Goal: Task Accomplishment & Management: Use online tool/utility

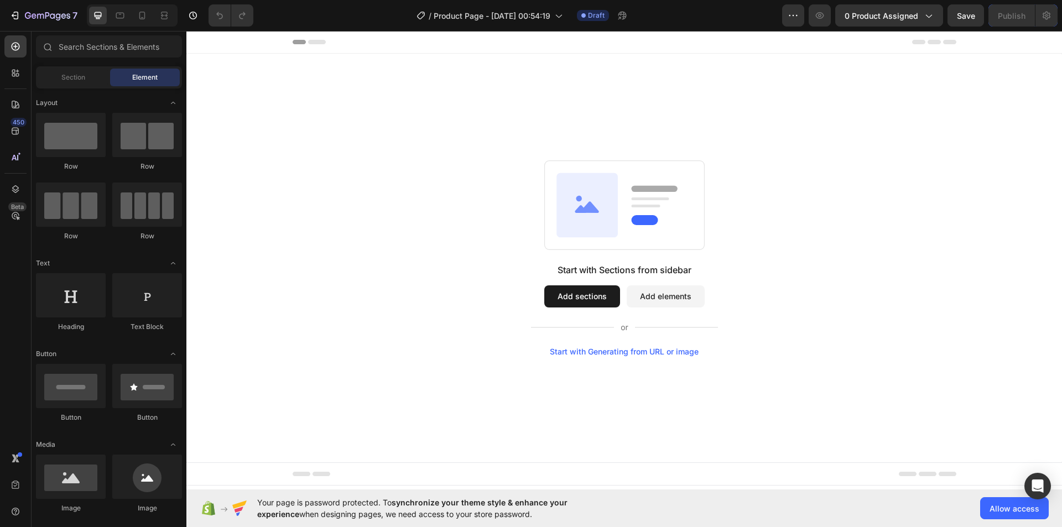
click at [498, 140] on div "Start with Sections from sidebar Add sections Add elements Start with Generatin…" at bounding box center [624, 258] width 876 height 409
click at [563, 16] on icon at bounding box center [558, 15] width 11 height 11
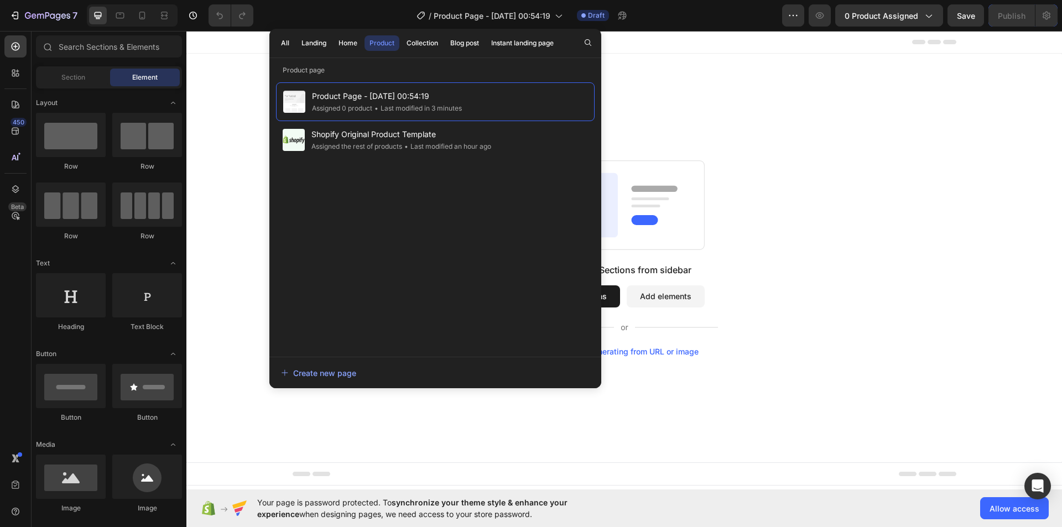
drag, startPoint x: 739, startPoint y: 97, endPoint x: 751, endPoint y: 88, distance: 15.0
click at [739, 96] on div "Start with Sections from sidebar Add sections Add elements Start with Generatin…" at bounding box center [624, 258] width 876 height 409
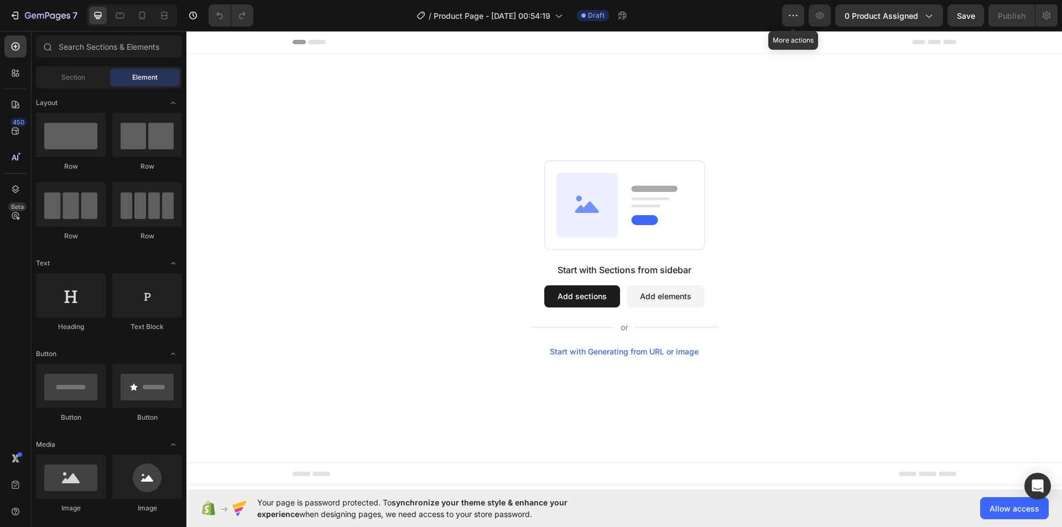
click at [799, 14] on icon "button" at bounding box center [793, 15] width 11 height 11
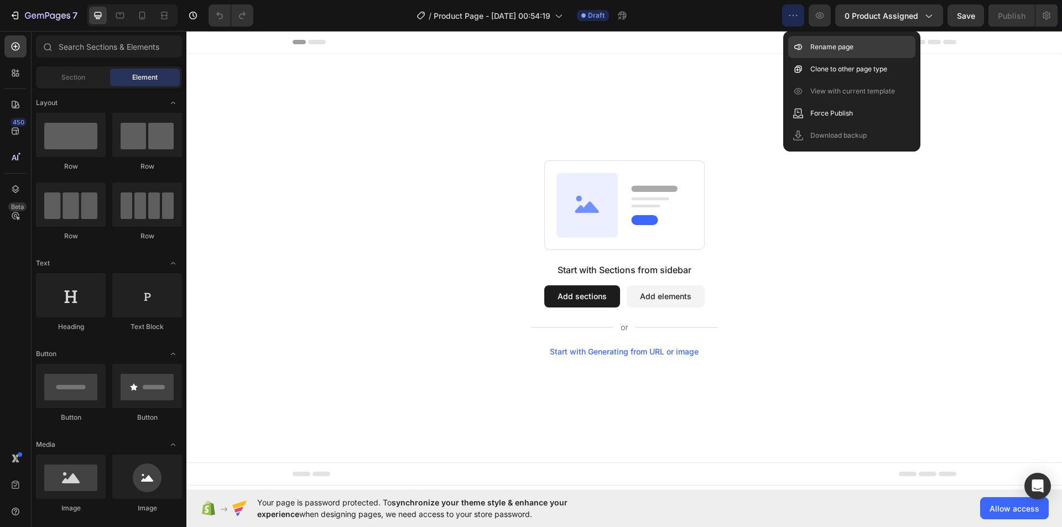
click at [828, 50] on p "Rename page" at bounding box center [832, 46] width 43 height 11
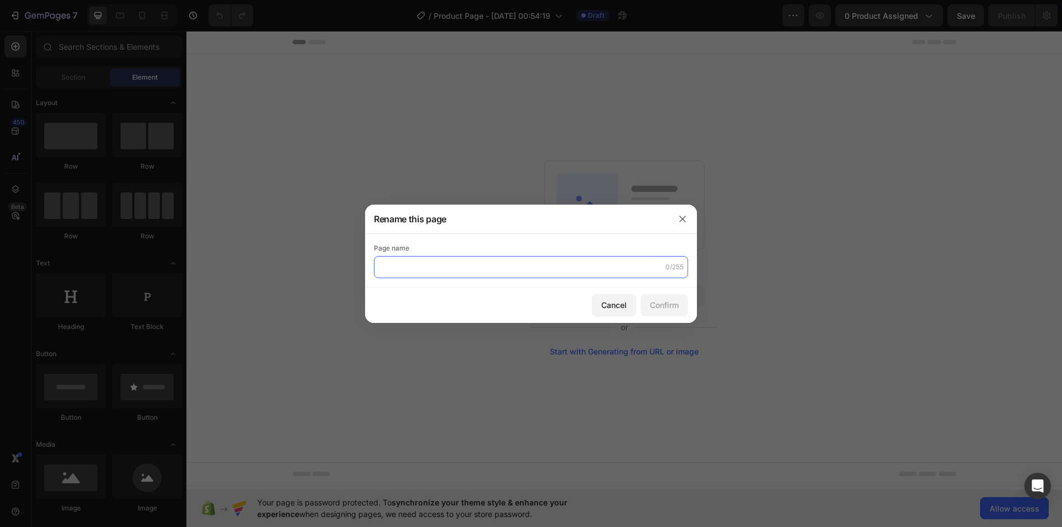
paste input "The Micro Infusion System™"
type input "The Micro Infusion System™"
click at [673, 310] on div "Confirm" at bounding box center [664, 305] width 29 height 12
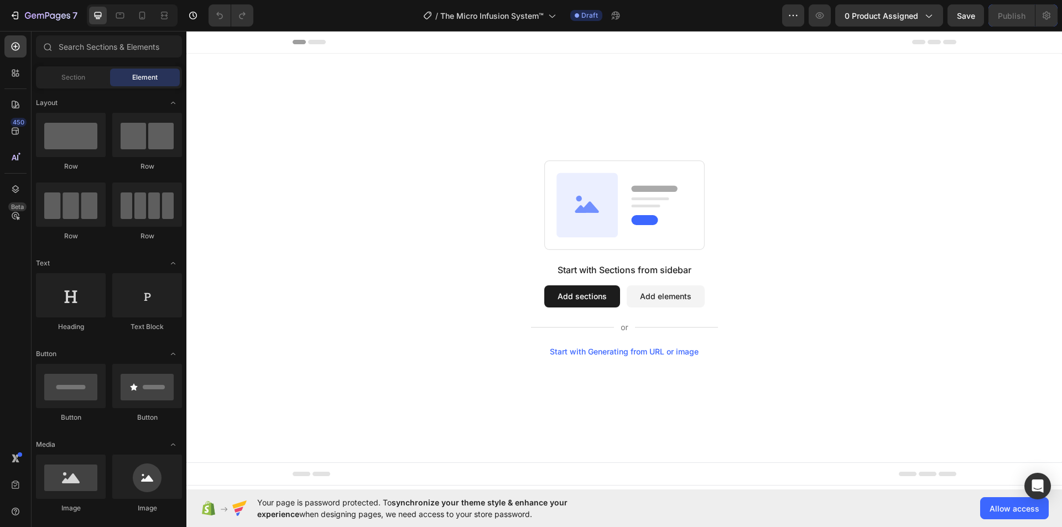
click at [782, 310] on div "Start with Sections from sidebar Add sections Add elements Start with Generatin…" at bounding box center [624, 258] width 796 height 196
drag, startPoint x: 975, startPoint y: 11, endPoint x: 755, endPoint y: 154, distance: 262.4
click at [975, 11] on span "Save" at bounding box center [966, 15] width 18 height 9
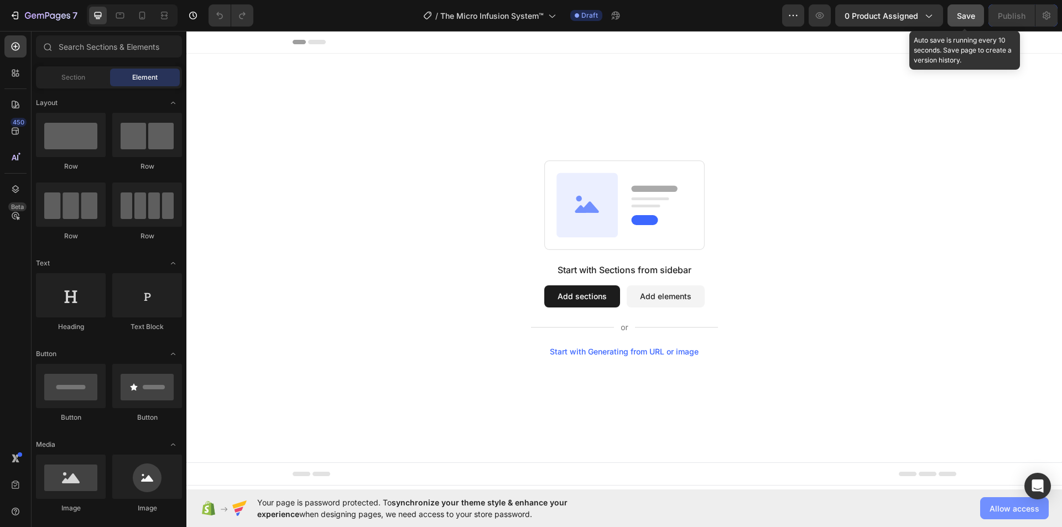
click at [1021, 511] on span "Allow access" at bounding box center [1015, 509] width 50 height 12
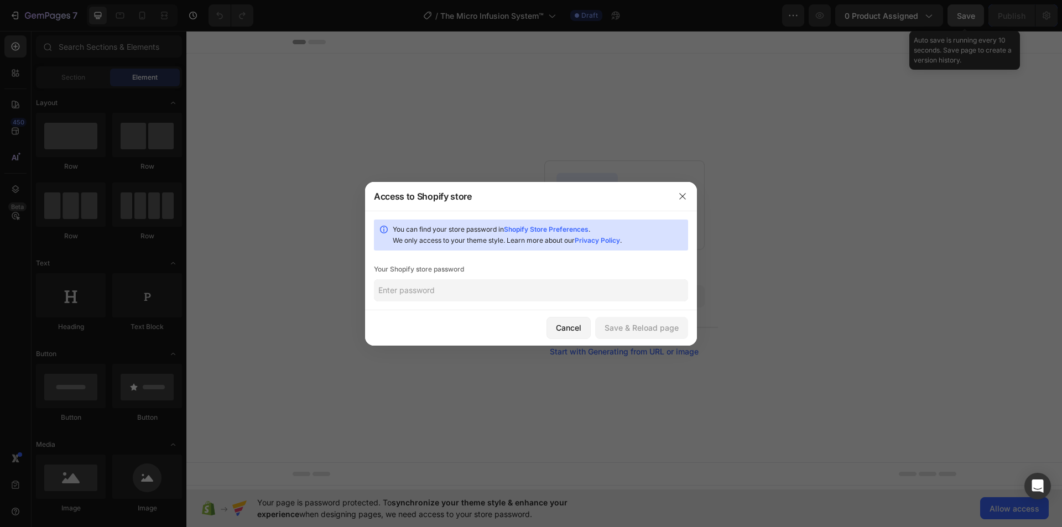
click at [459, 285] on input "text" at bounding box center [531, 290] width 314 height 22
type input "1234"
click at [662, 326] on div "Save & Reload page" at bounding box center [642, 328] width 74 height 12
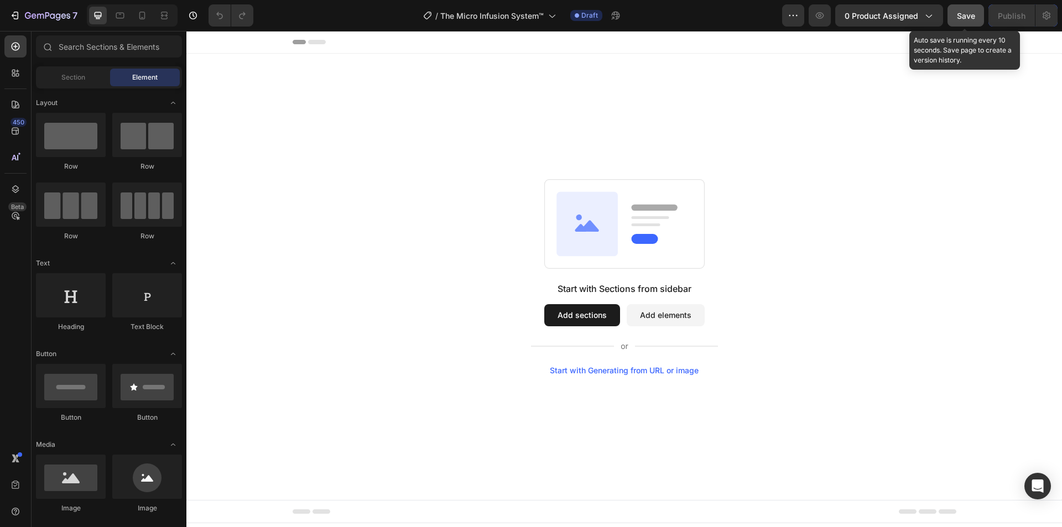
click at [774, 313] on div "Start with Sections from sidebar Add sections Add elements Start with Generatin…" at bounding box center [624, 277] width 796 height 196
drag, startPoint x: 968, startPoint y: 12, endPoint x: 769, endPoint y: 157, distance: 246.7
click at [968, 12] on span "Save" at bounding box center [966, 15] width 18 height 9
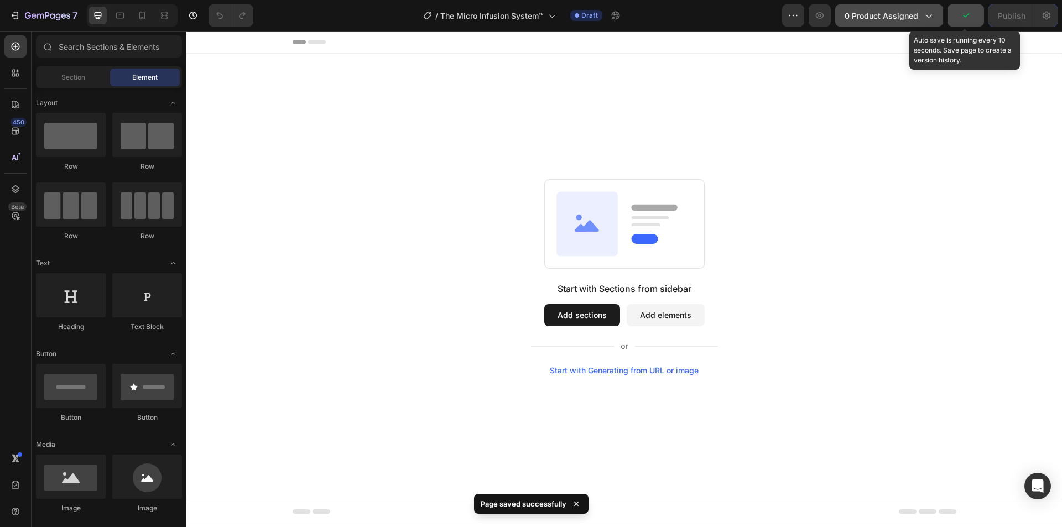
click at [876, 22] on button "0 product assigned" at bounding box center [889, 15] width 108 height 22
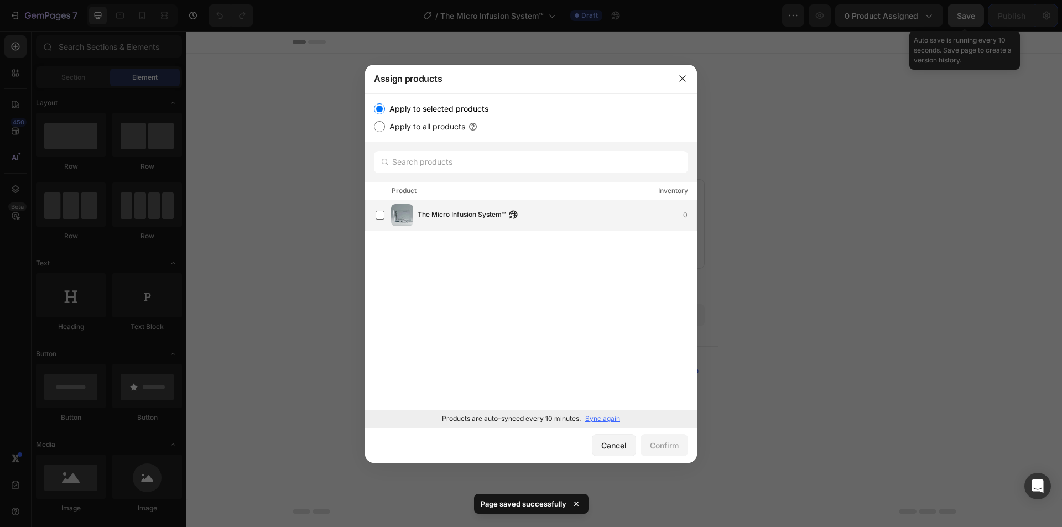
click at [477, 215] on span "The Micro Infusion System™" at bounding box center [462, 215] width 88 height 12
drag, startPoint x: 654, startPoint y: 450, endPoint x: 707, endPoint y: 443, distance: 53.0
click at [655, 450] on div "Confirm" at bounding box center [664, 446] width 29 height 12
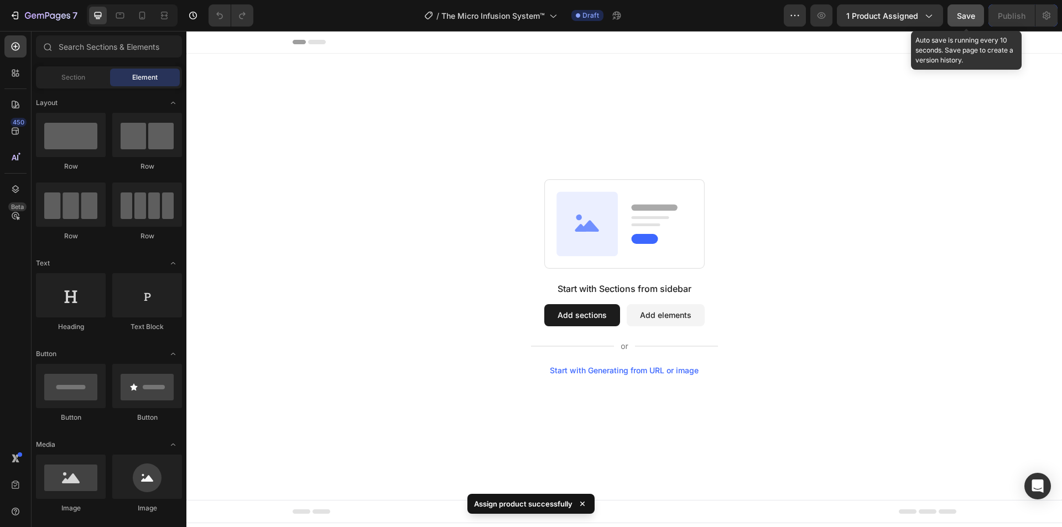
click at [784, 95] on div "Start with Sections from sidebar Add sections Add elements Start with Generatin…" at bounding box center [624, 277] width 876 height 446
drag, startPoint x: 958, startPoint y: 13, endPoint x: 684, endPoint y: 128, distance: 297.8
click at [959, 13] on span "Save" at bounding box center [966, 15] width 18 height 9
click at [874, 170] on div "Start with Sections from sidebar Add sections Add elements Start with Generatin…" at bounding box center [624, 277] width 876 height 446
drag, startPoint x: 975, startPoint y: 15, endPoint x: 786, endPoint y: 188, distance: 256.5
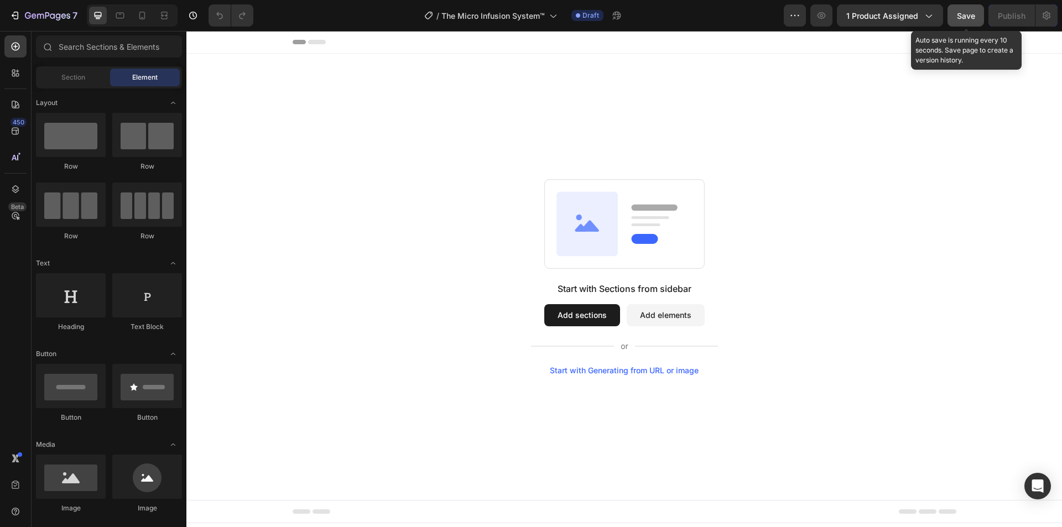
click at [975, 15] on span "Save" at bounding box center [966, 15] width 18 height 9
click at [78, 80] on span "Section" at bounding box center [73, 77] width 24 height 10
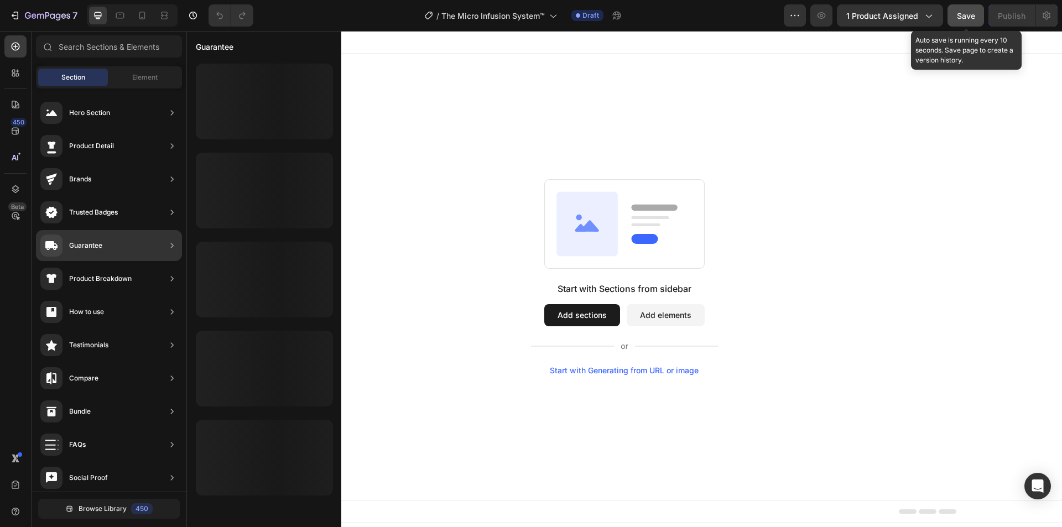
click at [172, 217] on icon at bounding box center [172, 212] width 11 height 11
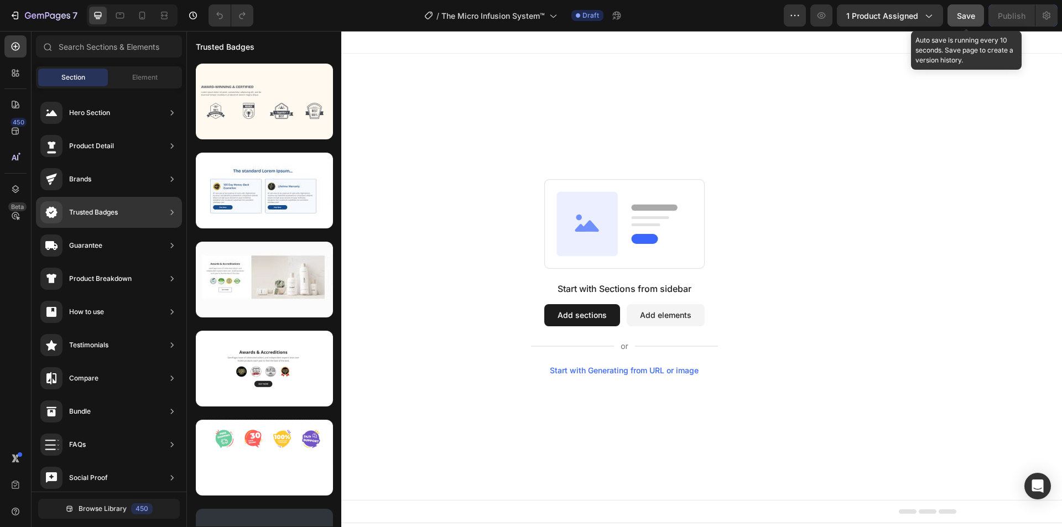
click at [98, 213] on div "Trusted Badges" at bounding box center [93, 212] width 49 height 11
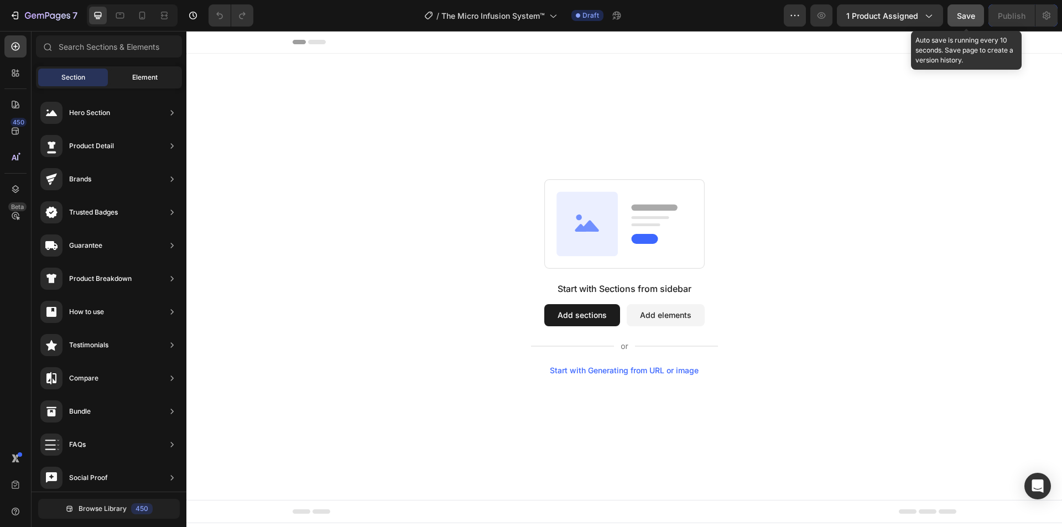
click at [151, 74] on span "Element" at bounding box center [144, 77] width 25 height 10
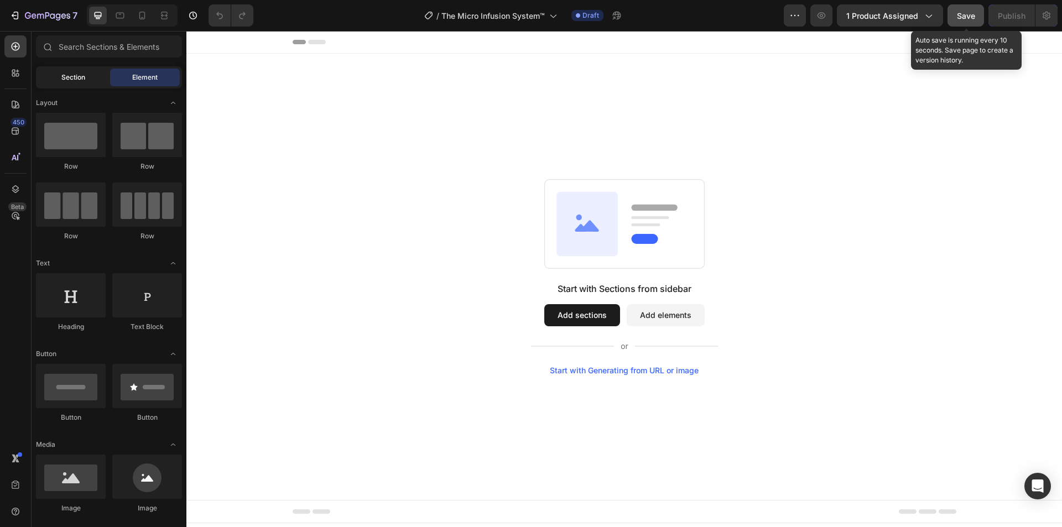
click at [80, 82] on div "Section" at bounding box center [73, 78] width 70 height 18
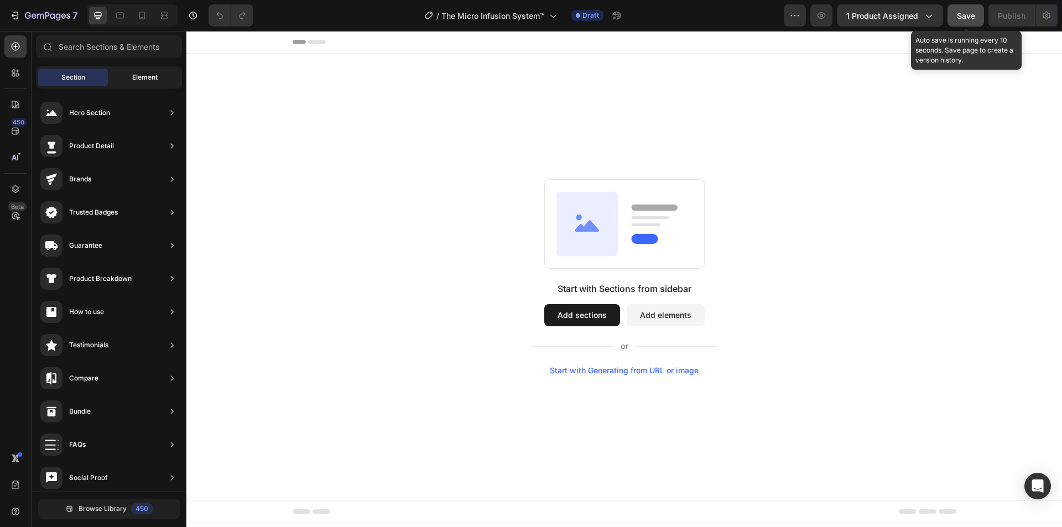
click at [131, 85] on div "Element" at bounding box center [145, 78] width 70 height 18
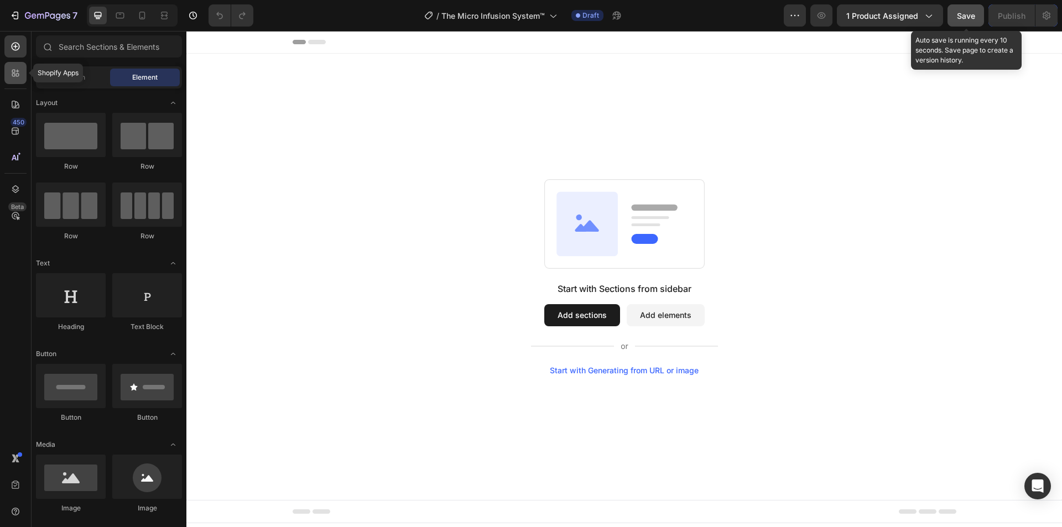
click at [20, 67] on div at bounding box center [15, 73] width 22 height 22
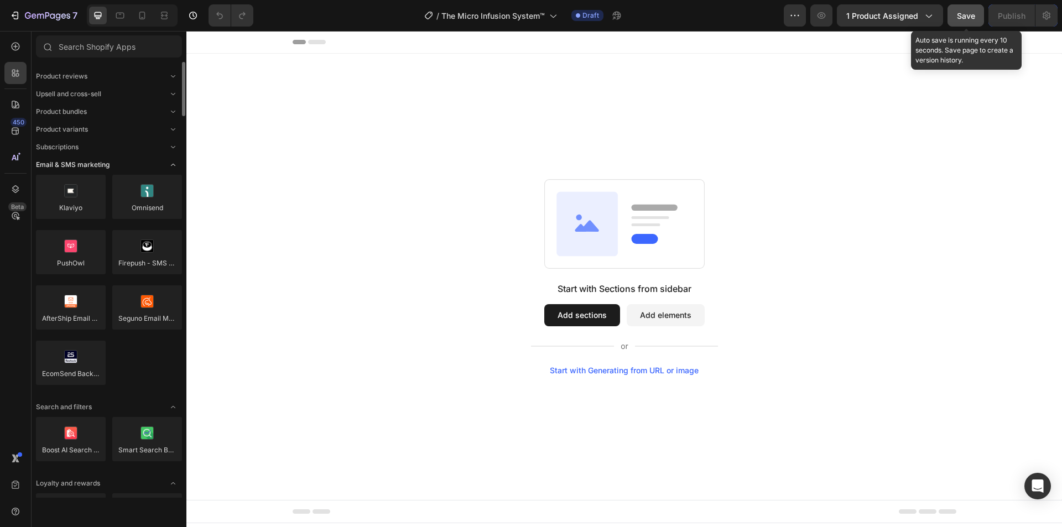
click at [122, 164] on div "Email & SMS marketing" at bounding box center [109, 164] width 146 height 11
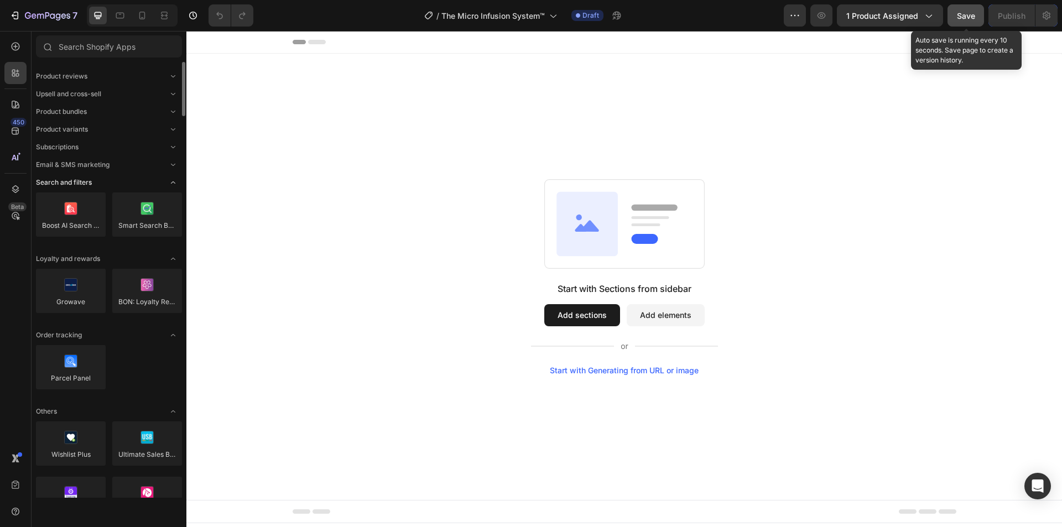
click at [118, 187] on div "Search and filters" at bounding box center [109, 182] width 146 height 11
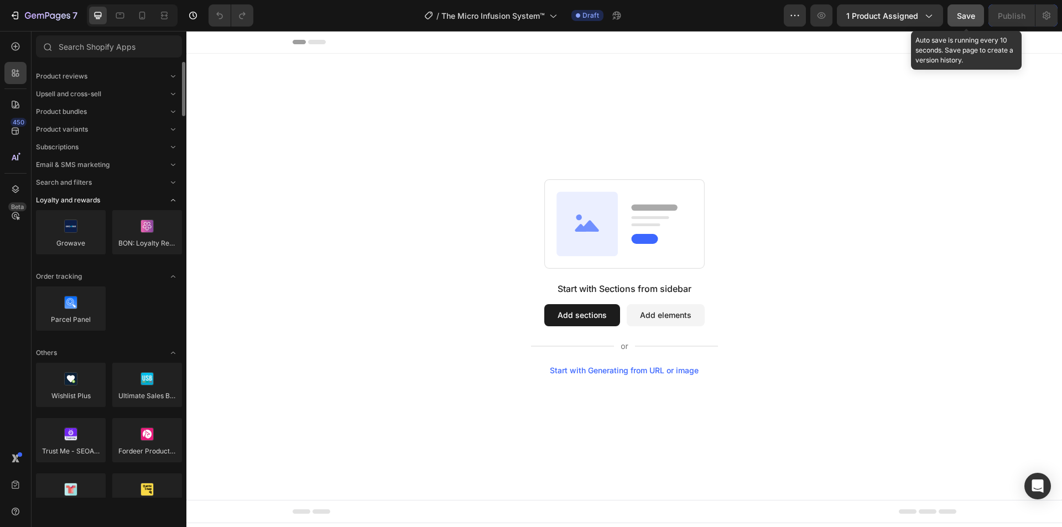
click at [115, 199] on div "Loyalty and rewards" at bounding box center [109, 200] width 146 height 11
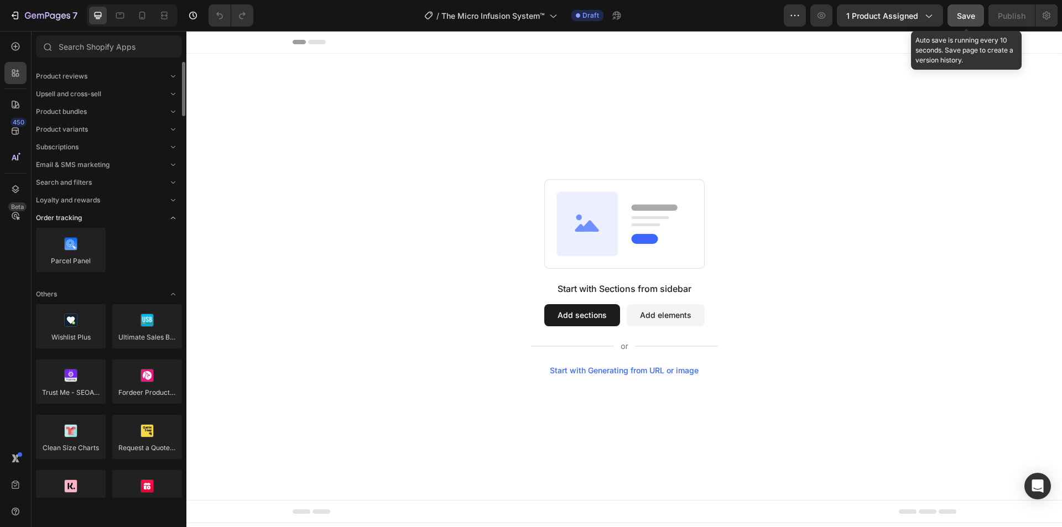
click at [108, 220] on div "Order tracking" at bounding box center [109, 217] width 146 height 11
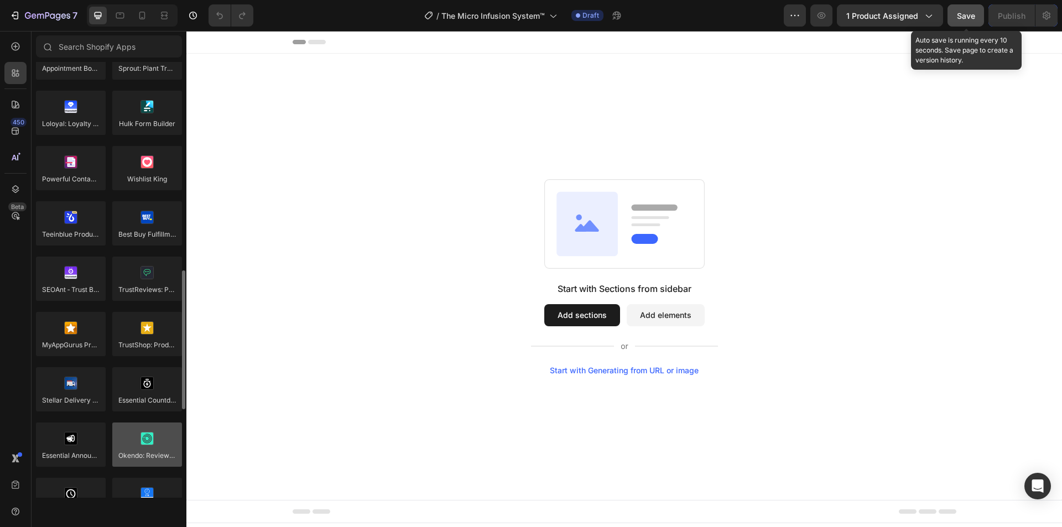
scroll to position [929, 0]
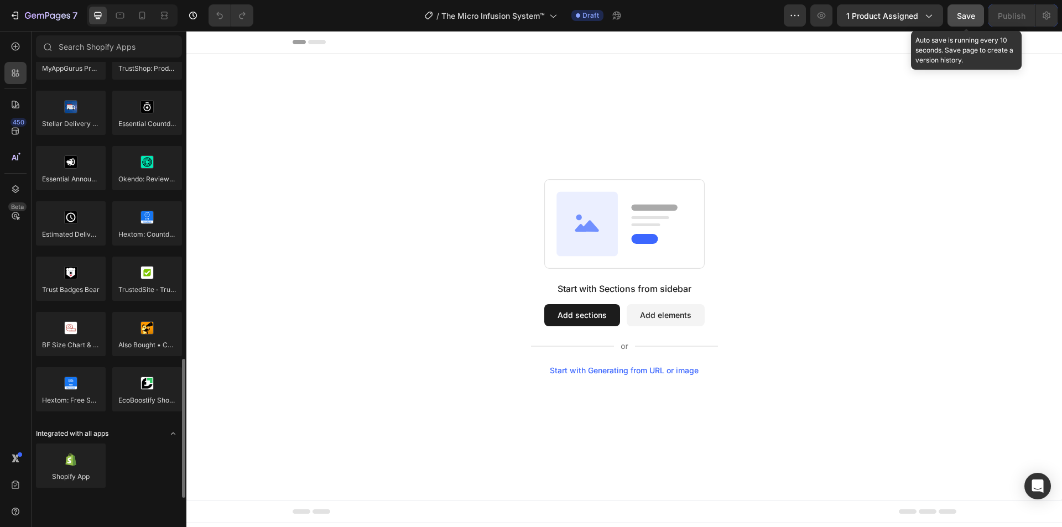
click at [123, 434] on div "Integrated with all apps" at bounding box center [109, 433] width 146 height 11
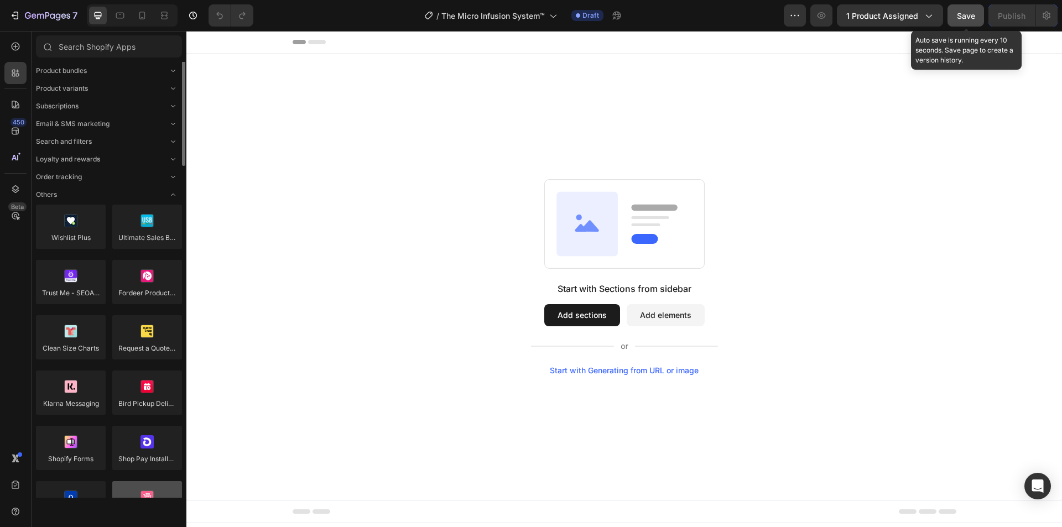
scroll to position [0, 0]
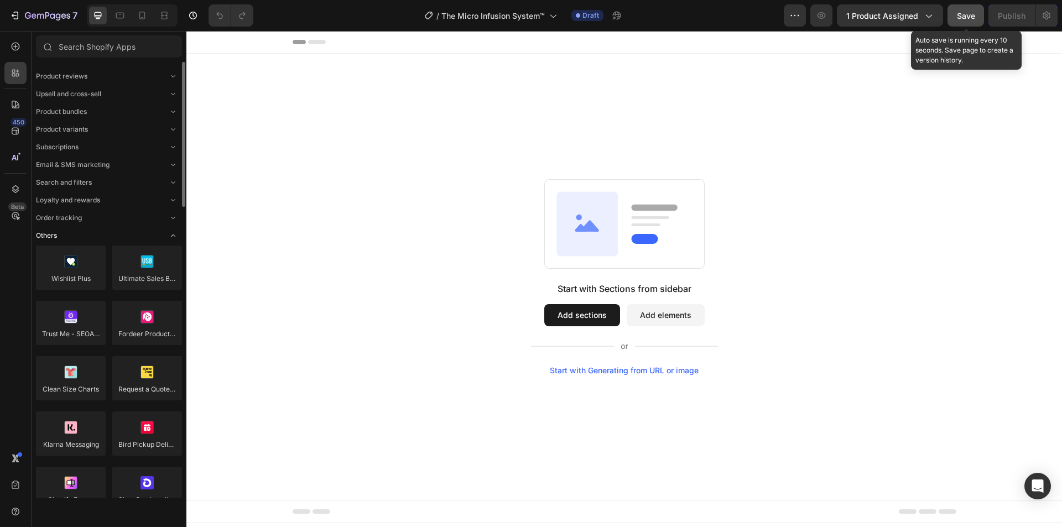
click at [78, 230] on div "Others" at bounding box center [109, 235] width 146 height 11
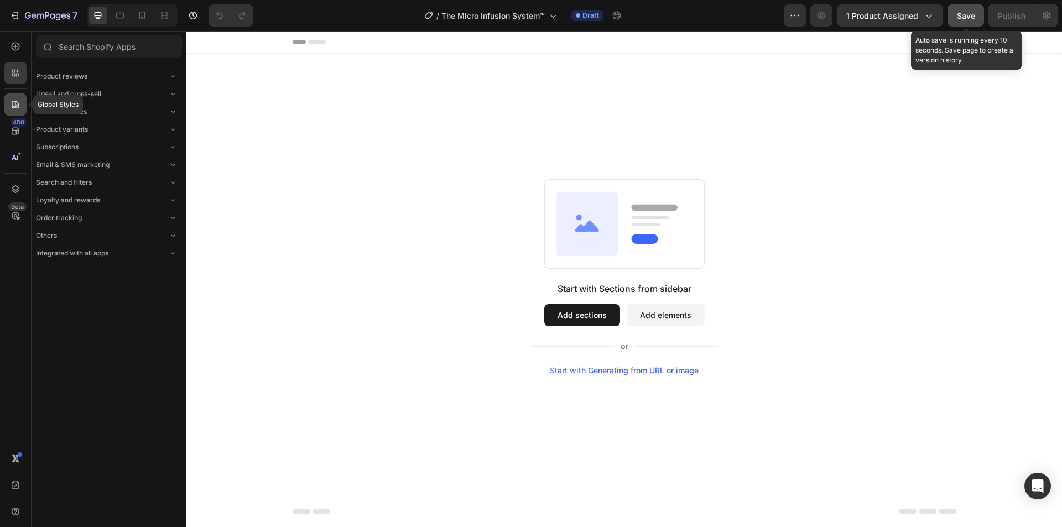
click at [15, 106] on icon at bounding box center [16, 105] width 8 height 8
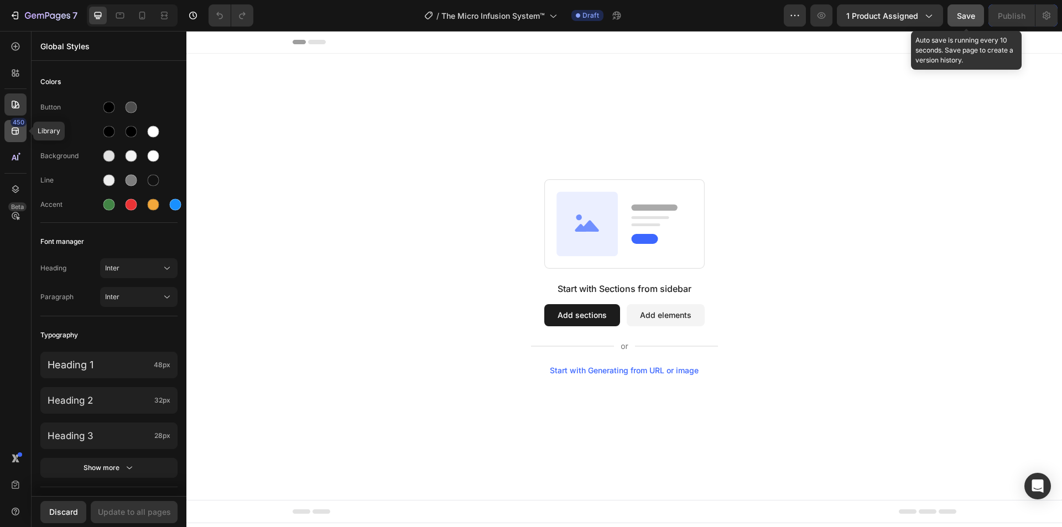
click at [11, 130] on icon at bounding box center [15, 131] width 11 height 11
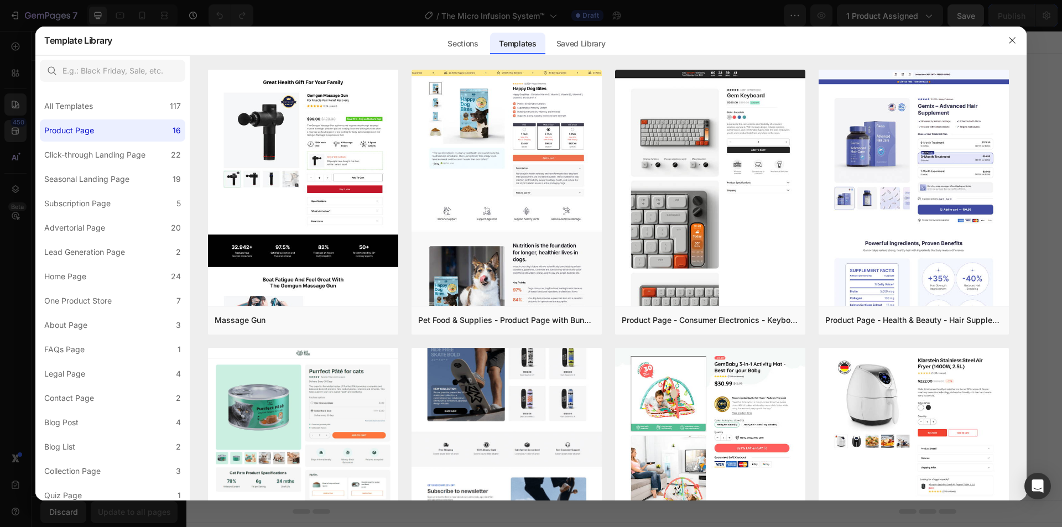
scroll to position [553, 0]
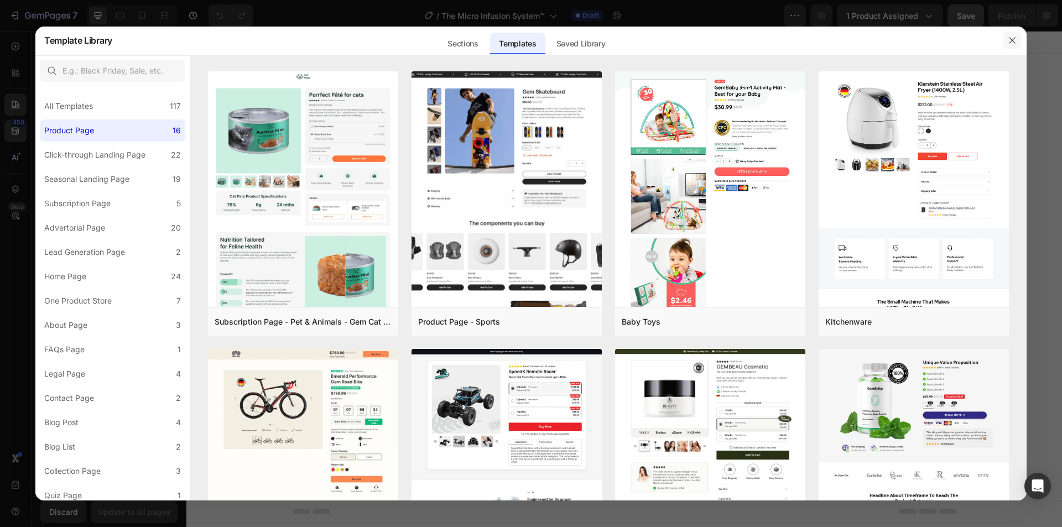
click at [1012, 40] on icon "button" at bounding box center [1012, 40] width 6 height 6
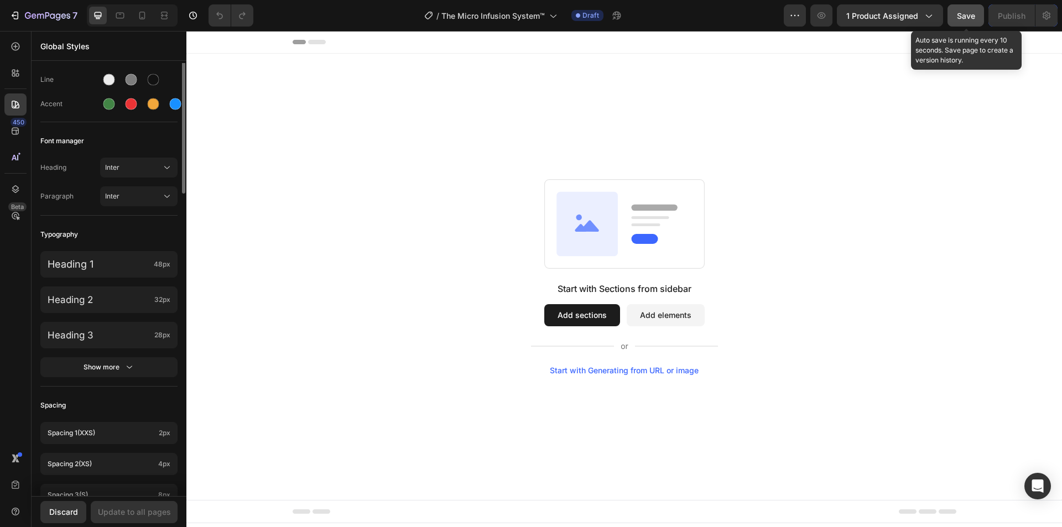
scroll to position [0, 0]
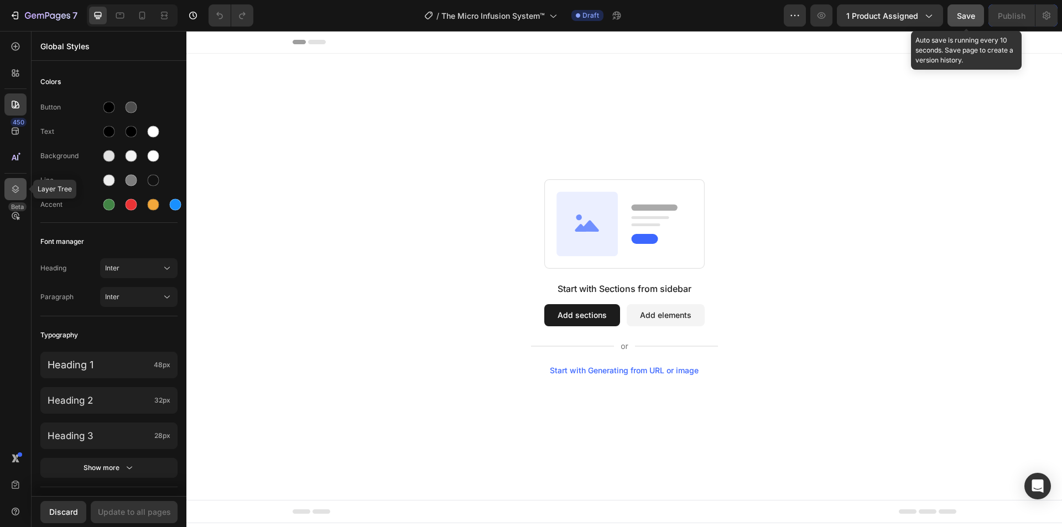
click at [13, 186] on icon at bounding box center [15, 189] width 11 height 11
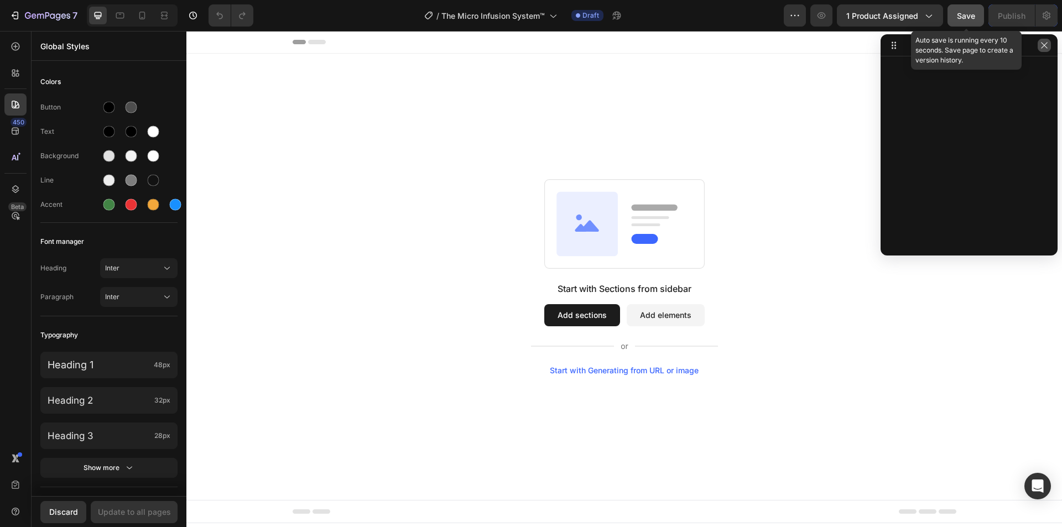
drag, startPoint x: 1044, startPoint y: 45, endPoint x: 812, endPoint y: 37, distance: 232.0
click at [1044, 45] on icon "button" at bounding box center [1044, 45] width 9 height 9
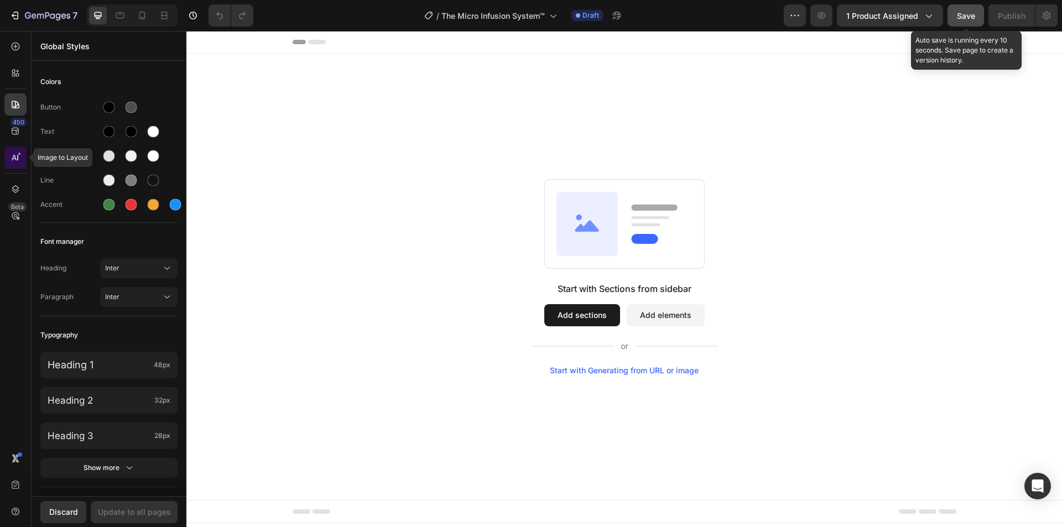
click at [17, 156] on icon at bounding box center [15, 157] width 11 height 11
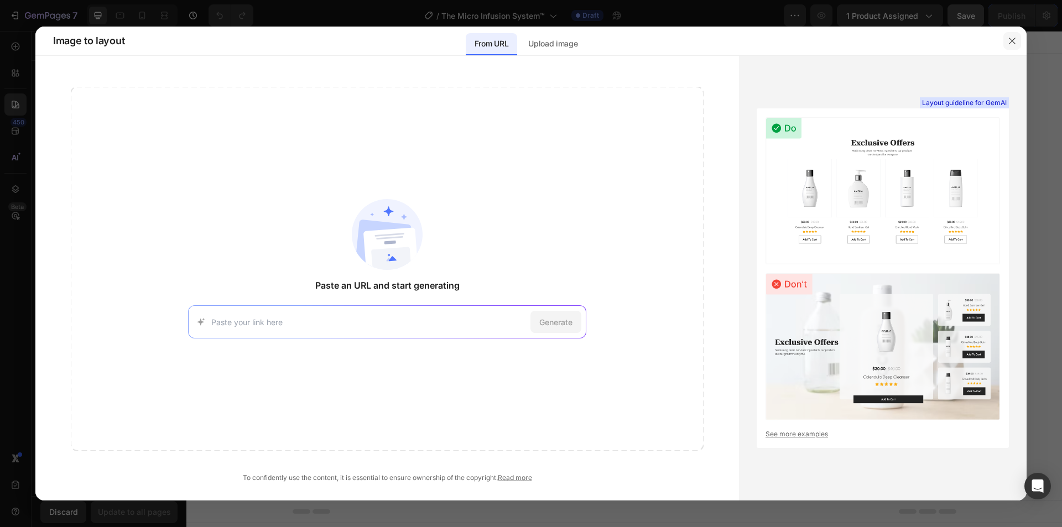
click at [1018, 39] on button "button" at bounding box center [1013, 41] width 18 height 18
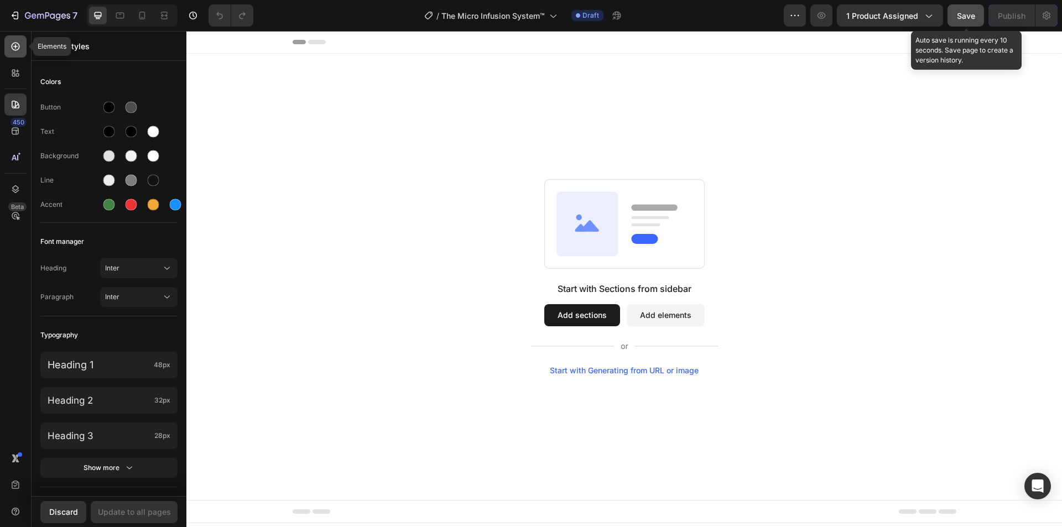
click at [11, 43] on icon at bounding box center [15, 46] width 11 height 11
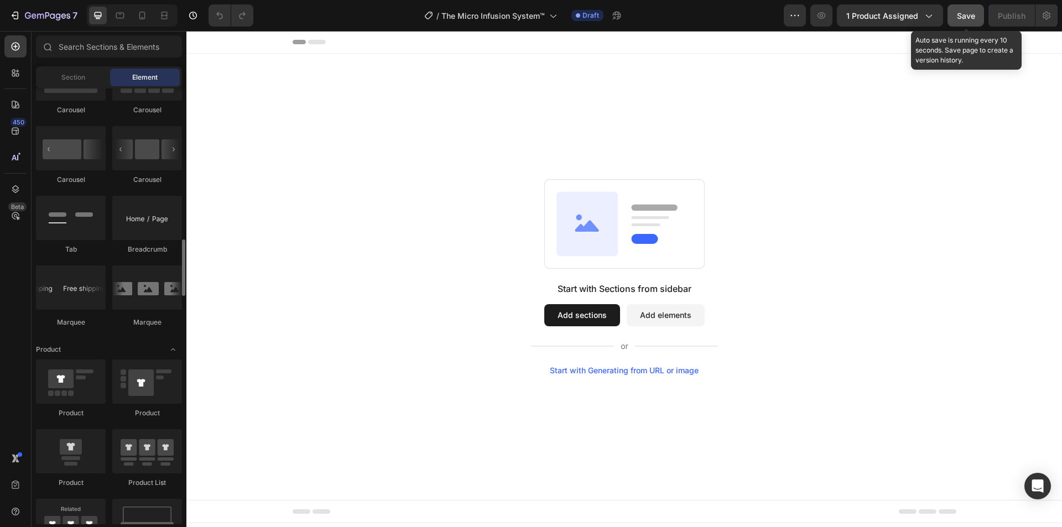
scroll to position [1272, 0]
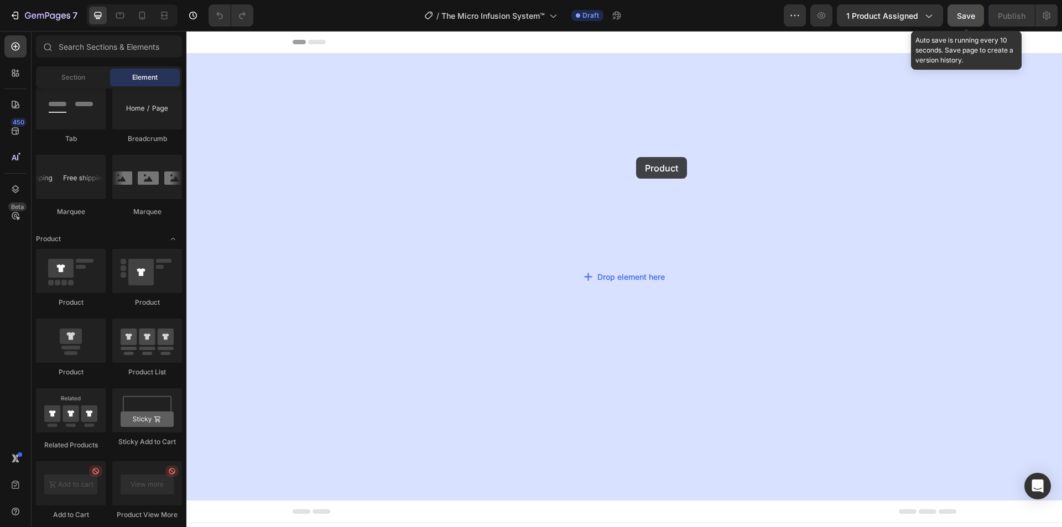
drag, startPoint x: 256, startPoint y: 312, endPoint x: 636, endPoint y: 157, distance: 410.4
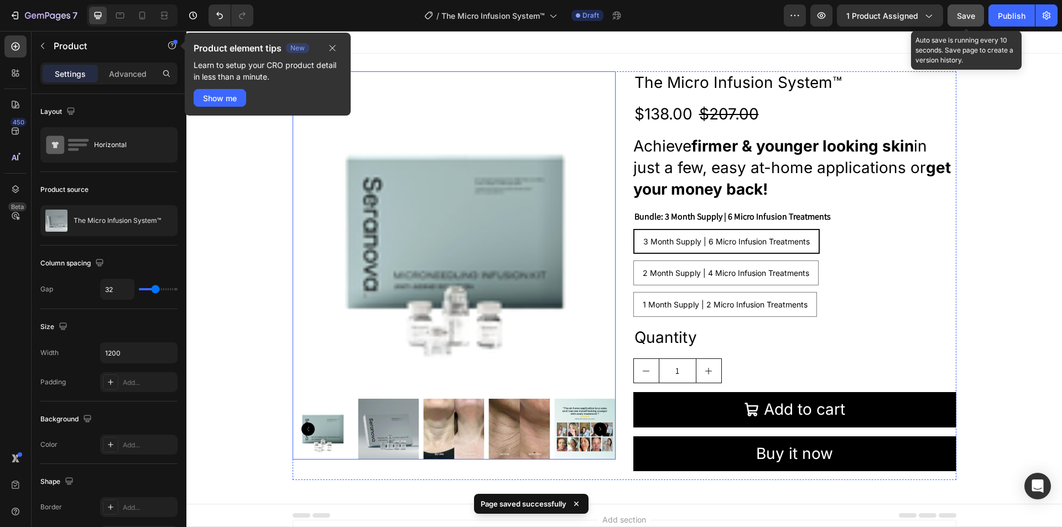
click at [366, 432] on img at bounding box center [388, 429] width 61 height 61
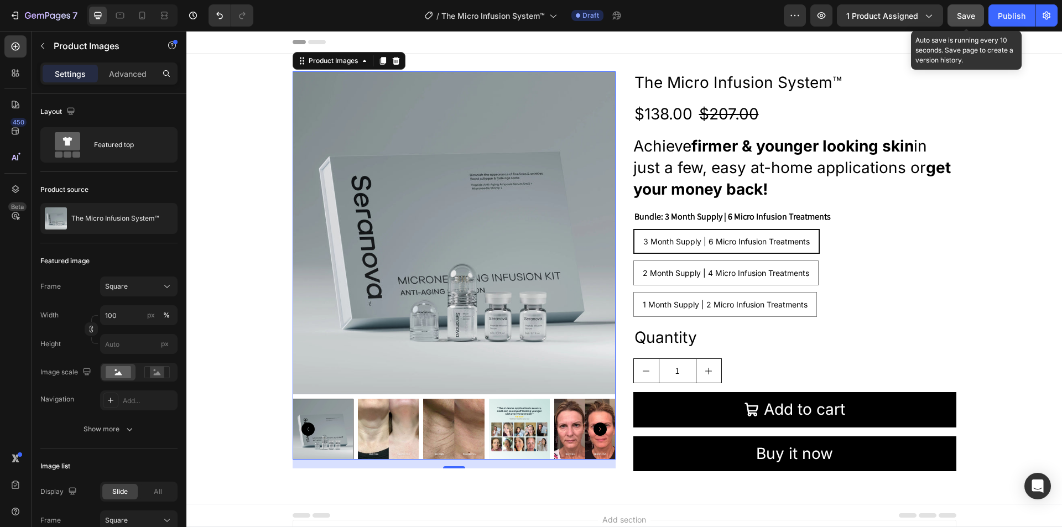
drag, startPoint x: 969, startPoint y: 12, endPoint x: 783, endPoint y: 48, distance: 189.3
click at [969, 12] on span "Save" at bounding box center [966, 15] width 18 height 9
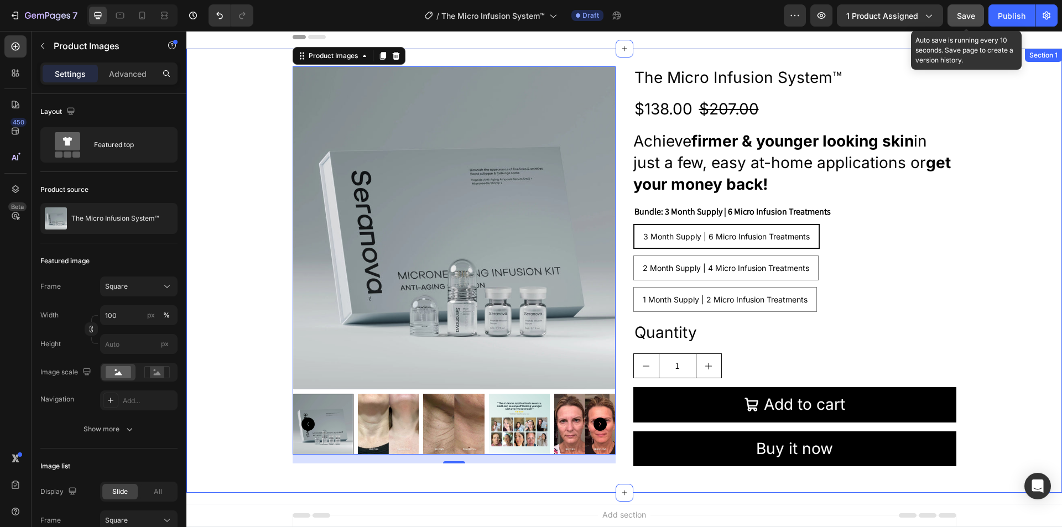
scroll to position [0, 0]
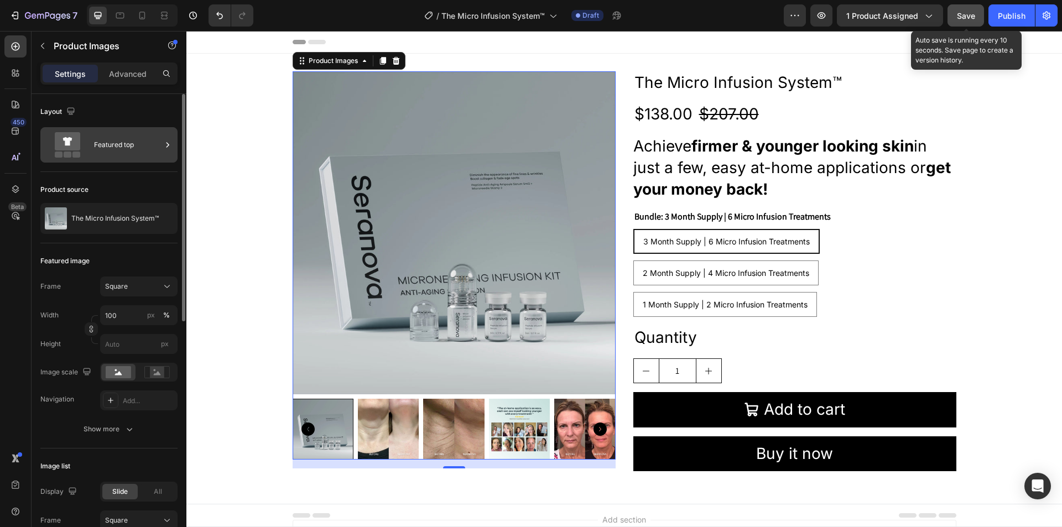
click at [137, 153] on div "Featured top" at bounding box center [127, 144] width 67 height 25
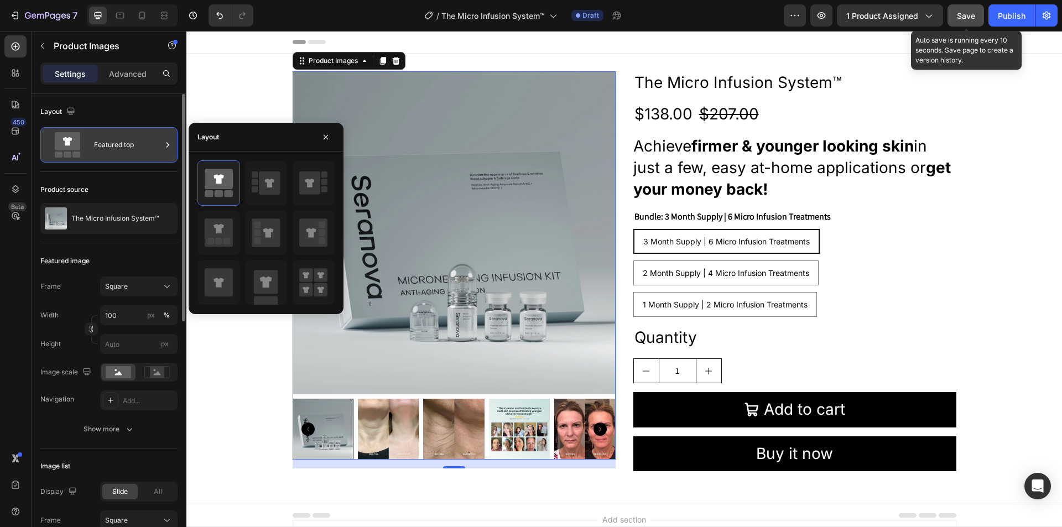
click at [139, 149] on div "Featured top" at bounding box center [127, 144] width 67 height 25
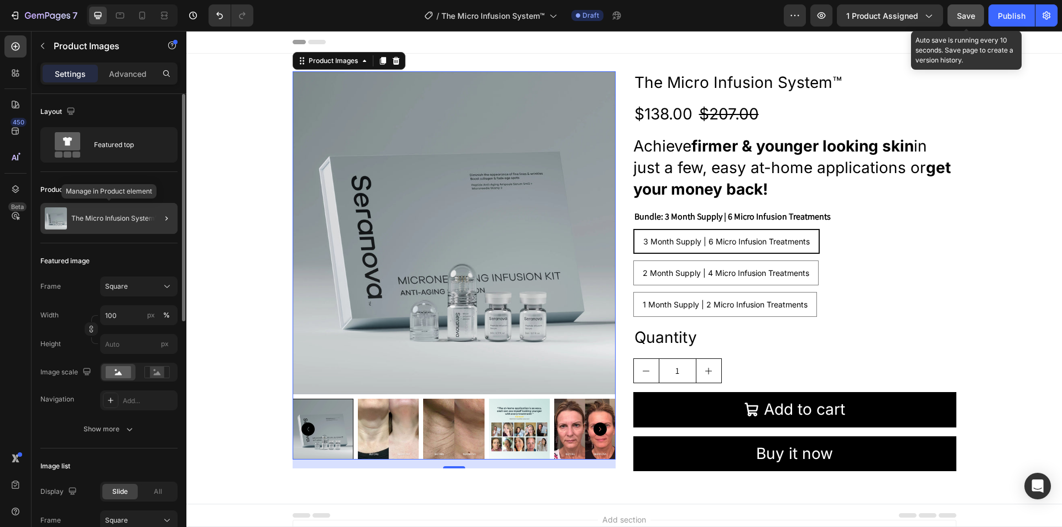
click at [121, 222] on div "The Micro Infusion System™" at bounding box center [108, 218] width 137 height 31
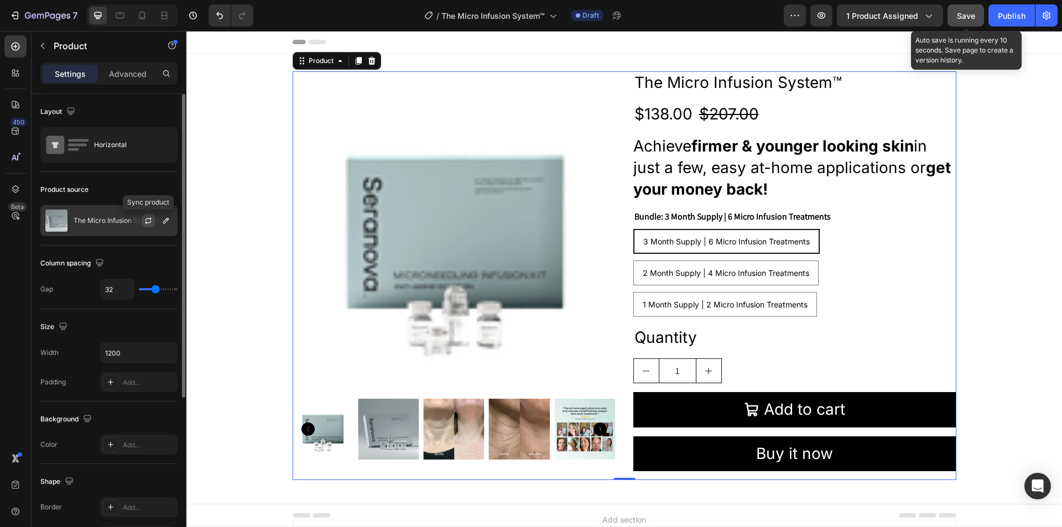
click at [147, 219] on icon "button" at bounding box center [149, 218] width 6 height 3
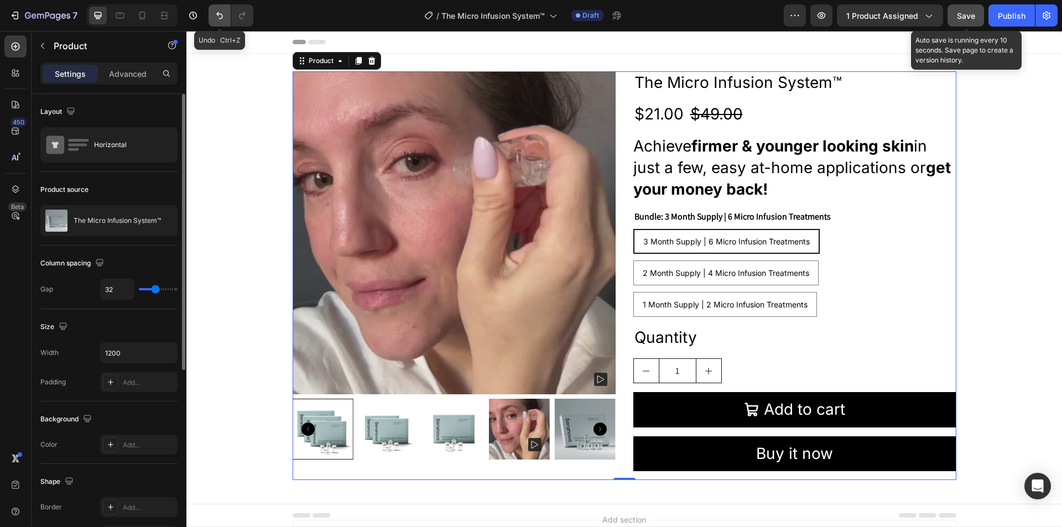
click at [219, 15] on icon "Undo/Redo" at bounding box center [219, 15] width 11 height 11
drag, startPoint x: 225, startPoint y: 12, endPoint x: 33, endPoint y: 32, distance: 192.5
click at [225, 12] on icon "Undo/Redo" at bounding box center [219, 15] width 11 height 11
click at [220, 14] on icon "Undo/Redo" at bounding box center [219, 15] width 7 height 7
drag, startPoint x: 215, startPoint y: 15, endPoint x: 36, endPoint y: 50, distance: 182.2
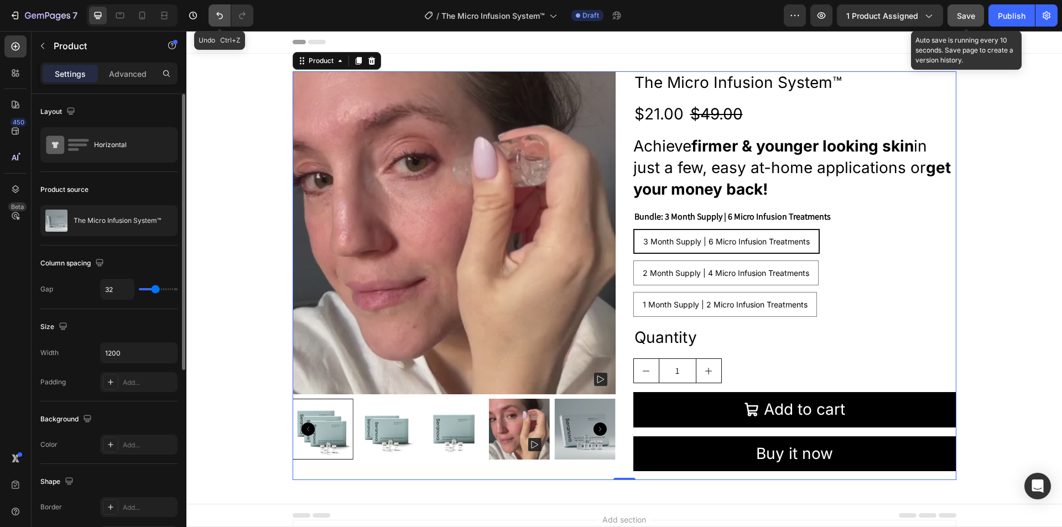
click at [215, 15] on icon "Undo/Redo" at bounding box center [219, 15] width 11 height 11
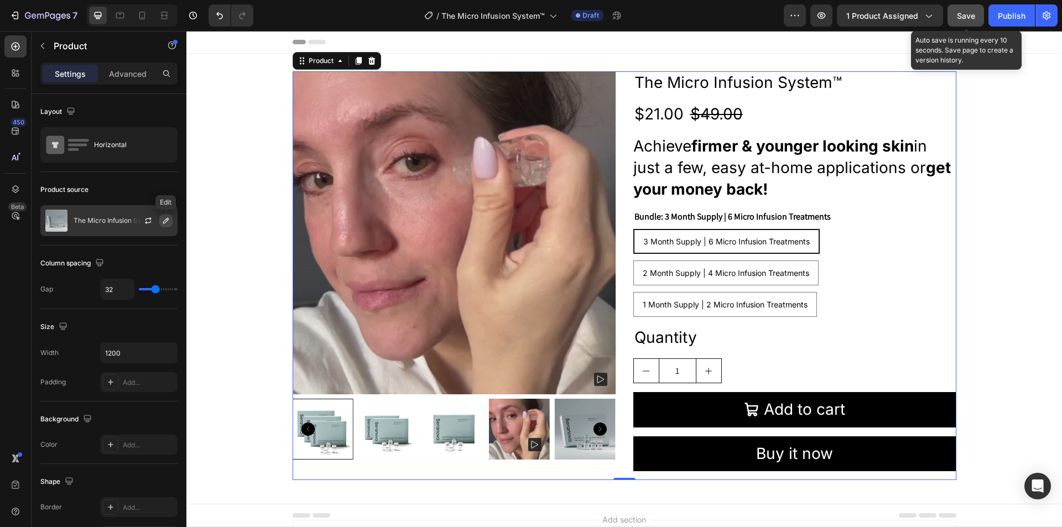
click at [163, 220] on icon "button" at bounding box center [166, 220] width 9 height 9
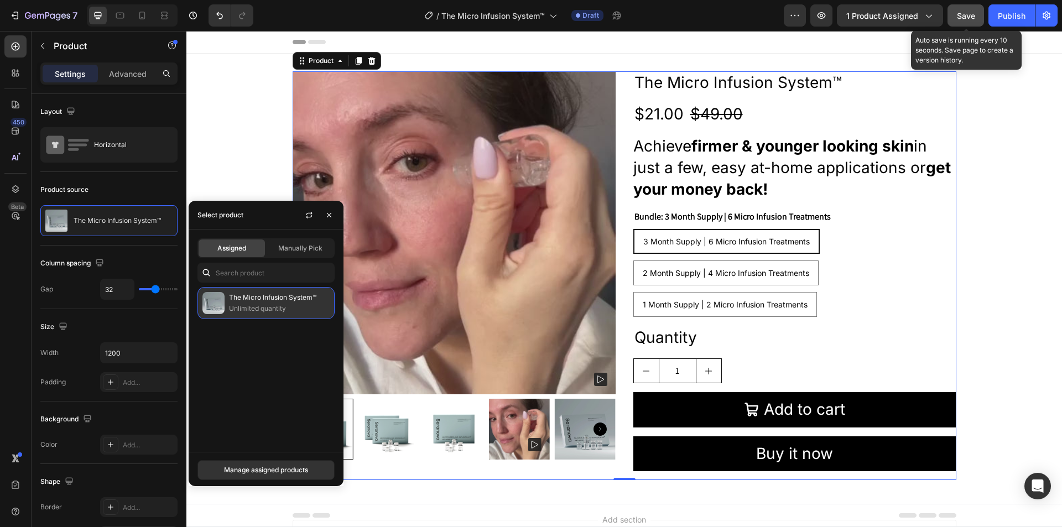
click at [249, 306] on p "Unlimited quantity" at bounding box center [279, 308] width 101 height 11
drag, startPoint x: 293, startPoint y: 469, endPoint x: 154, endPoint y: 420, distance: 147.7
click at [293, 469] on div "Manage assigned products" at bounding box center [266, 470] width 84 height 10
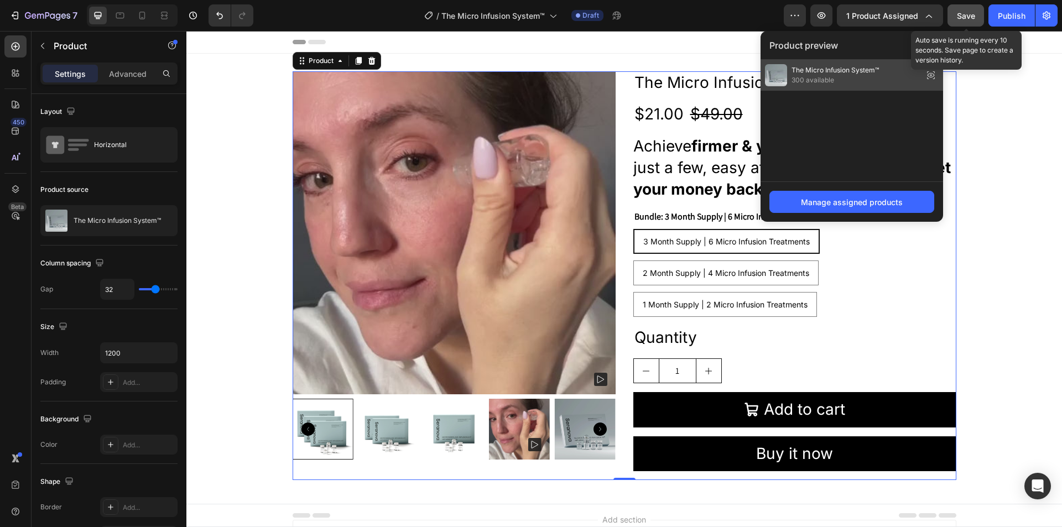
click at [845, 77] on span "300 available" at bounding box center [835, 80] width 87 height 10
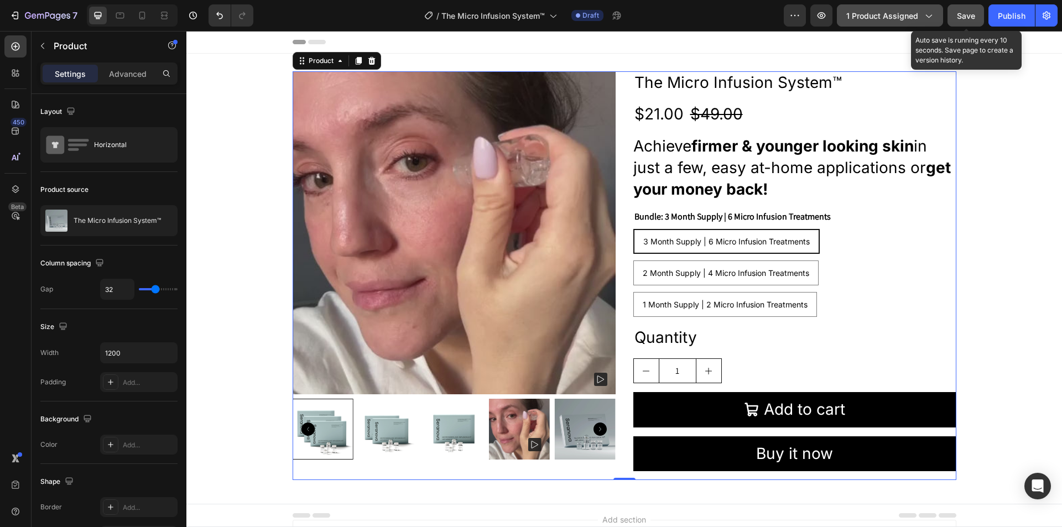
click at [927, 14] on icon "button" at bounding box center [928, 15] width 11 height 11
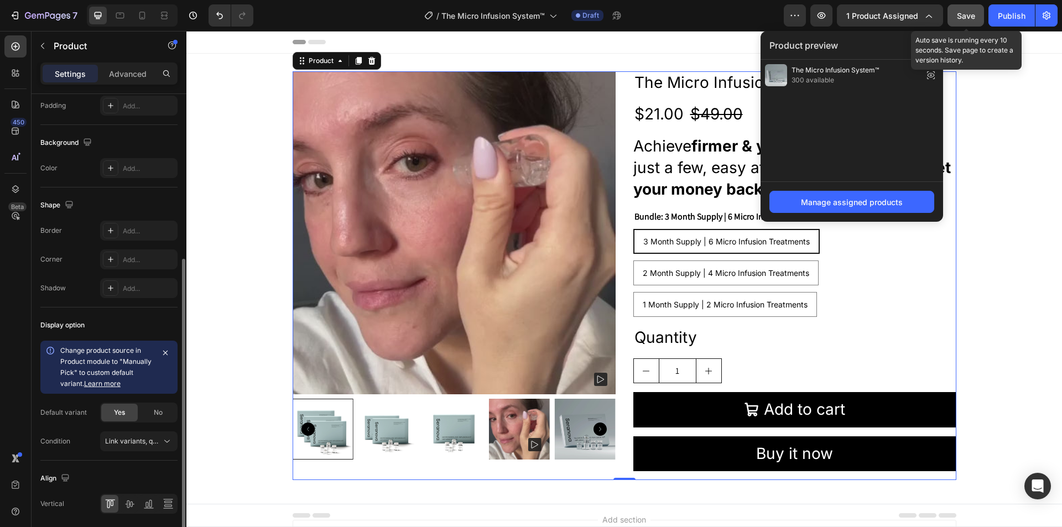
scroll to position [316, 0]
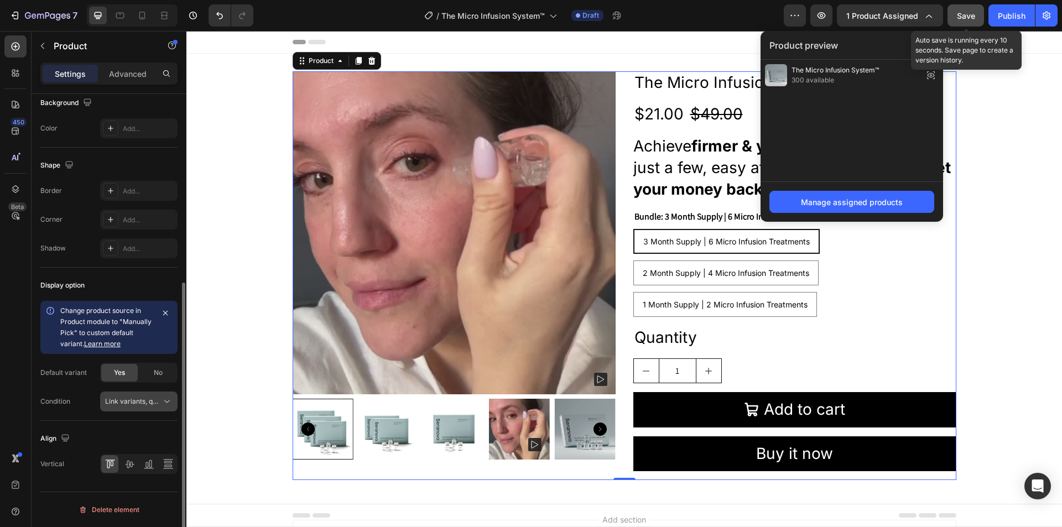
click at [127, 398] on span "Link variants, quantity <br> between same products" at bounding box center [186, 401] width 163 height 8
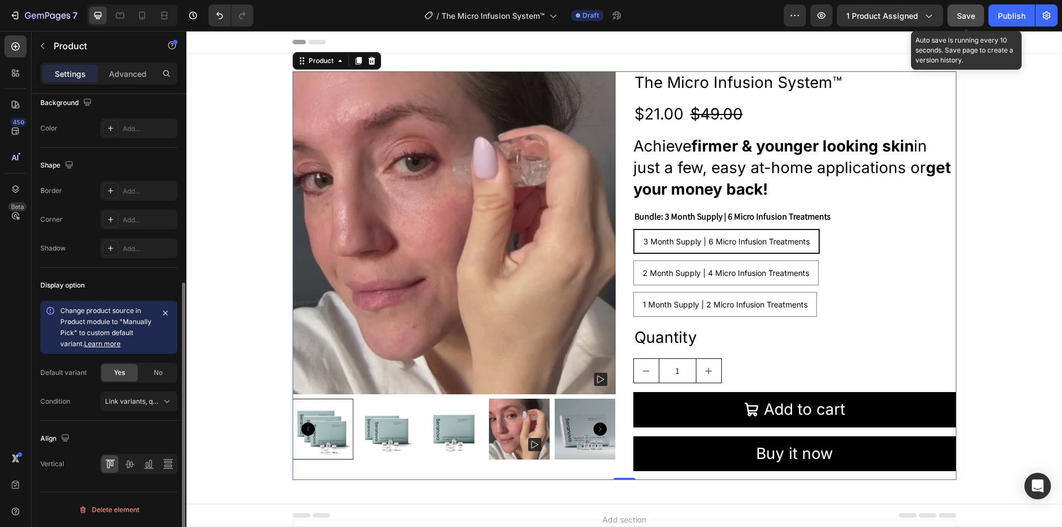
click at [55, 275] on div "Display option Change product source in Product module to "Manually Pick" to cu…" at bounding box center [108, 344] width 137 height 153
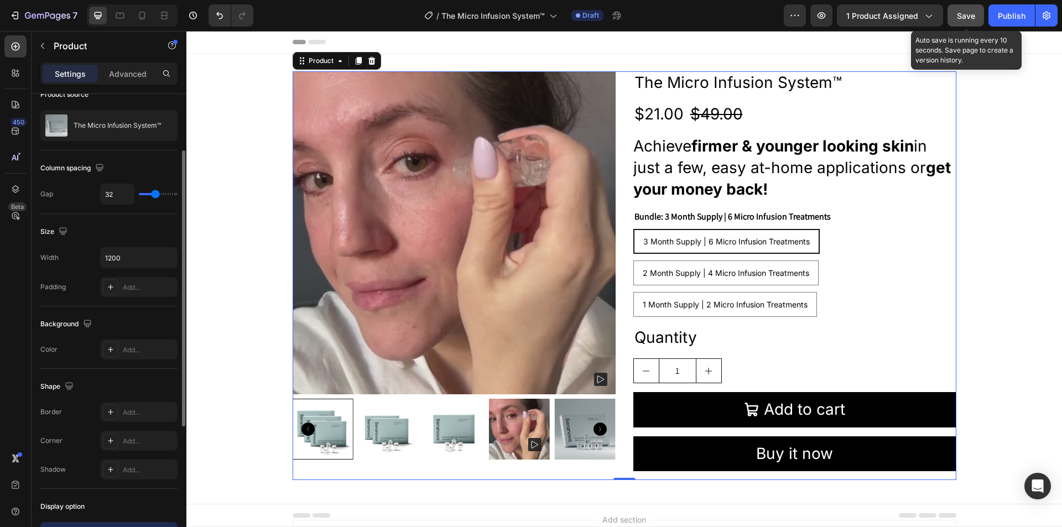
scroll to position [0, 0]
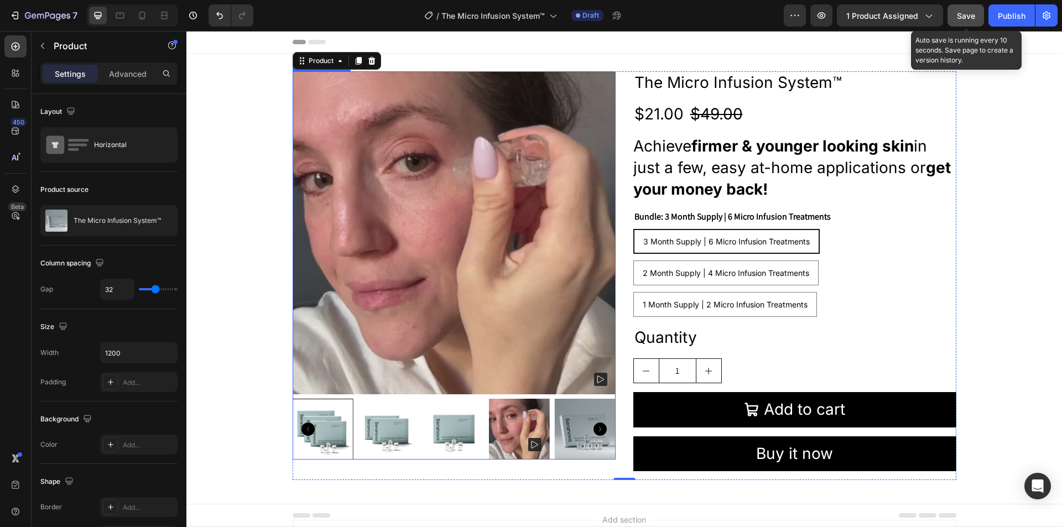
click at [461, 237] on img at bounding box center [454, 232] width 323 height 323
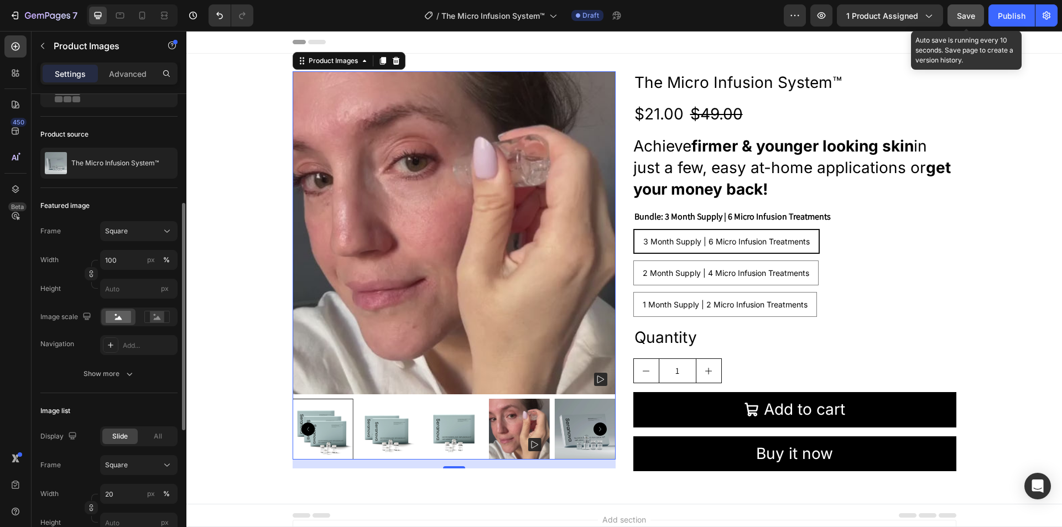
scroll to position [166, 0]
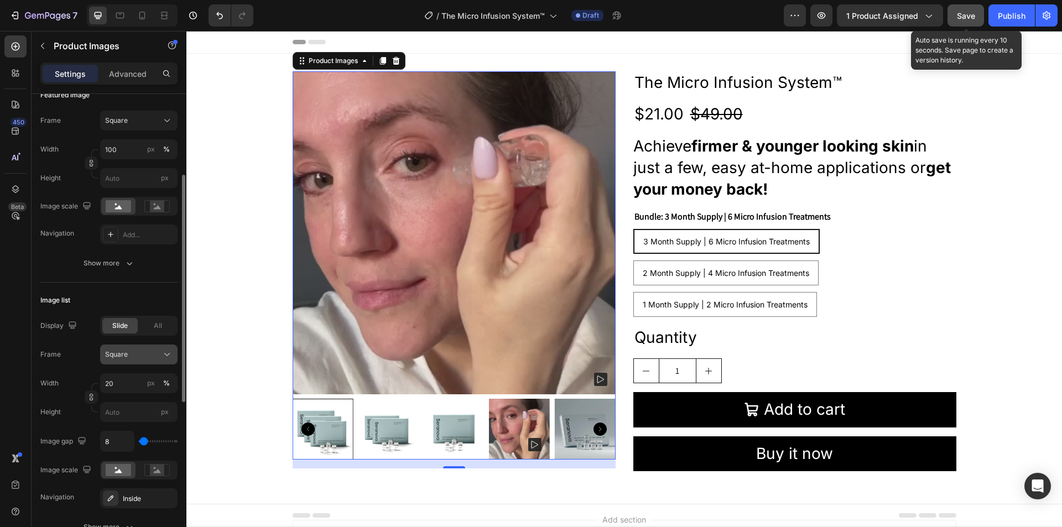
click at [117, 354] on span "Square" at bounding box center [116, 355] width 23 height 10
click at [118, 354] on span "Square" at bounding box center [116, 355] width 23 height 10
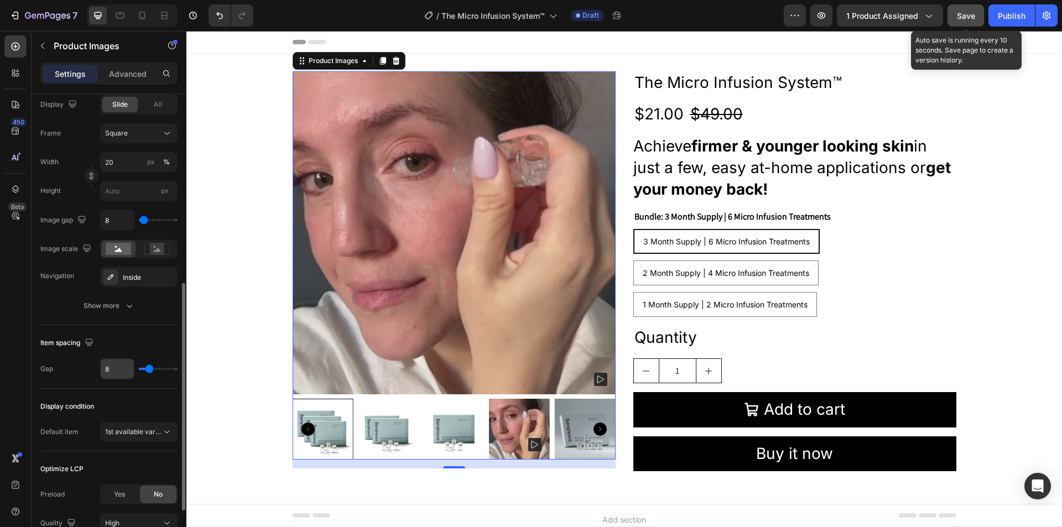
scroll to position [485, 0]
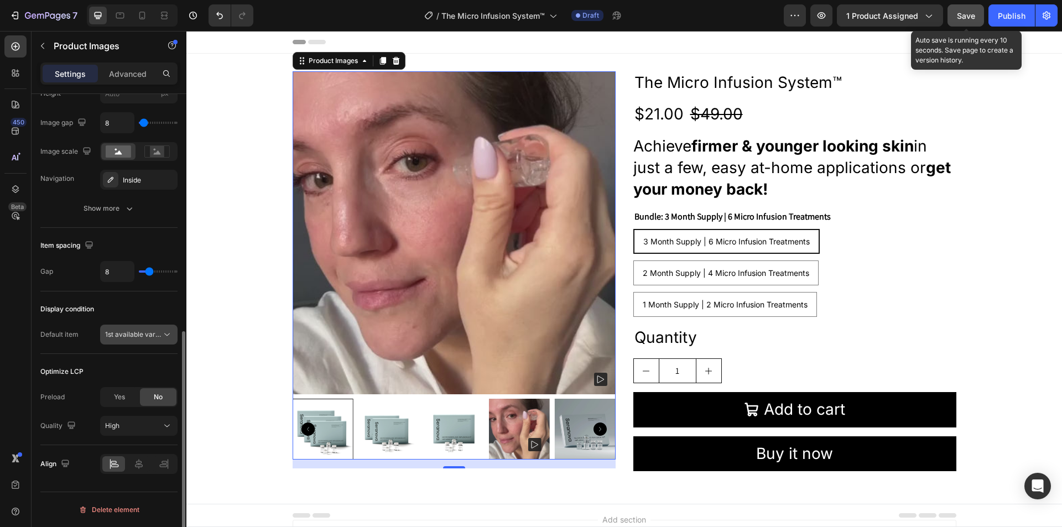
click at [135, 335] on span "1st available variant" at bounding box center [136, 334] width 62 height 8
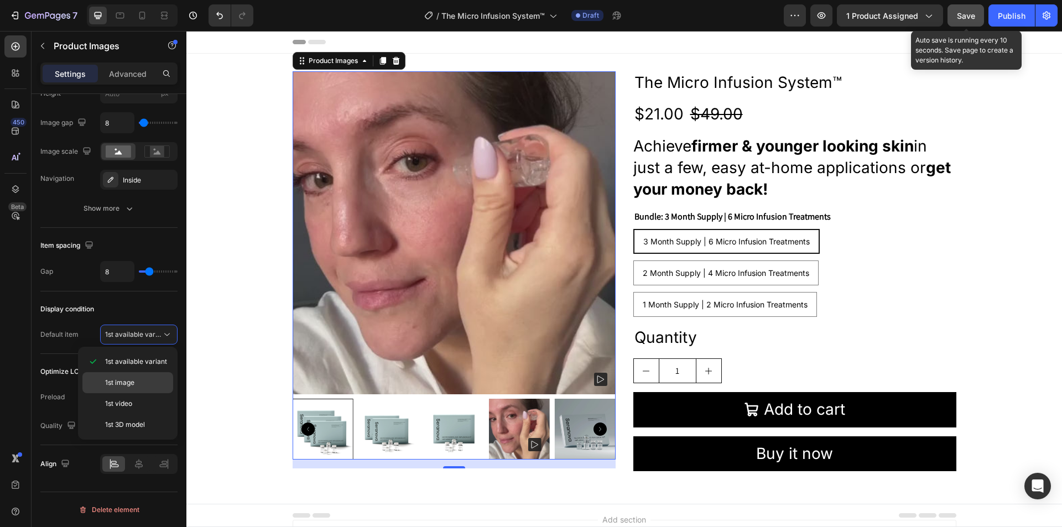
click at [130, 380] on span "1st image" at bounding box center [119, 383] width 29 height 10
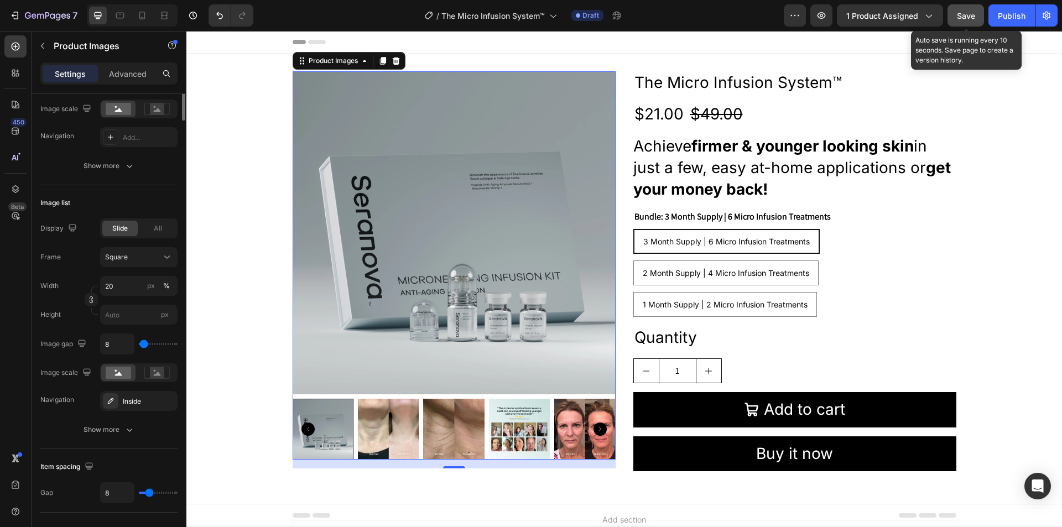
scroll to position [0, 0]
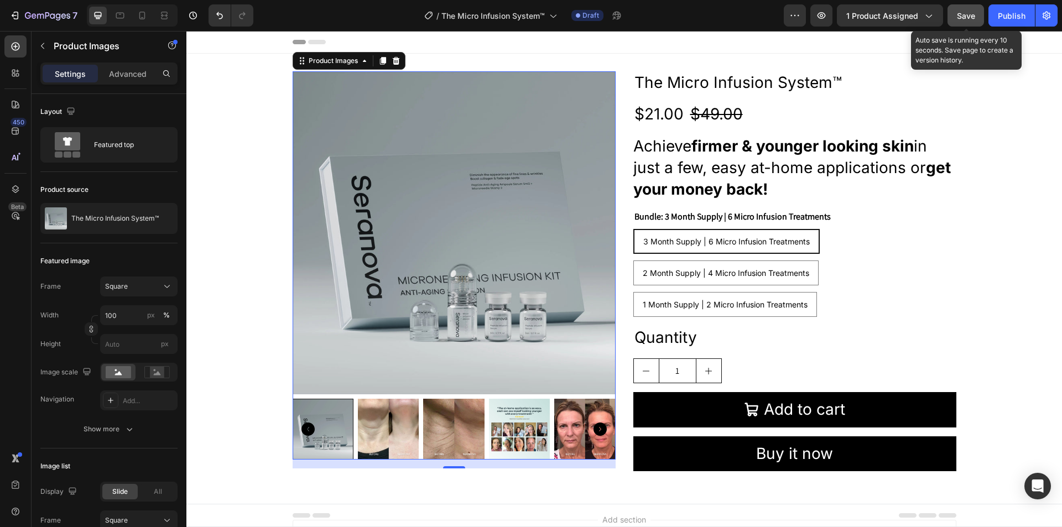
click at [973, 10] on div "Save" at bounding box center [966, 16] width 18 height 12
click at [500, 240] on img at bounding box center [454, 232] width 323 height 323
click at [121, 220] on p "The Micro Infusion System™" at bounding box center [114, 219] width 87 height 8
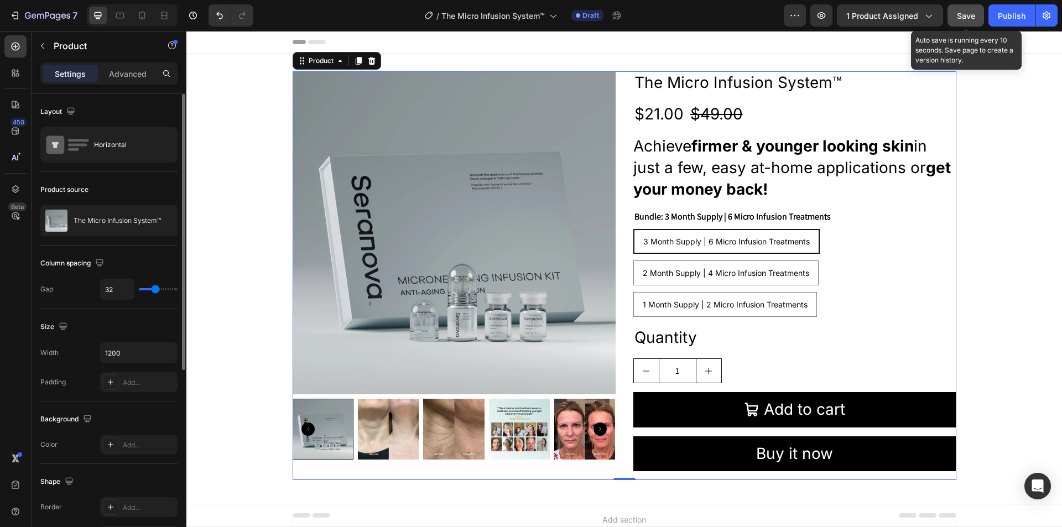
scroll to position [55, 0]
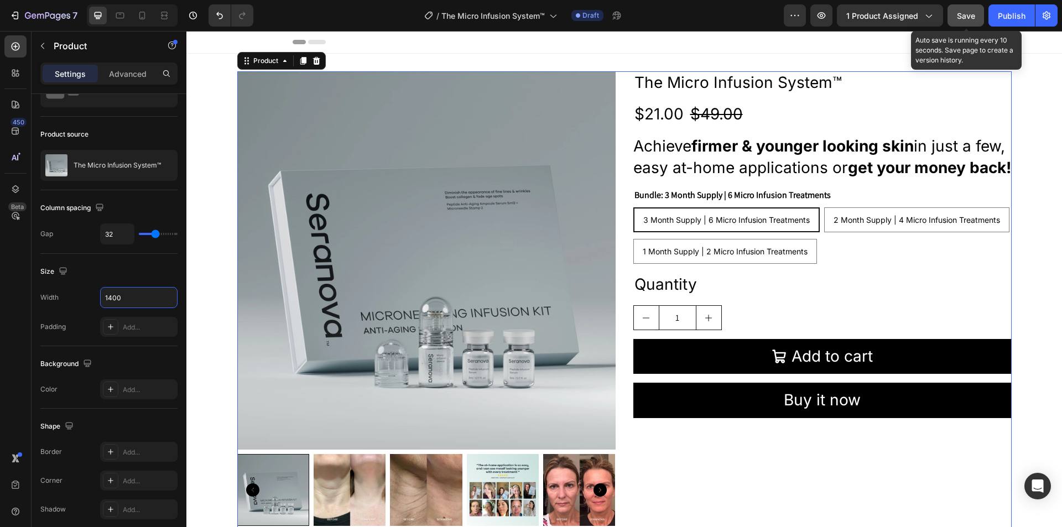
type input "1400"
click at [965, 24] on button "button" at bounding box center [966, 15] width 37 height 22
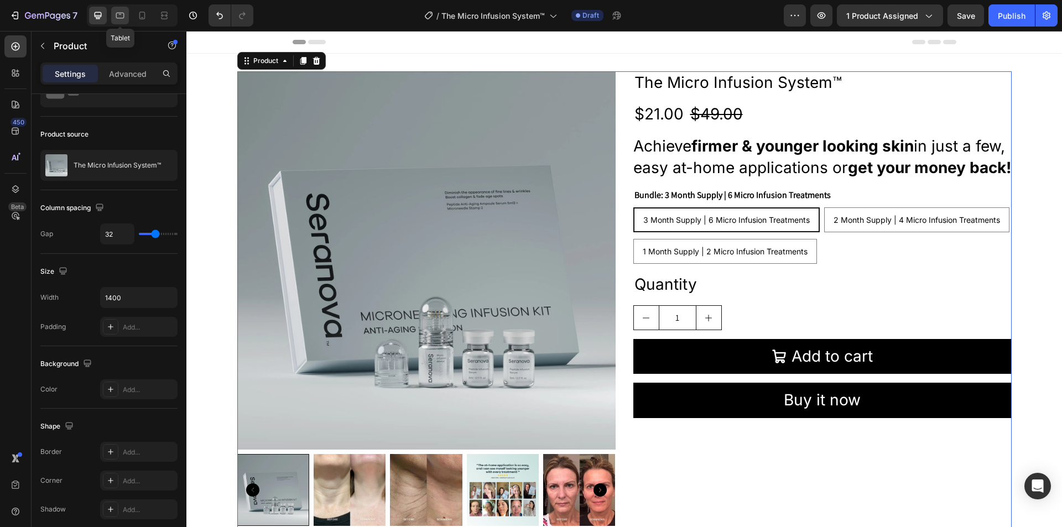
click at [118, 18] on icon at bounding box center [120, 16] width 8 height 6
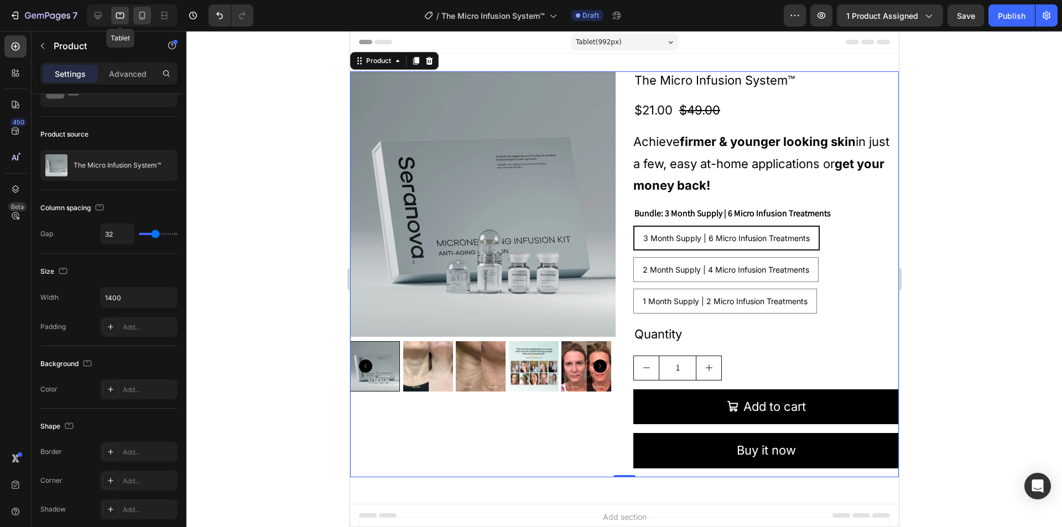
scroll to position [2, 0]
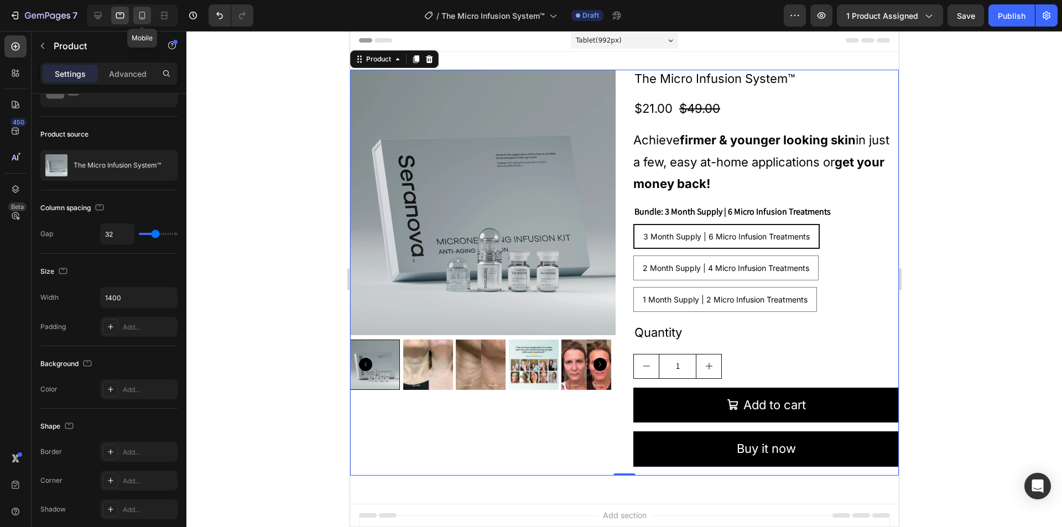
click at [140, 15] on icon at bounding box center [142, 16] width 6 height 8
type input "16"
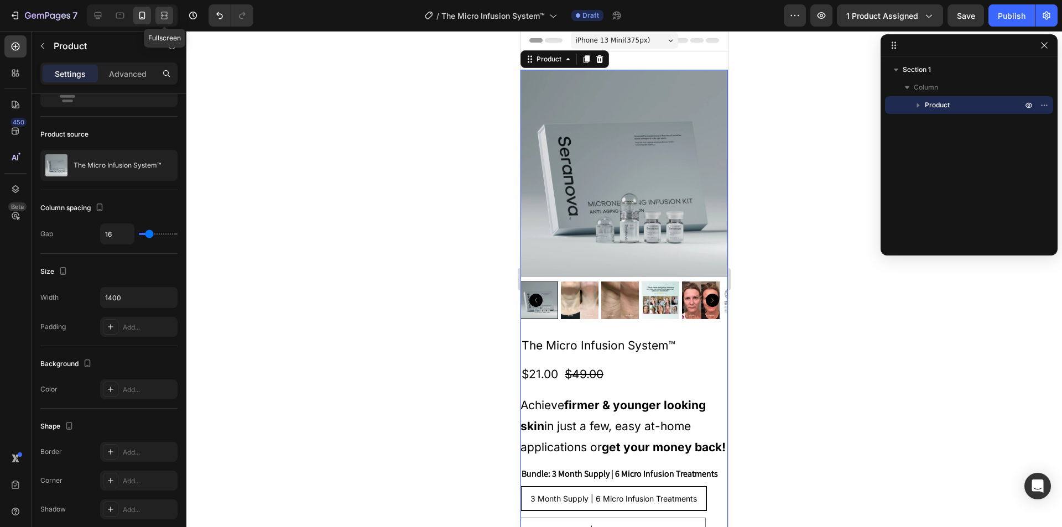
click at [170, 12] on div at bounding box center [164, 16] width 18 height 18
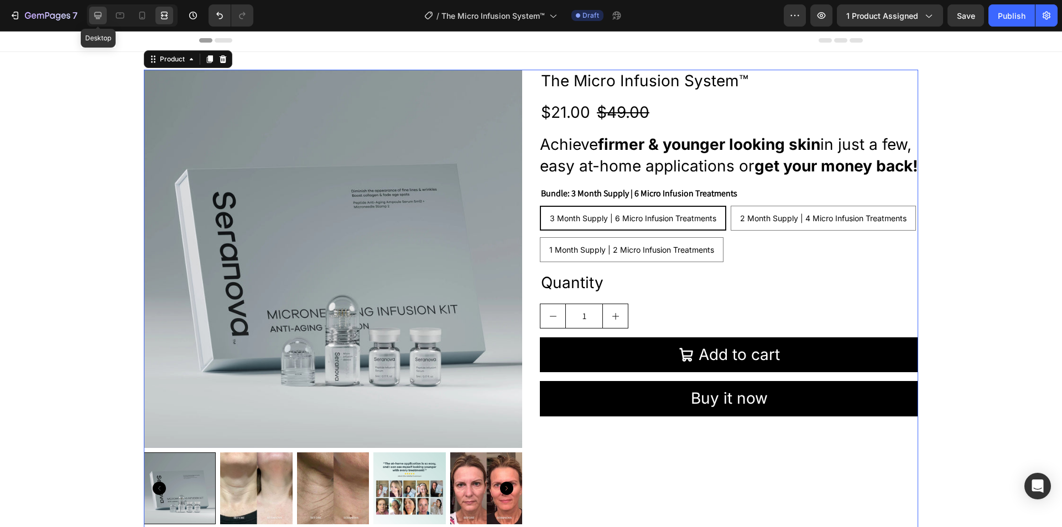
click at [98, 14] on icon at bounding box center [97, 15] width 11 height 11
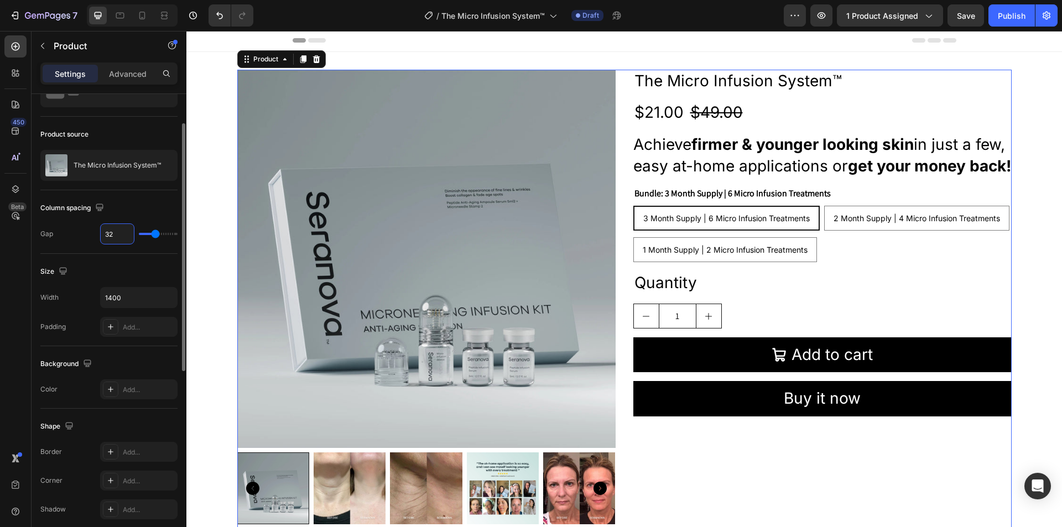
type input "4"
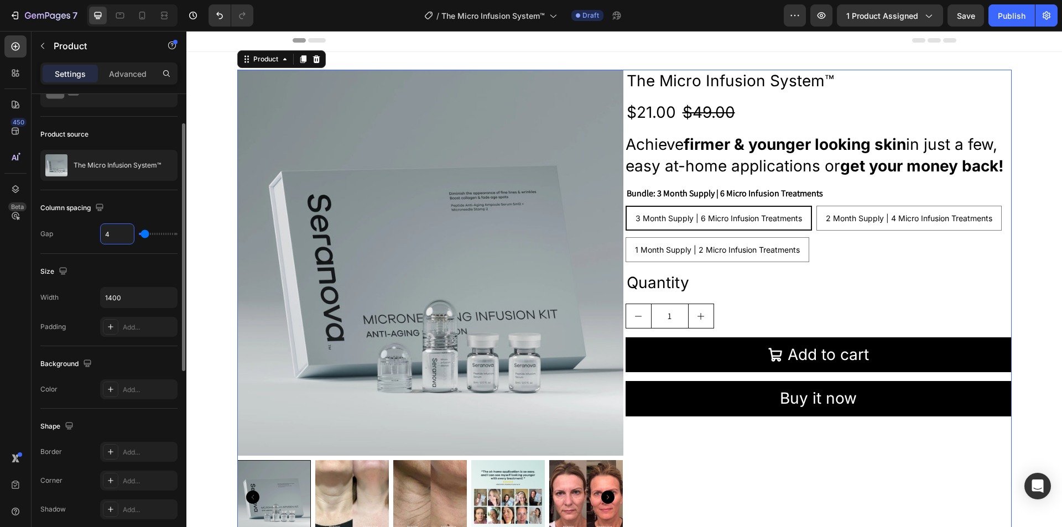
type input "40"
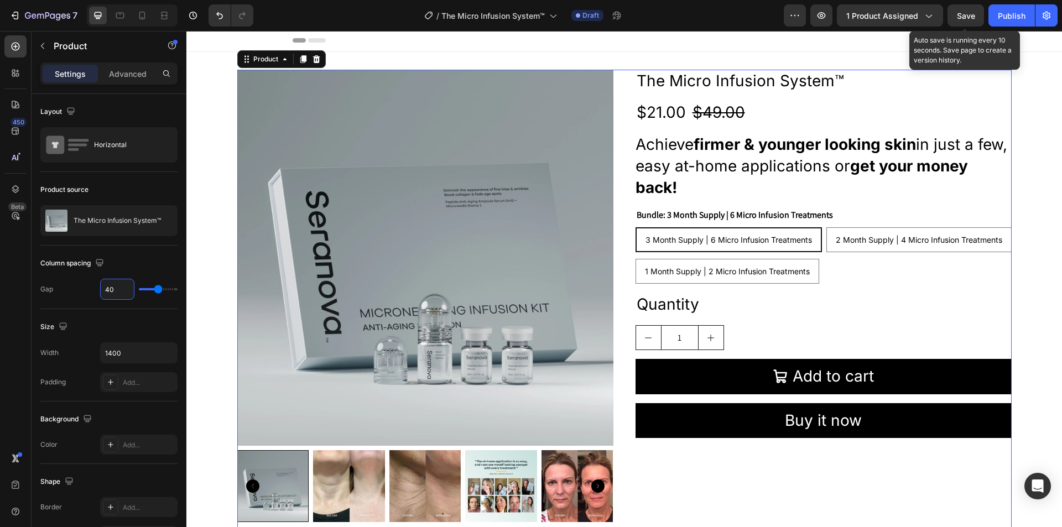
type input "40"
click at [963, 15] on span "Save" at bounding box center [966, 15] width 18 height 9
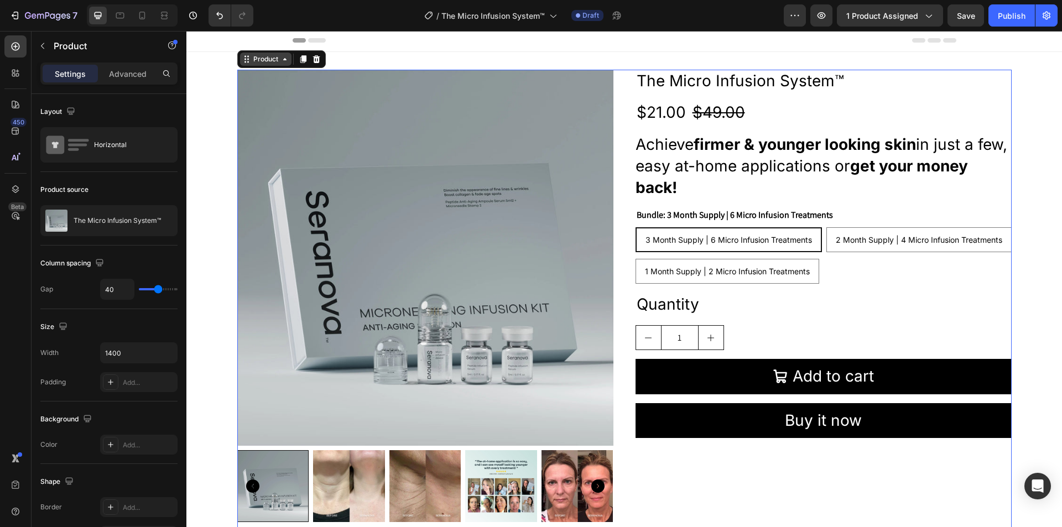
click at [264, 54] on div "Product" at bounding box center [265, 59] width 51 height 13
click at [259, 64] on div "Product" at bounding box center [265, 59] width 51 height 13
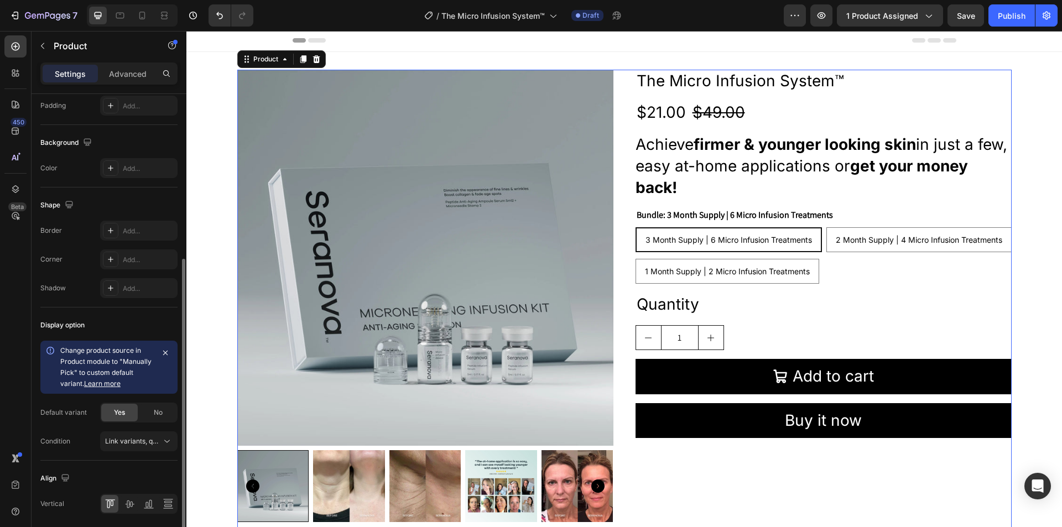
scroll to position [316, 0]
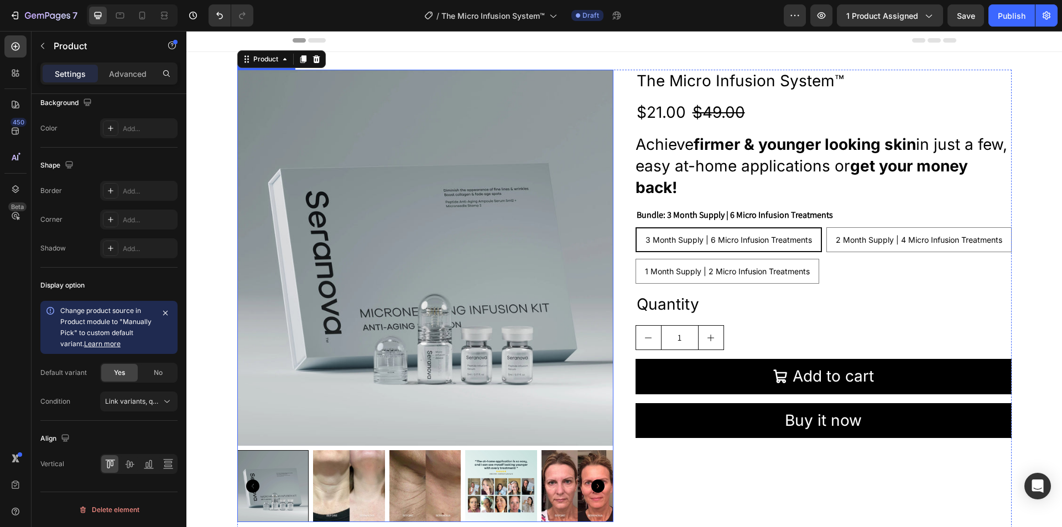
click at [342, 185] on img at bounding box center [425, 258] width 376 height 376
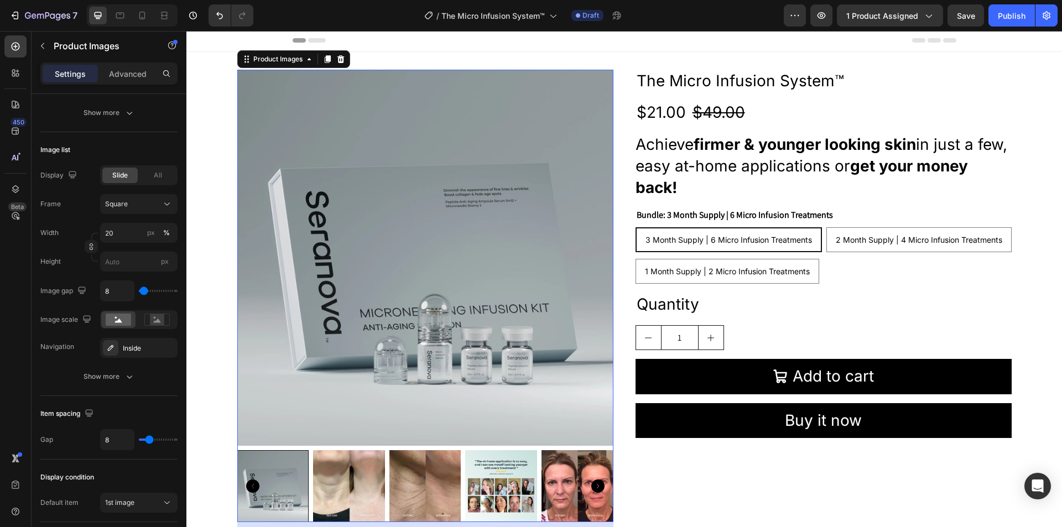
scroll to position [0, 0]
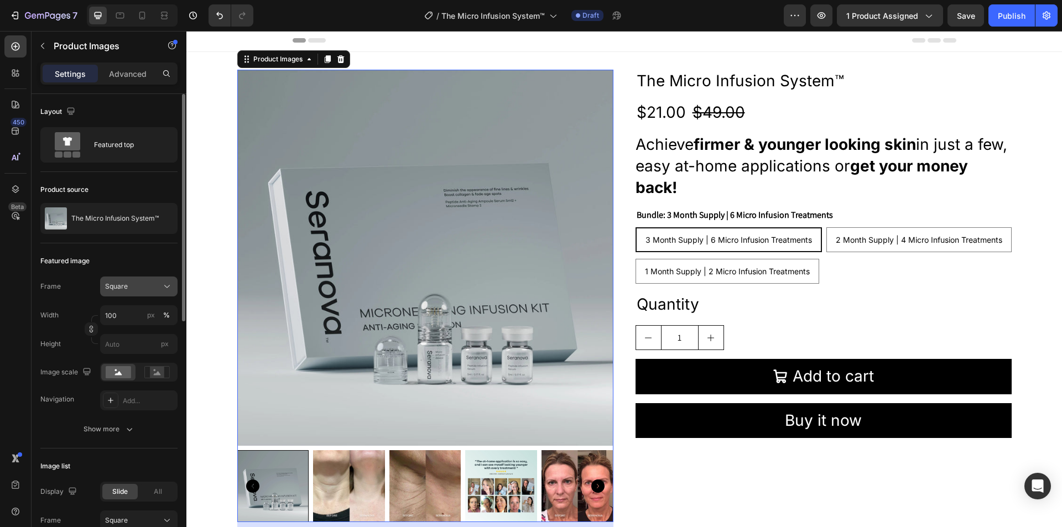
click at [136, 285] on div "Square" at bounding box center [132, 287] width 54 height 10
click at [128, 397] on div "Add..." at bounding box center [149, 401] width 52 height 10
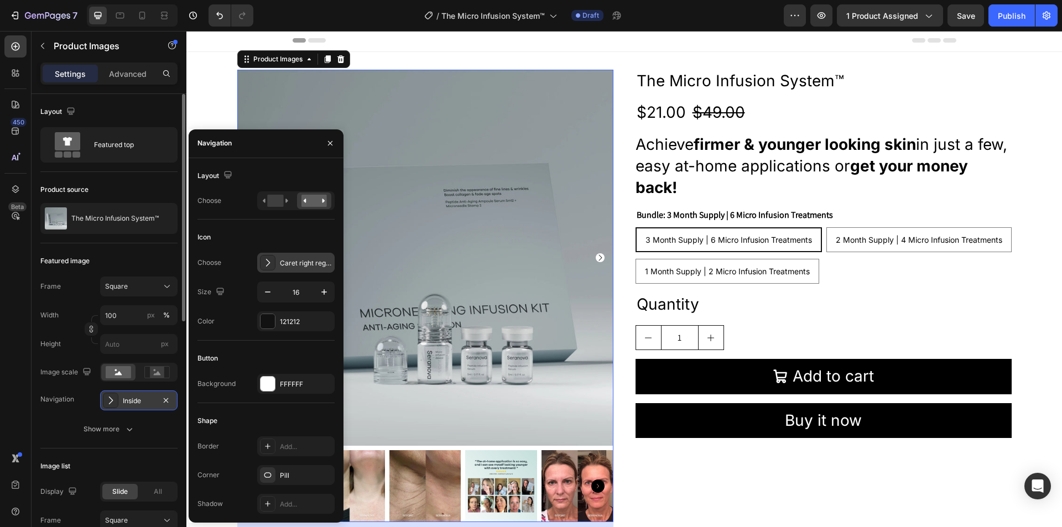
click at [269, 261] on icon at bounding box center [267, 262] width 11 height 11
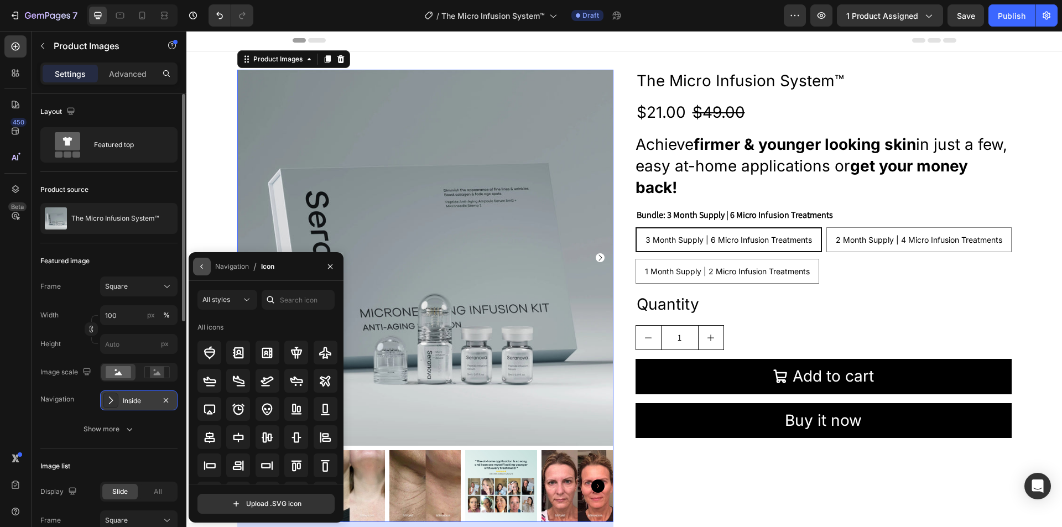
click at [204, 262] on icon "button" at bounding box center [202, 266] width 9 height 9
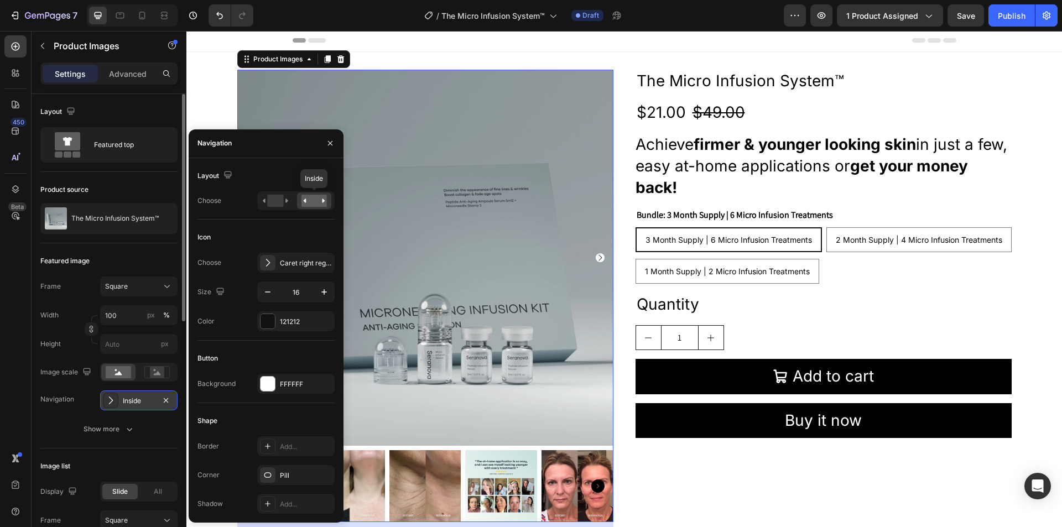
click at [323, 196] on rect at bounding box center [314, 201] width 25 height 12
click at [361, 373] on img at bounding box center [425, 258] width 376 height 376
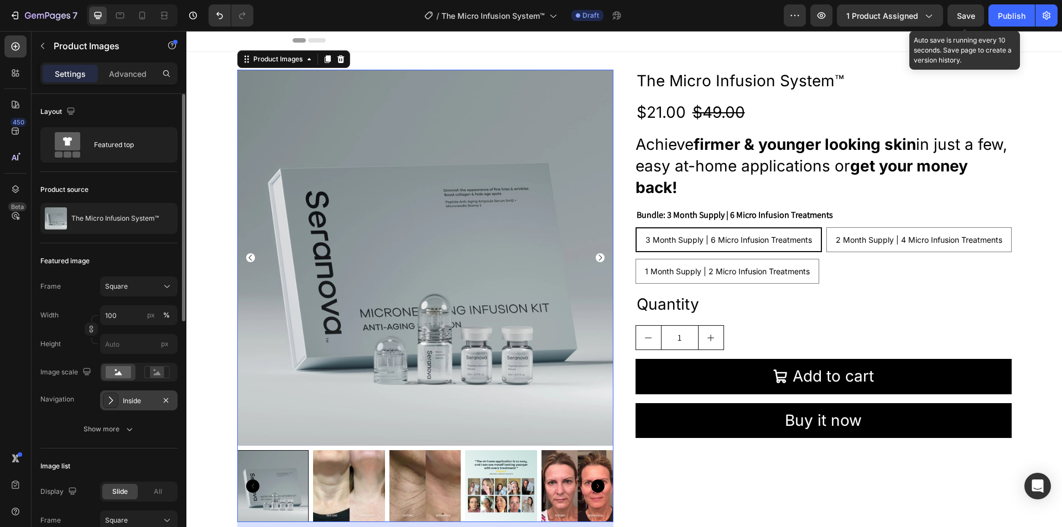
drag, startPoint x: 963, startPoint y: 14, endPoint x: 543, endPoint y: 110, distance: 430.8
click at [963, 14] on span "Save" at bounding box center [966, 15] width 18 height 9
click at [599, 253] on icon "Carousel Next Arrow" at bounding box center [600, 257] width 9 height 9
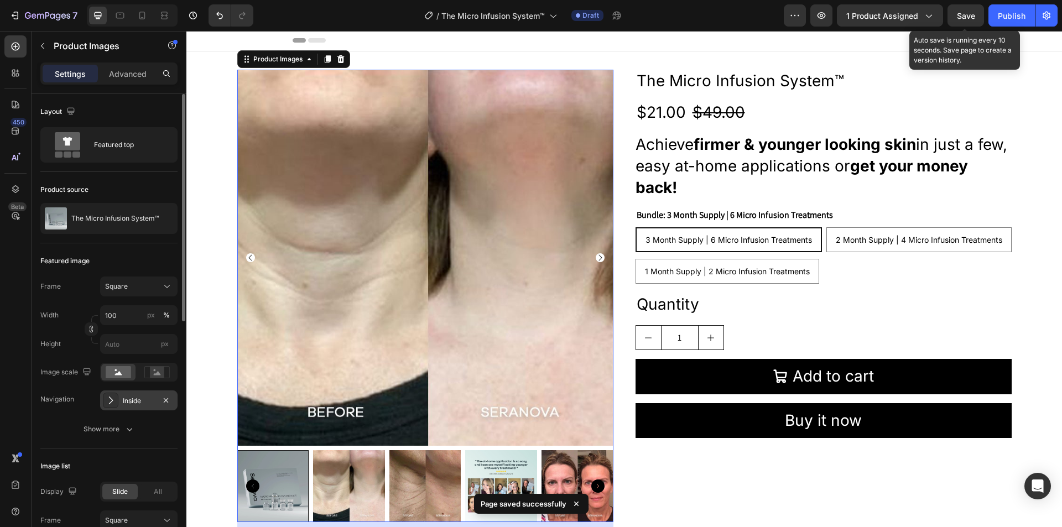
click at [599, 253] on icon "Carousel Next Arrow" at bounding box center [600, 257] width 9 height 9
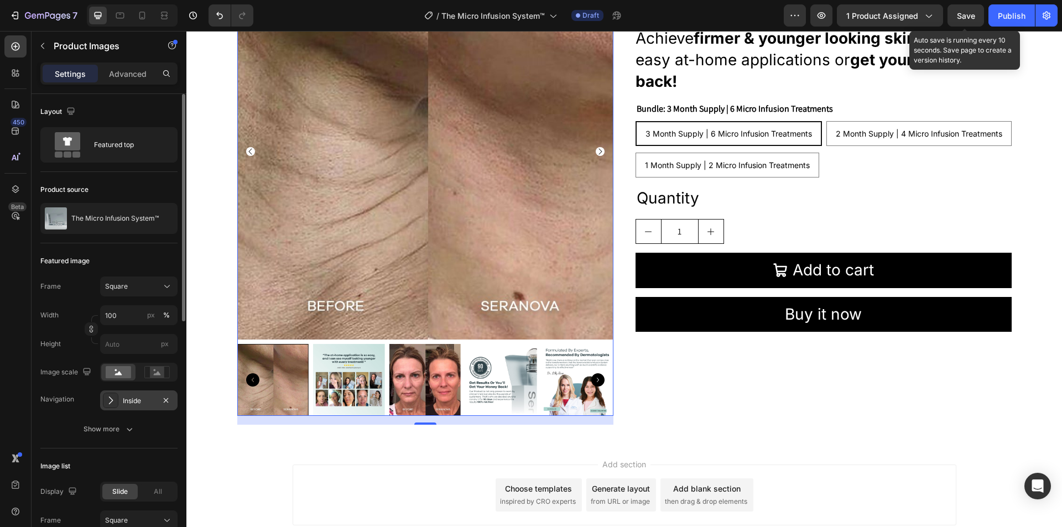
scroll to position [112, 0]
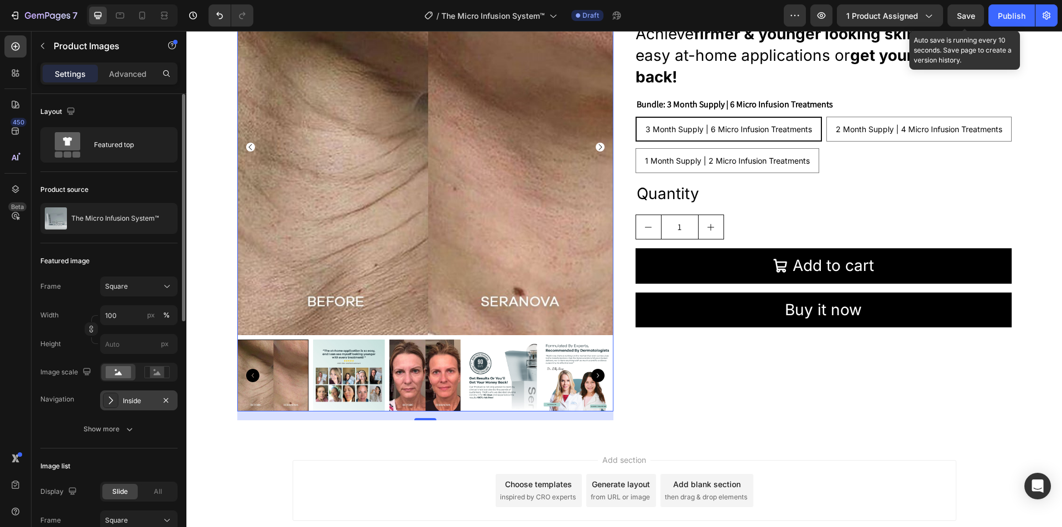
click at [254, 377] on icon "Carousel Back Arrow" at bounding box center [252, 375] width 13 height 13
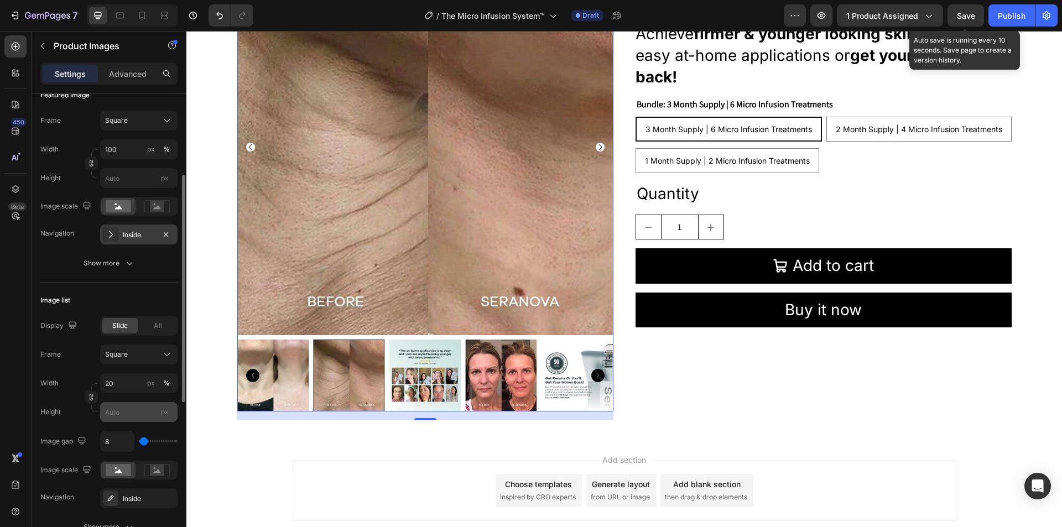
scroll to position [221, 0]
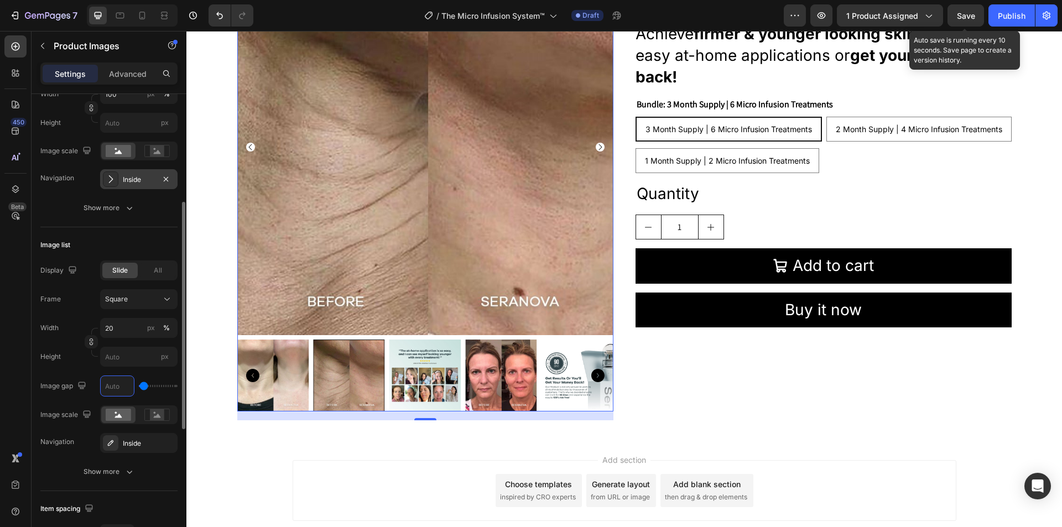
type input "0"
type input "10"
click at [968, 14] on span "Save" at bounding box center [966, 15] width 18 height 9
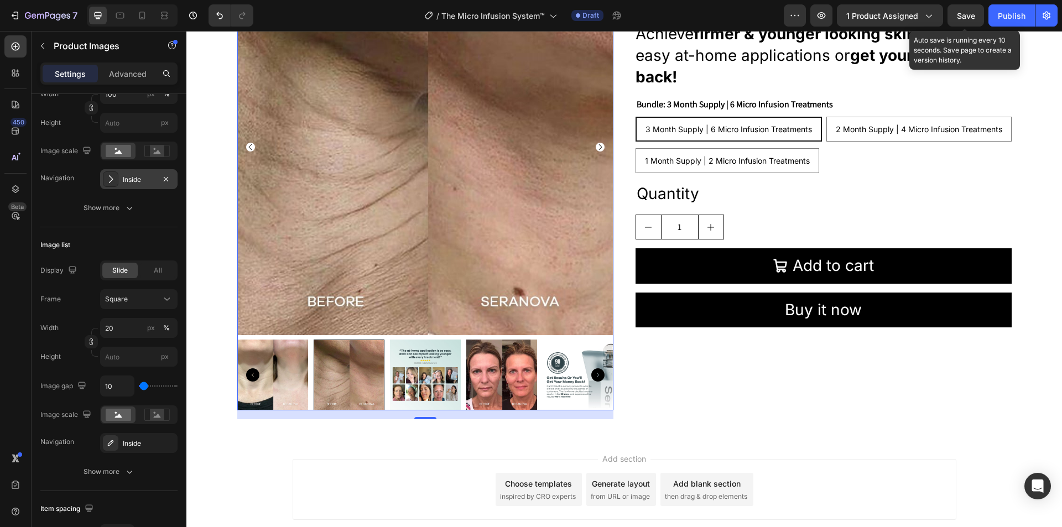
click at [279, 371] on img at bounding box center [272, 375] width 71 height 71
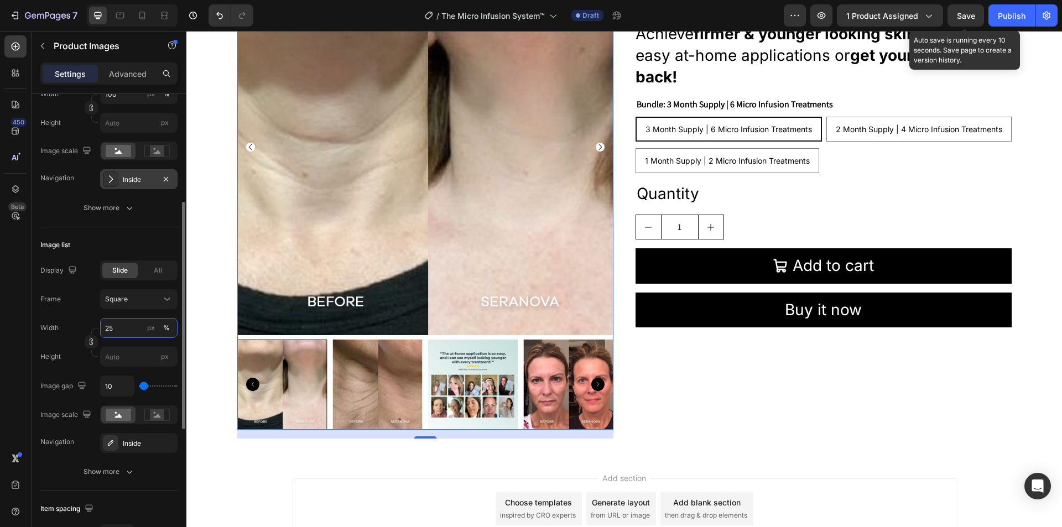
type input "2"
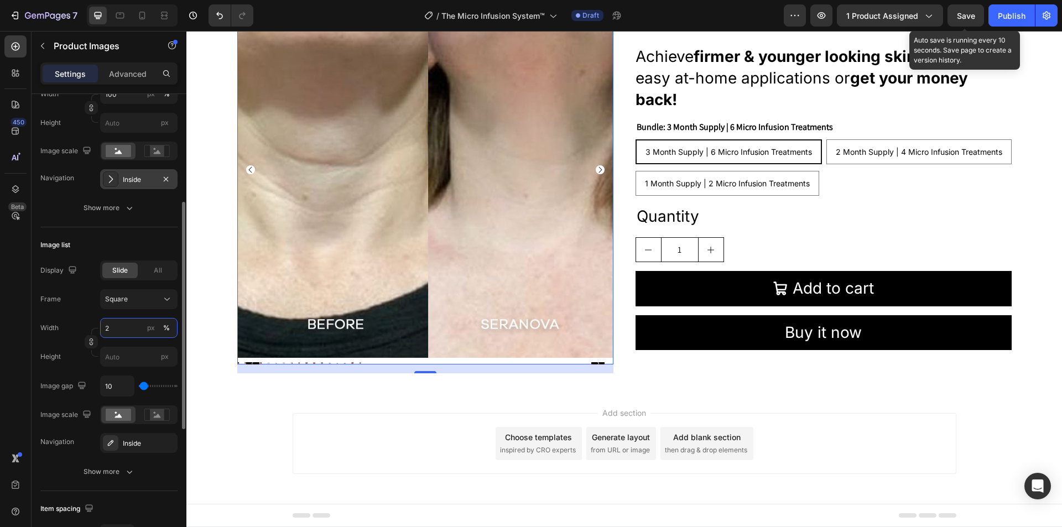
scroll to position [90, 0]
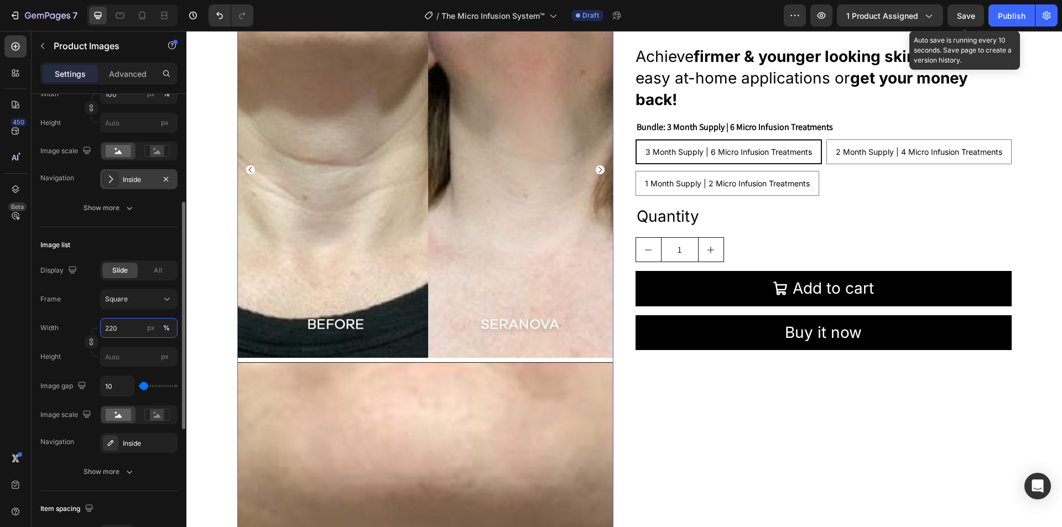
click at [121, 329] on input "220" at bounding box center [138, 328] width 77 height 20
type input "2"
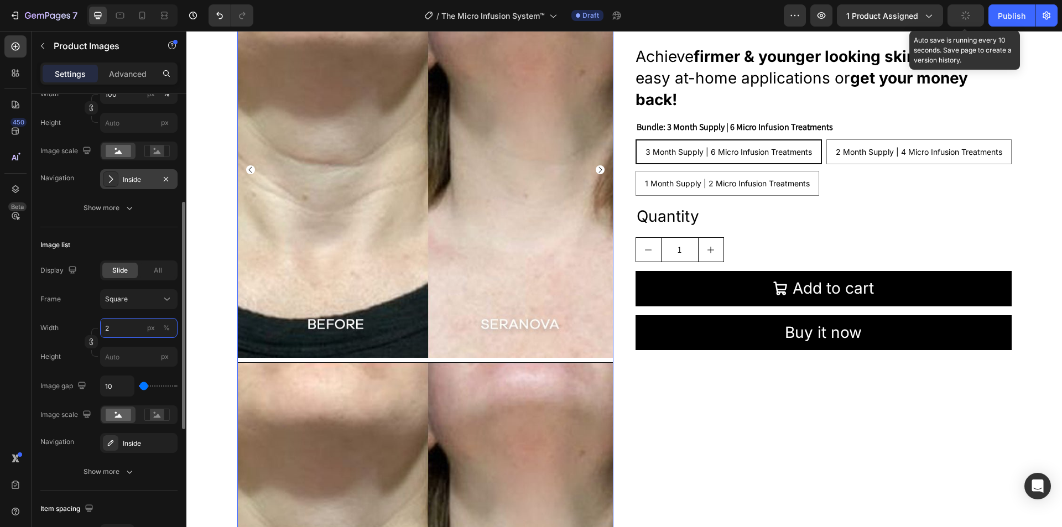
type input "20"
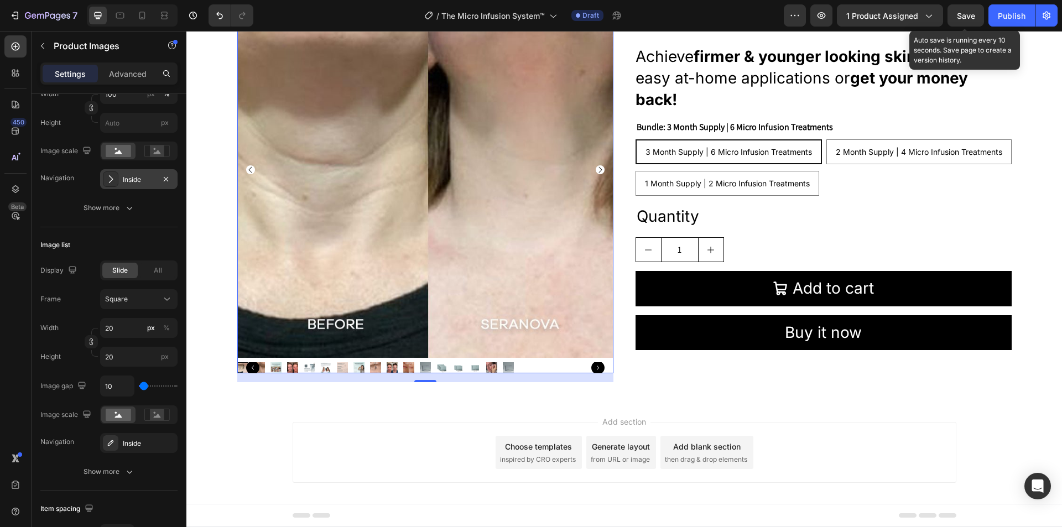
click at [8, 329] on div "450 Beta" at bounding box center [15, 241] width 22 height 412
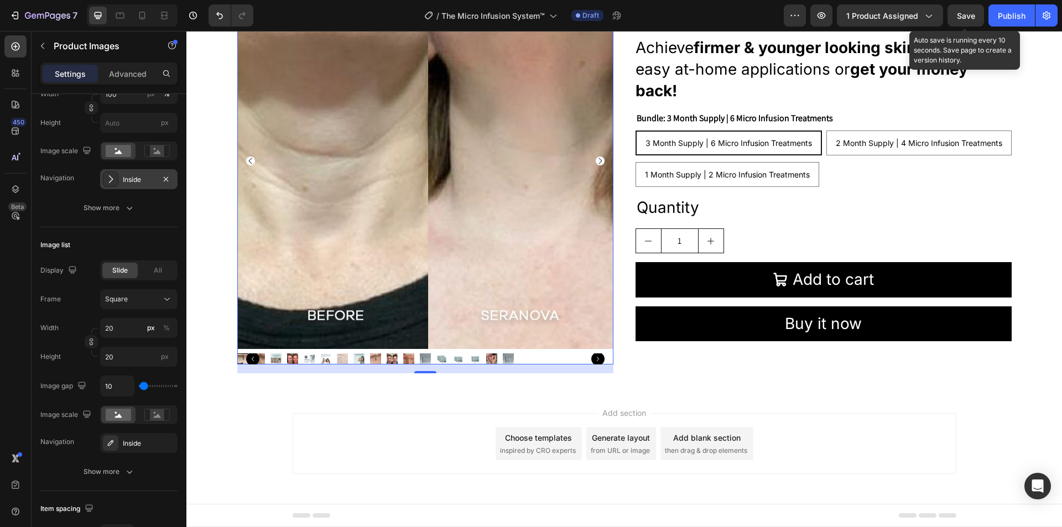
scroll to position [0, 0]
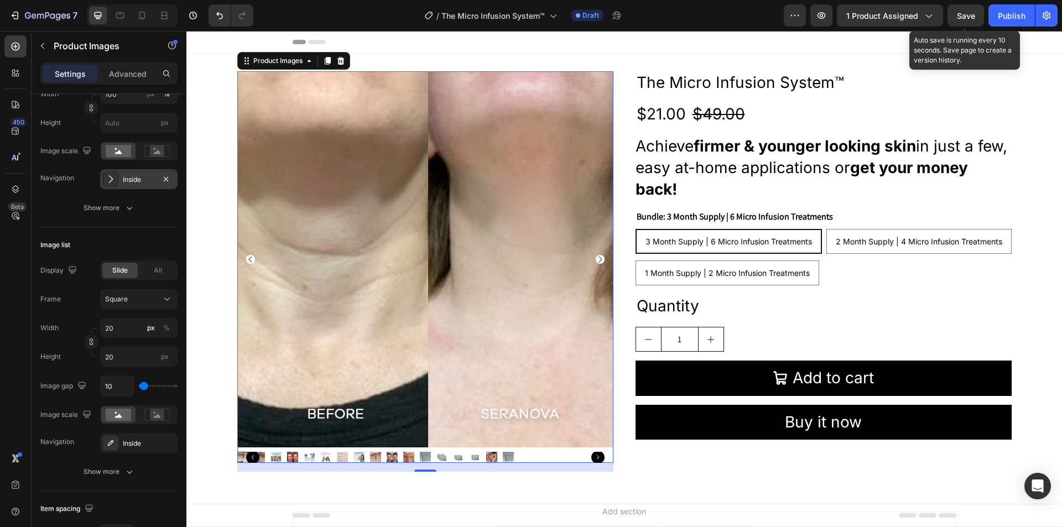
click at [250, 455] on icon "Carousel Back Arrow" at bounding box center [252, 457] width 13 height 13
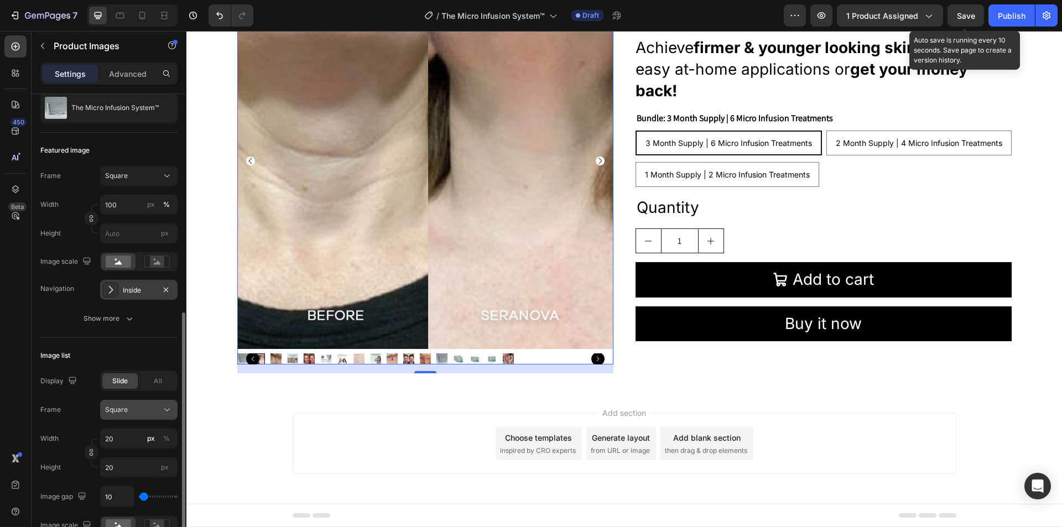
scroll to position [221, 0]
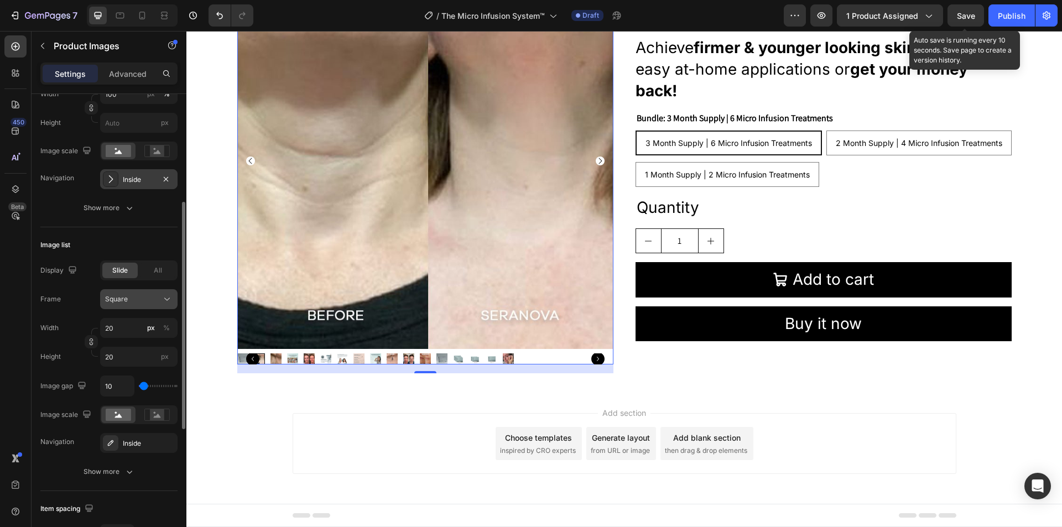
click at [121, 302] on span "Square" at bounding box center [116, 299] width 23 height 10
click at [143, 331] on input "20" at bounding box center [138, 328] width 77 height 20
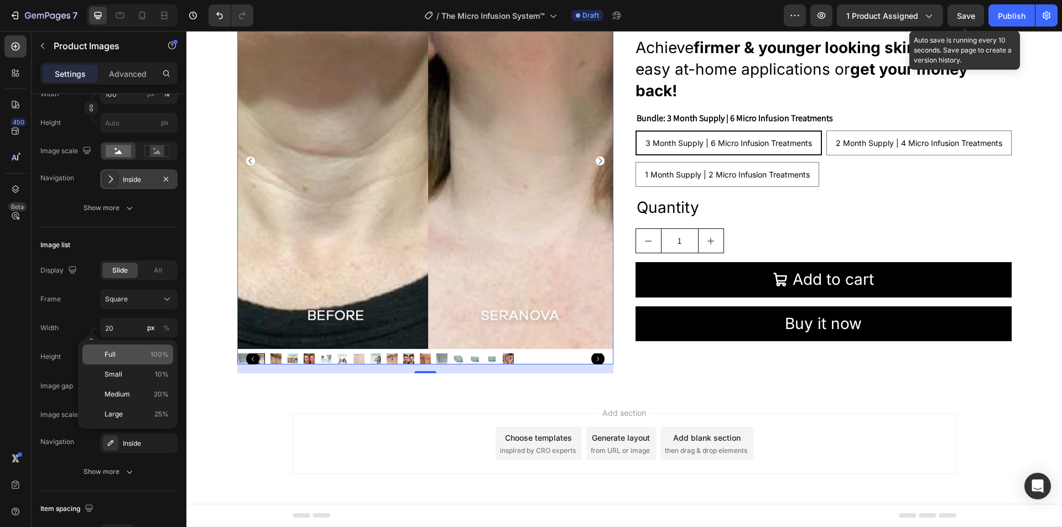
click at [127, 351] on p "Full 100%" at bounding box center [137, 355] width 64 height 10
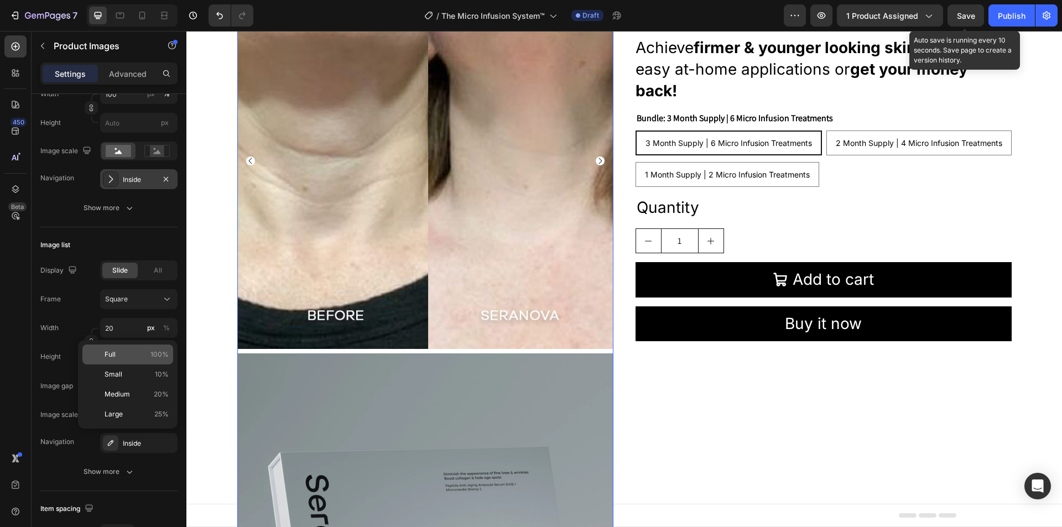
type input "100"
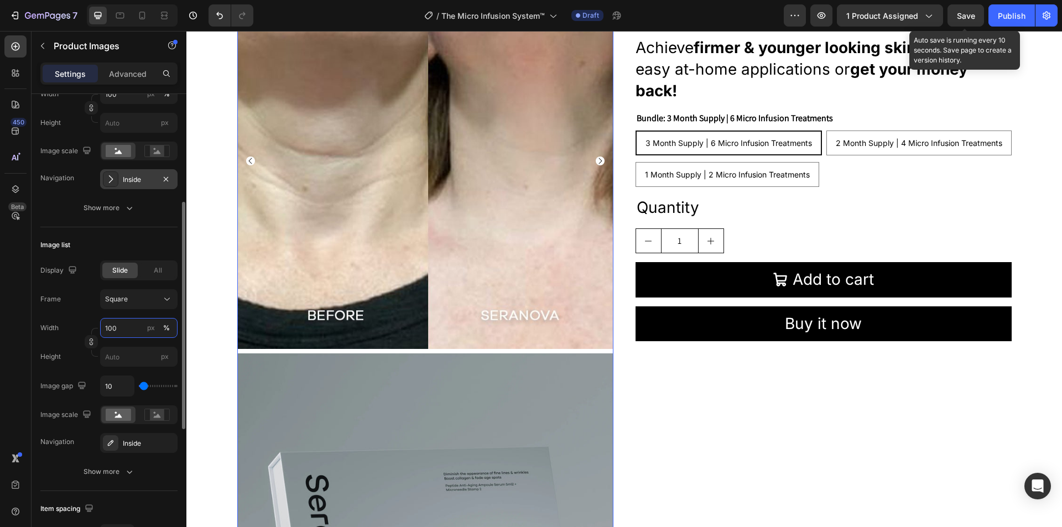
click at [104, 335] on input "100" at bounding box center [138, 328] width 77 height 20
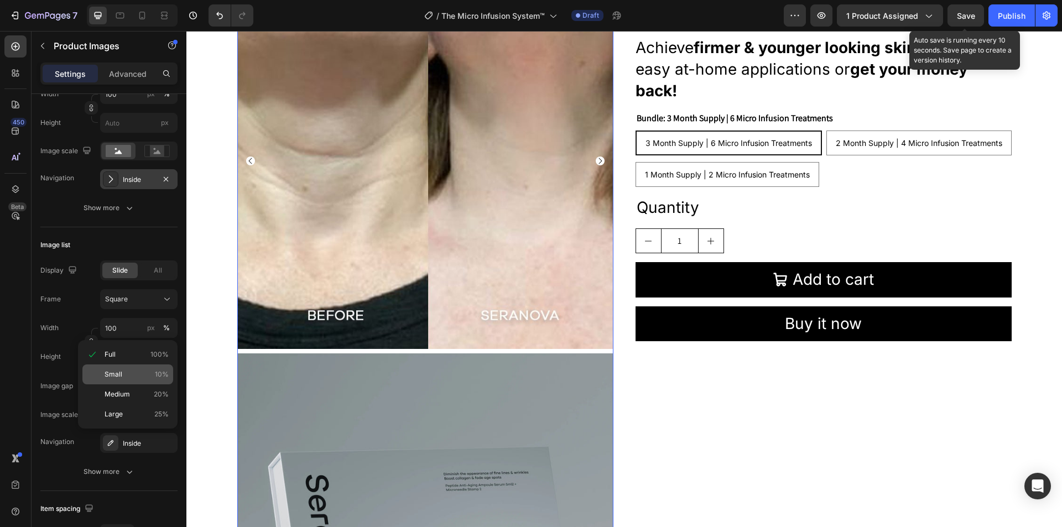
click at [113, 372] on span "Small" at bounding box center [114, 375] width 18 height 10
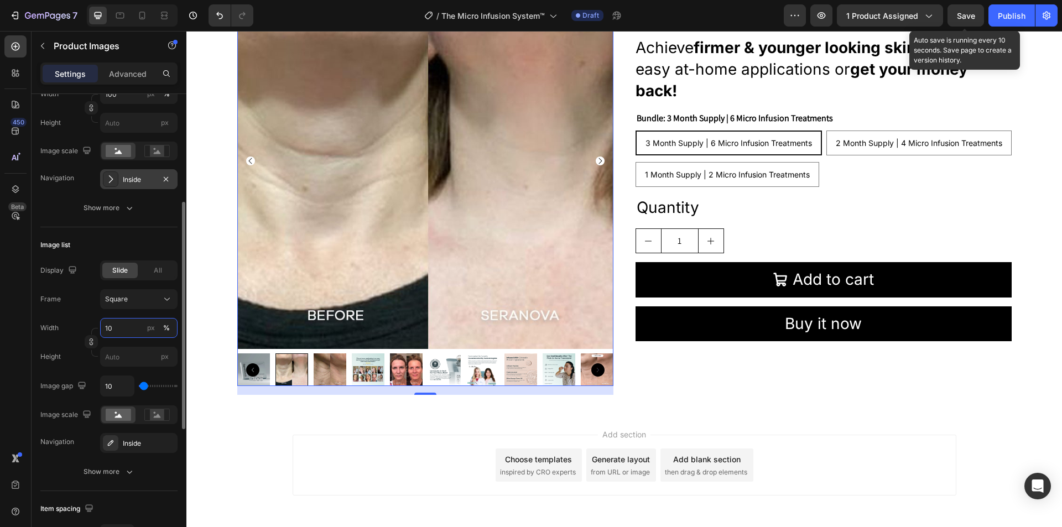
click at [124, 330] on input "10" at bounding box center [138, 328] width 77 height 20
click at [126, 391] on span "Medium" at bounding box center [117, 394] width 25 height 10
type input "20"
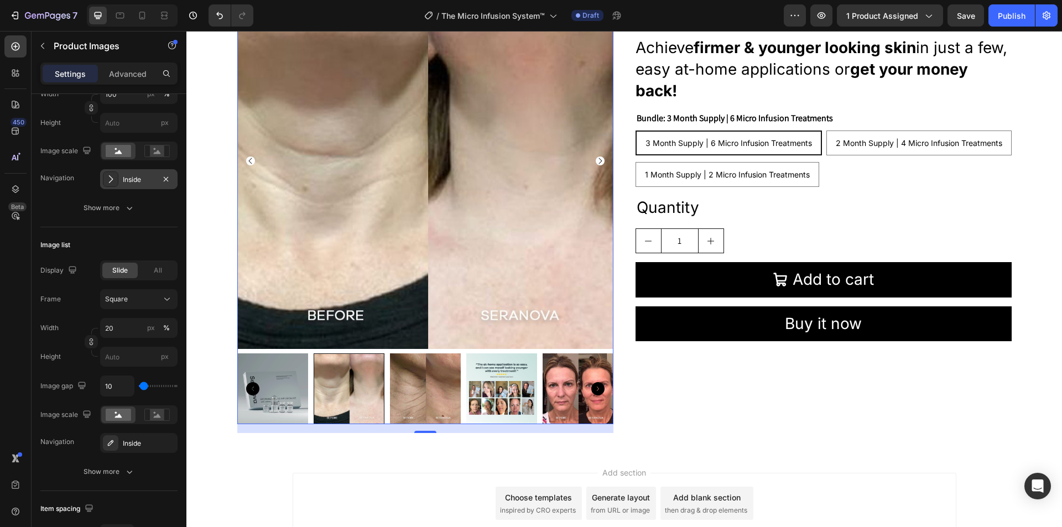
click at [274, 397] on img at bounding box center [272, 389] width 71 height 71
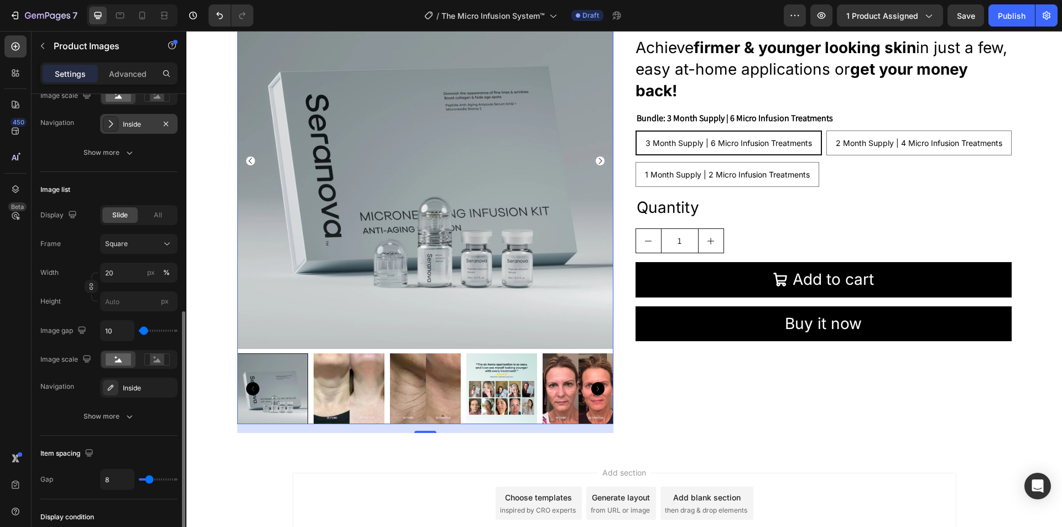
scroll to position [332, 0]
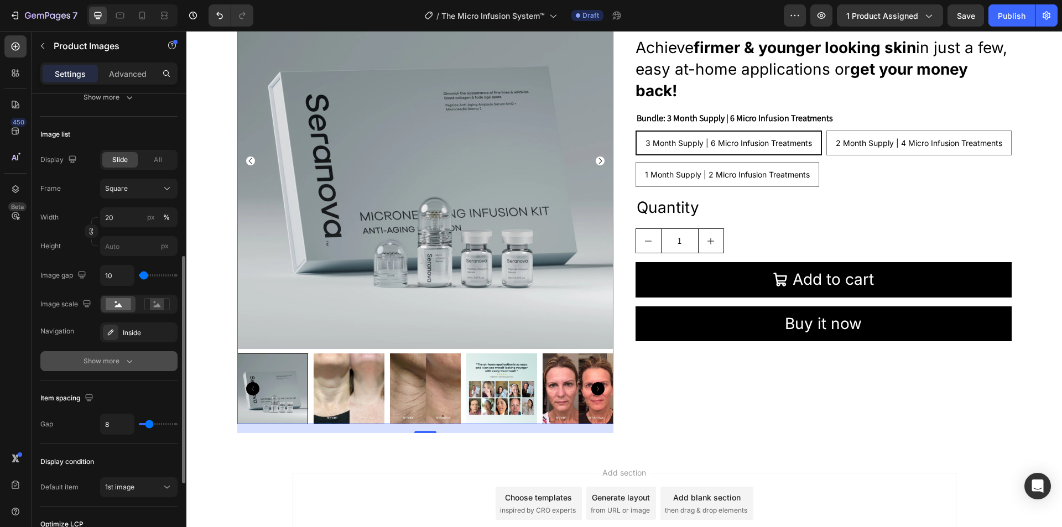
click at [121, 362] on div "Show more" at bounding box center [109, 361] width 51 height 11
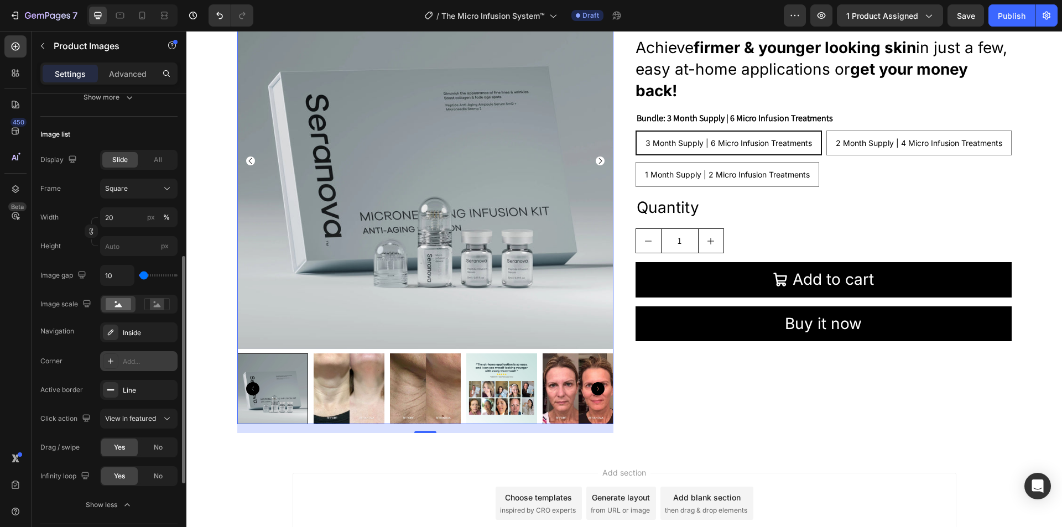
click at [131, 359] on div "Add..." at bounding box center [149, 362] width 52 height 10
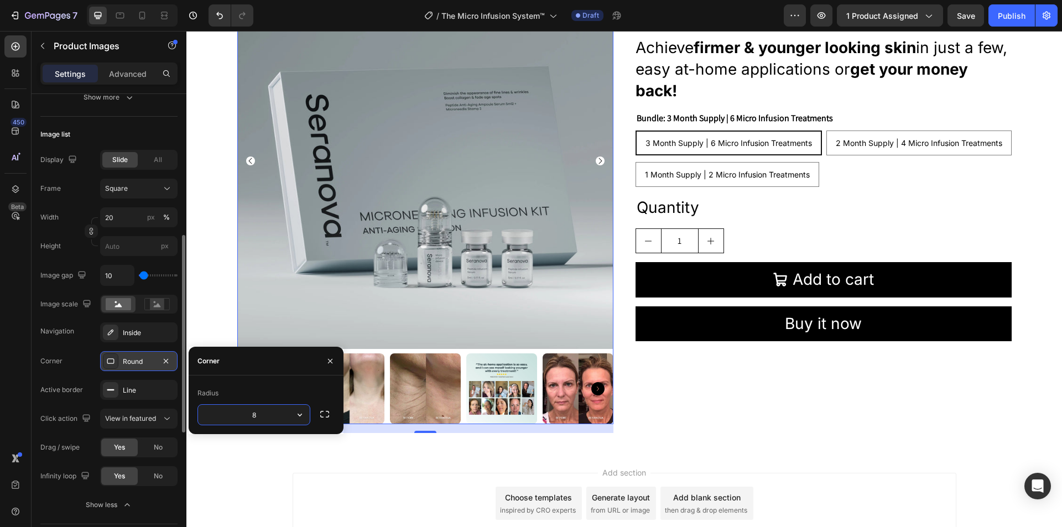
type input "0"
click at [654, 423] on div "The Micro Infusion System™ Product Title $21.00 Product Price Product Price $49…" at bounding box center [824, 203] width 376 height 460
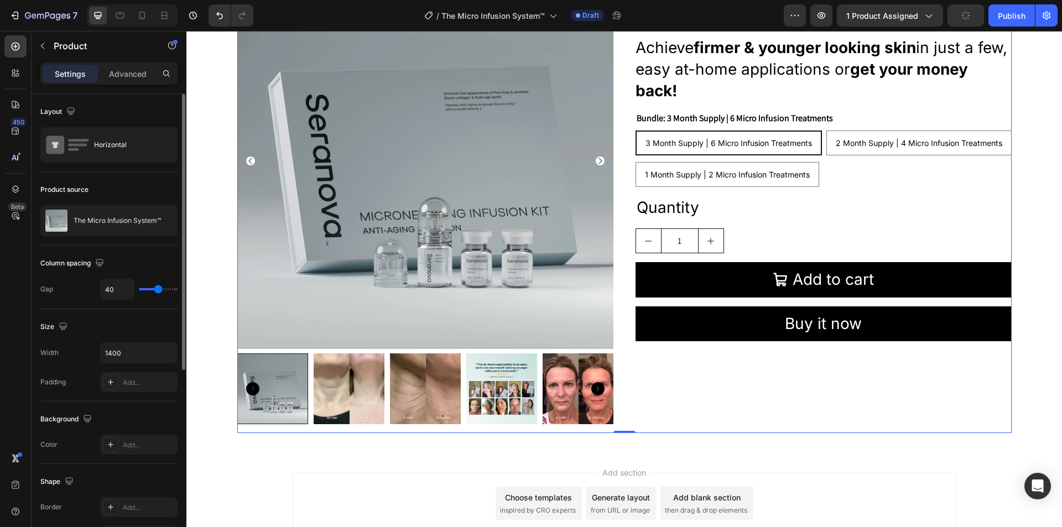
scroll to position [0, 0]
click at [274, 386] on div at bounding box center [272, 389] width 71 height 71
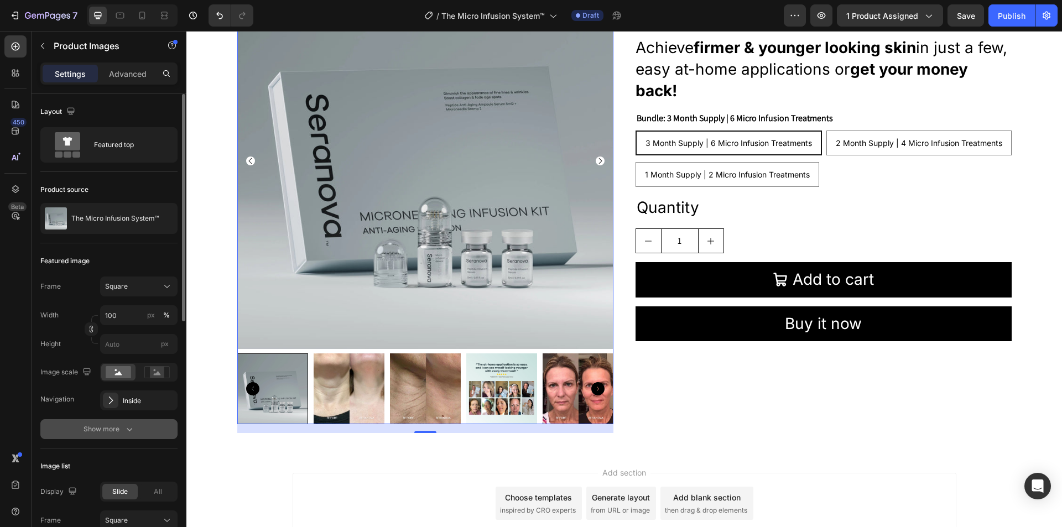
click at [116, 433] on div "Show more" at bounding box center [109, 429] width 51 height 11
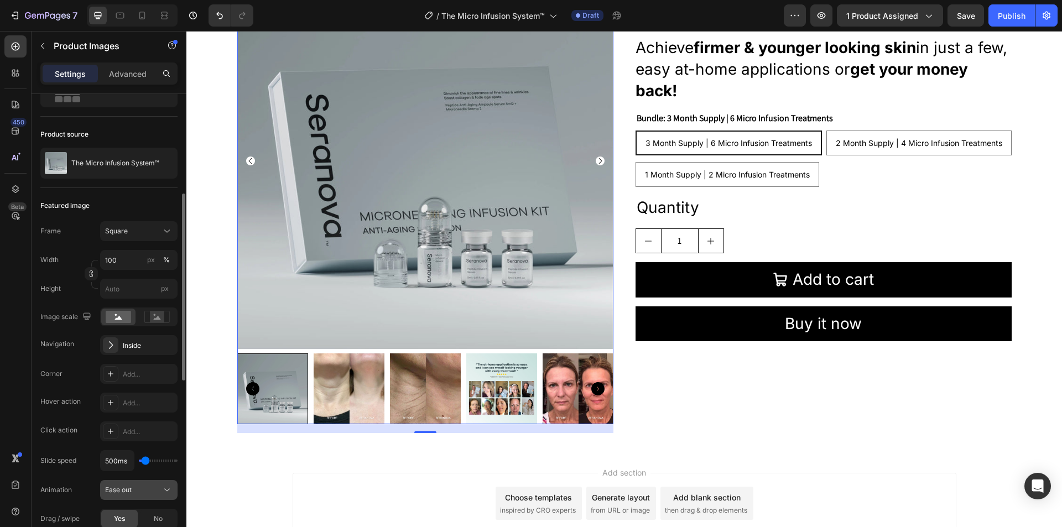
scroll to position [111, 0]
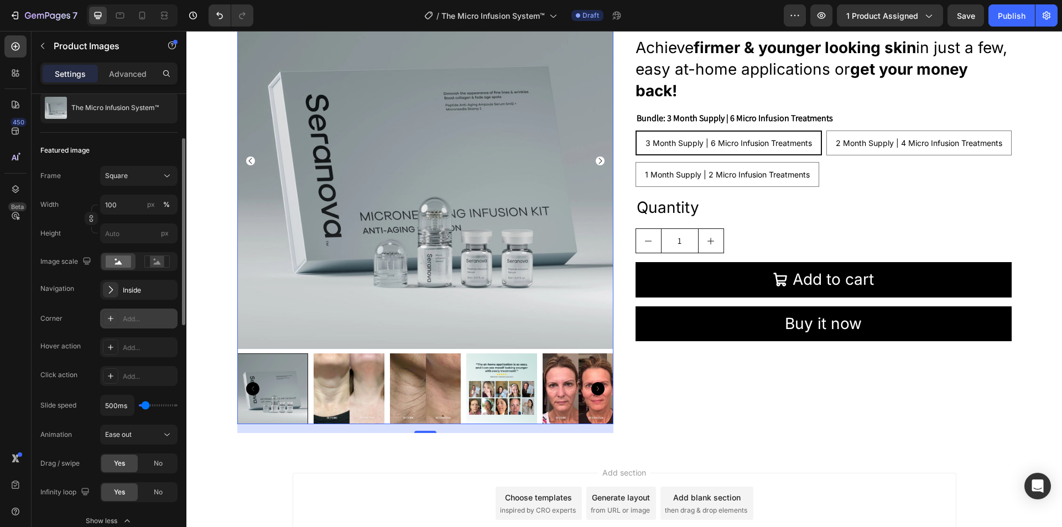
click at [113, 317] on icon at bounding box center [110, 318] width 9 height 9
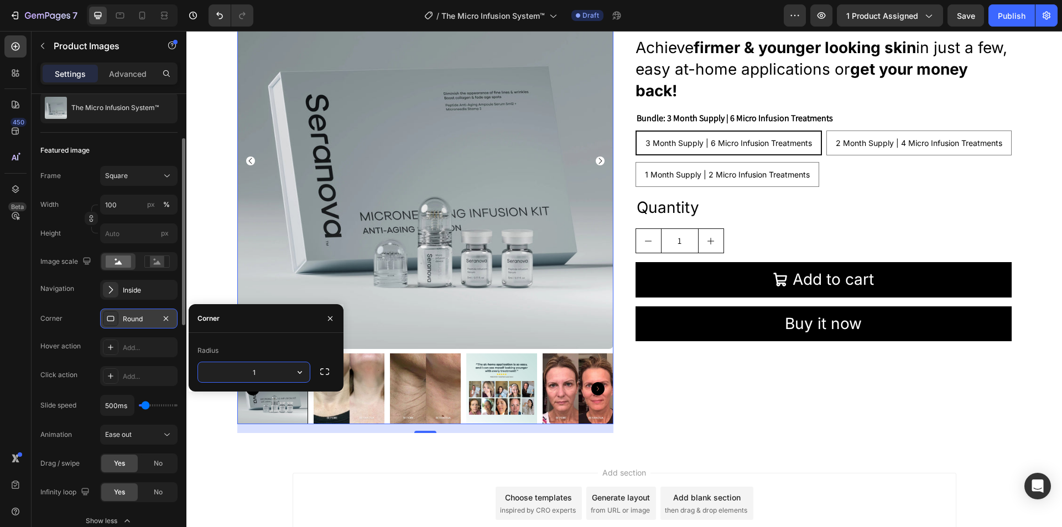
type input "15"
click at [351, 470] on div "Add section Choose templates inspired by CRO experts Generate layout from URL o…" at bounding box center [624, 519] width 876 height 136
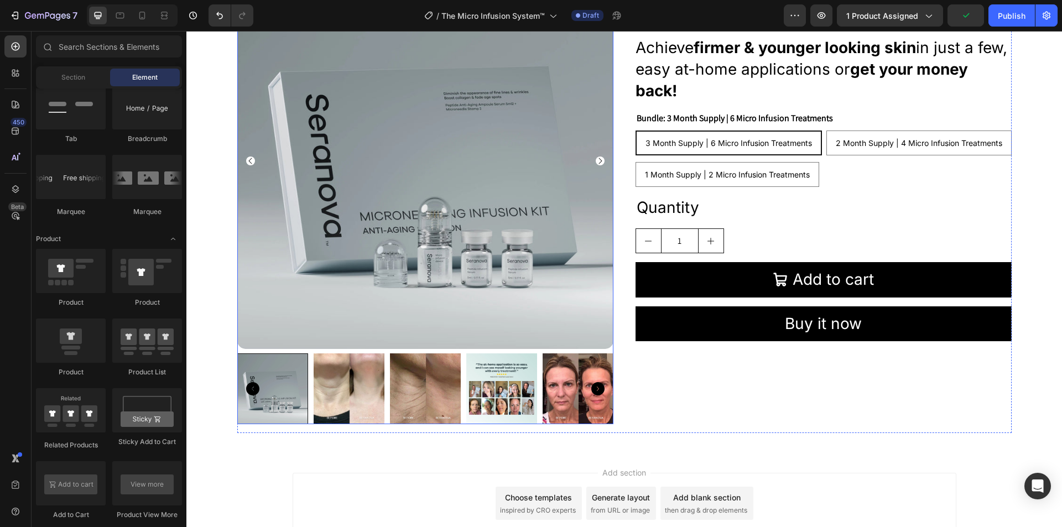
click at [277, 392] on div at bounding box center [272, 389] width 71 height 71
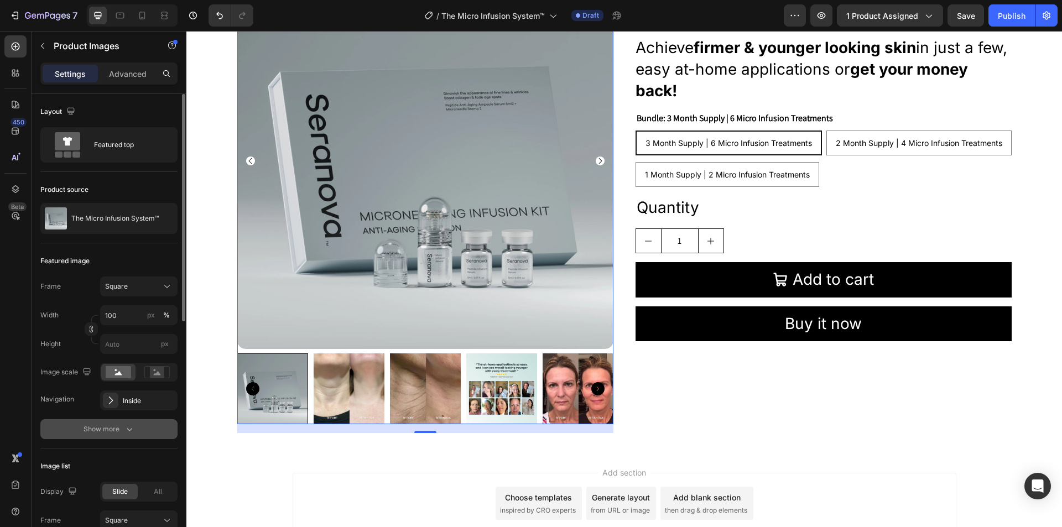
click at [112, 427] on div "Show more" at bounding box center [109, 429] width 51 height 11
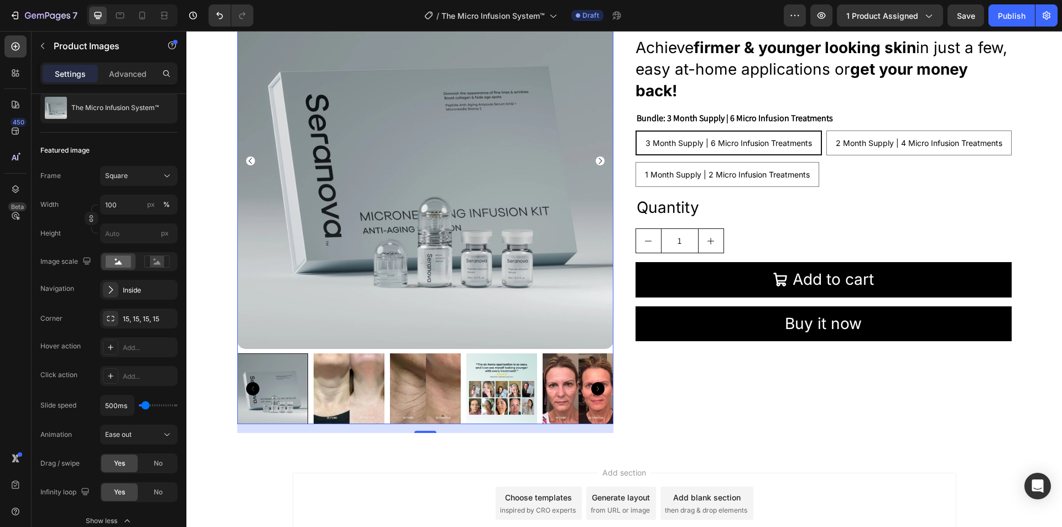
click at [267, 401] on div at bounding box center [272, 389] width 71 height 71
click at [262, 382] on div at bounding box center [272, 389] width 71 height 71
click at [351, 389] on img at bounding box center [349, 389] width 71 height 71
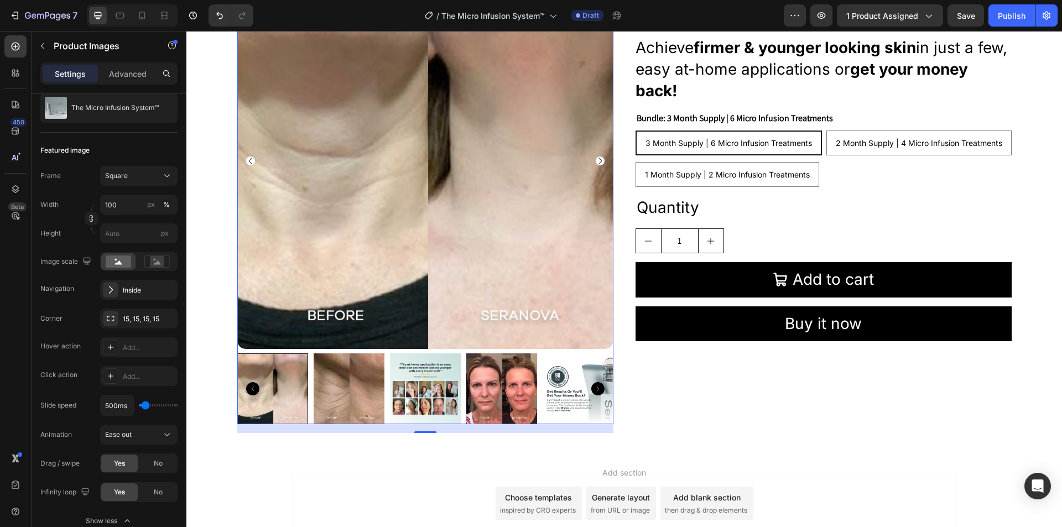
click at [281, 415] on div at bounding box center [272, 389] width 71 height 71
click at [152, 315] on div "15, 15, 15, 15" at bounding box center [139, 319] width 32 height 10
click at [135, 316] on div "15, 15, 15, 15" at bounding box center [139, 319] width 32 height 10
click at [489, 320] on img at bounding box center [425, 161] width 376 height 376
click at [576, 381] on img at bounding box center [578, 389] width 71 height 71
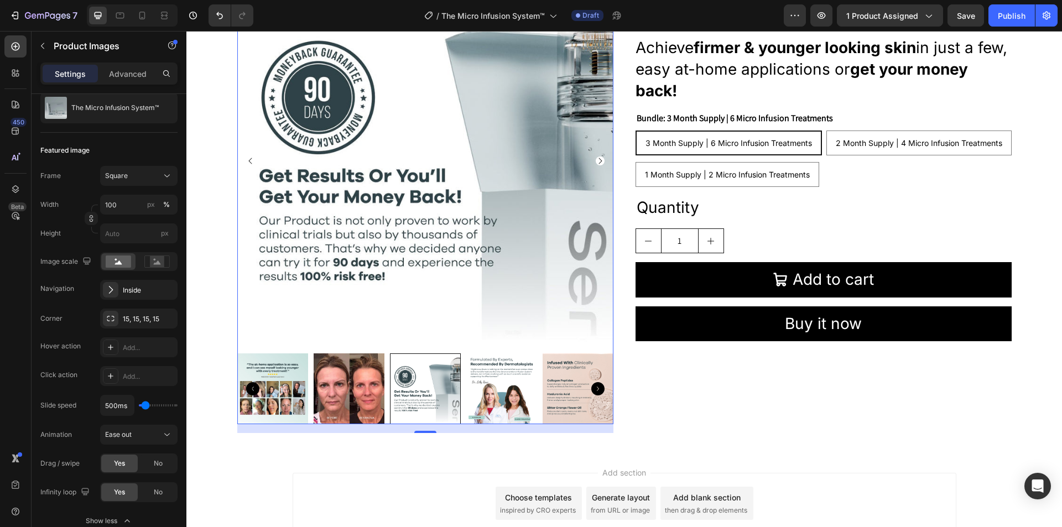
click at [420, 395] on div at bounding box center [425, 389] width 71 height 71
click at [113, 314] on icon at bounding box center [110, 318] width 9 height 9
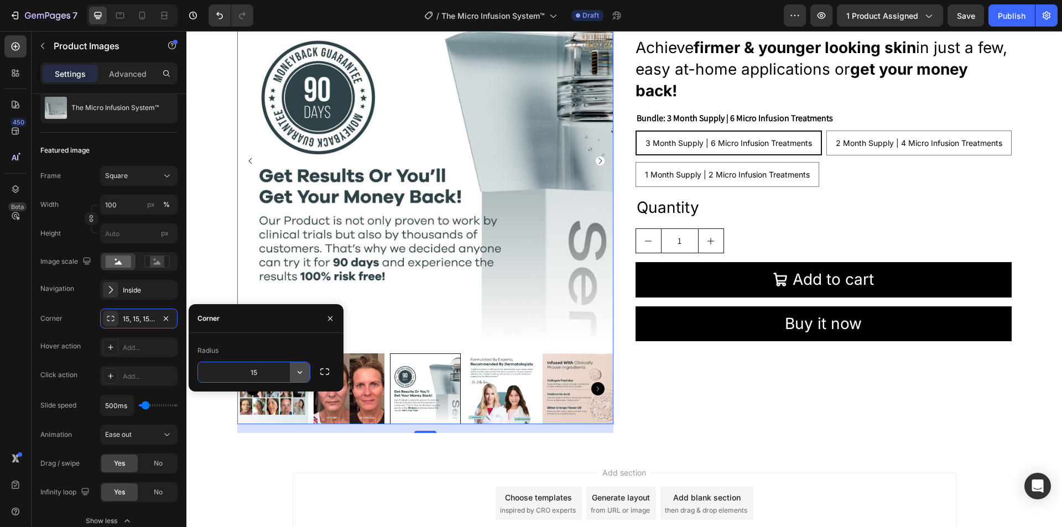
drag, startPoint x: 263, startPoint y: 372, endPoint x: 309, endPoint y: 380, distance: 46.6
click at [264, 373] on input "15" at bounding box center [254, 372] width 112 height 20
click at [302, 375] on icon "button" at bounding box center [299, 372] width 11 height 11
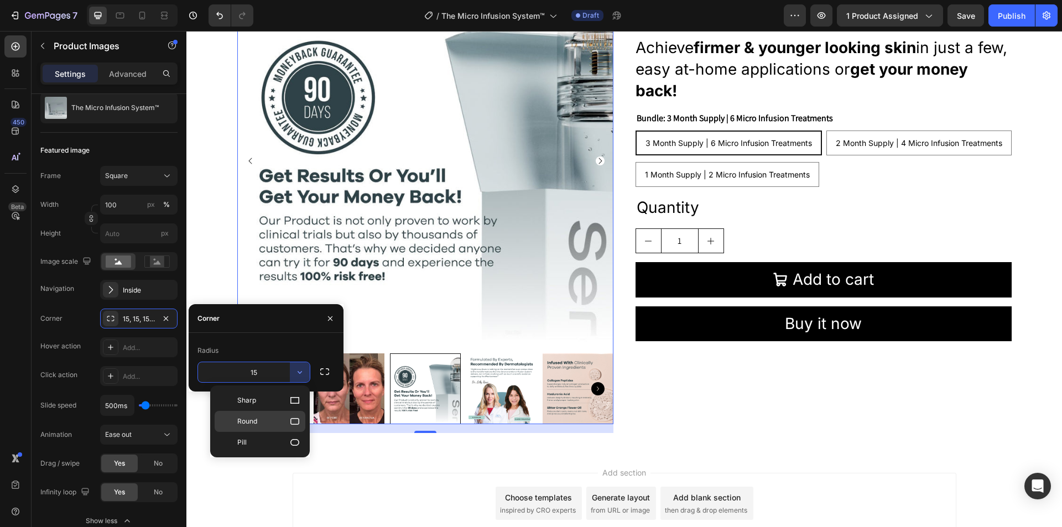
drag, startPoint x: 292, startPoint y: 419, endPoint x: 220, endPoint y: 433, distance: 73.8
click at [292, 419] on icon at bounding box center [294, 421] width 11 height 11
type input "8"
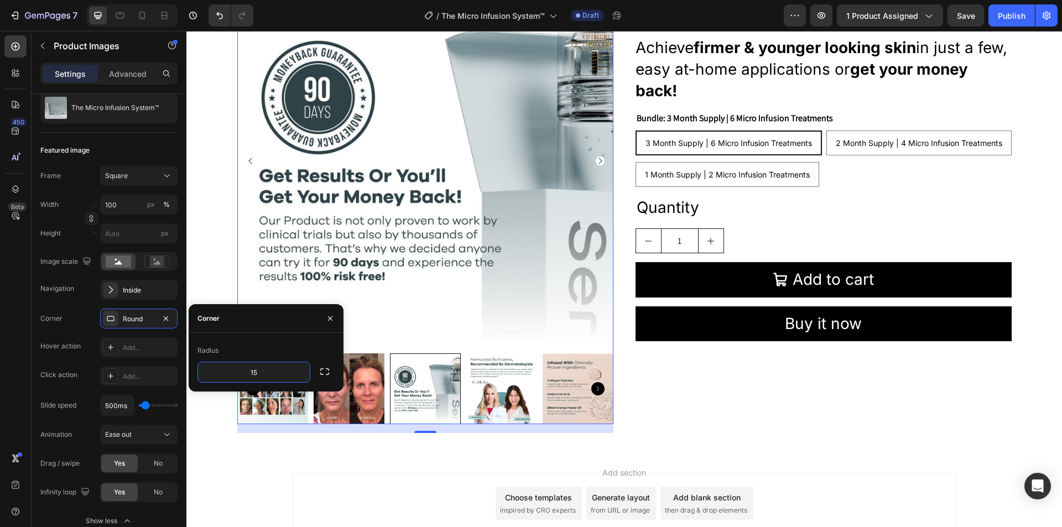
click at [308, 491] on div "Add section Choose templates inspired by CRO experts Generate layout from URL o…" at bounding box center [625, 503] width 664 height 61
click at [300, 488] on div "Add section Choose templates inspired by CRO experts Generate layout from URL o…" at bounding box center [625, 503] width 664 height 61
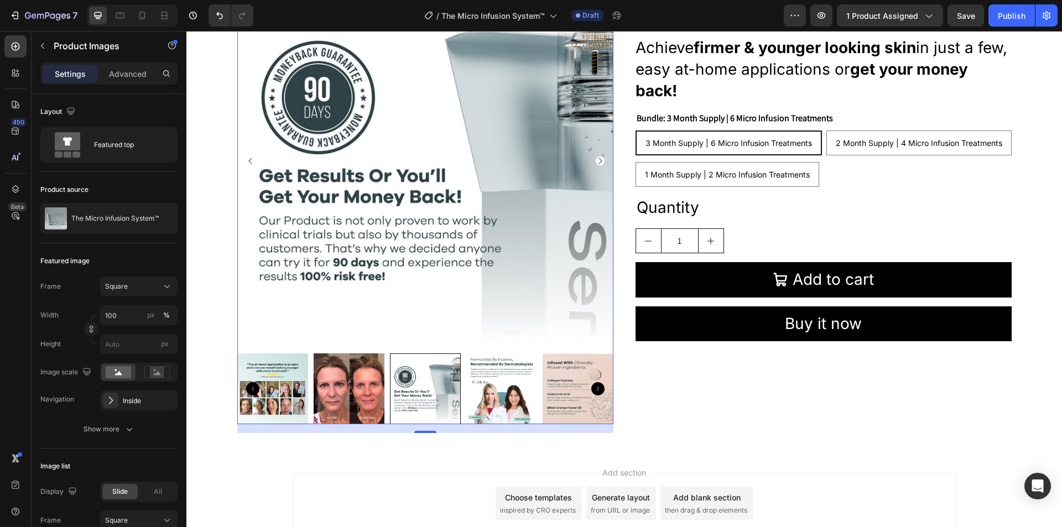
click at [272, 382] on img at bounding box center [272, 389] width 71 height 71
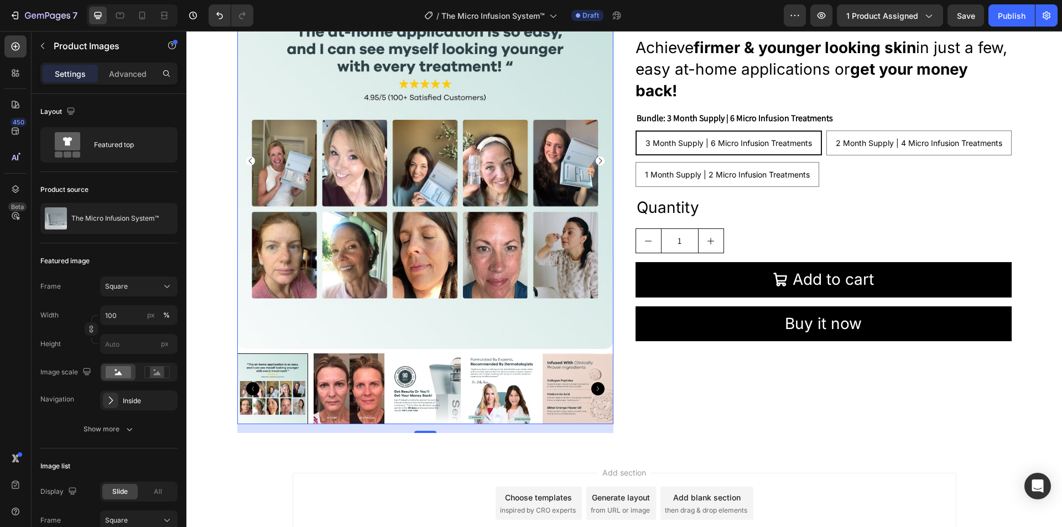
click at [247, 160] on icon "Carousel Back Arrow" at bounding box center [250, 161] width 9 height 9
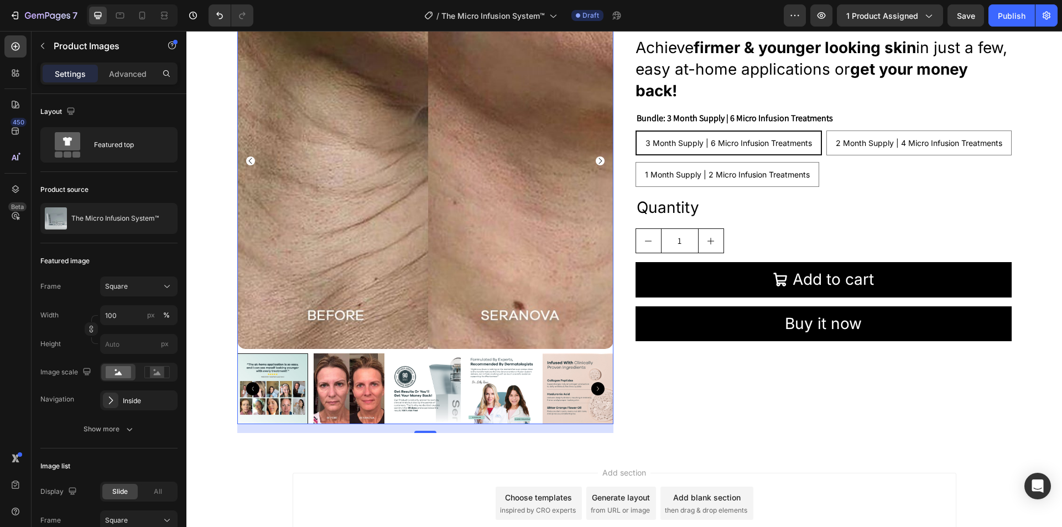
click at [247, 160] on icon "Carousel Back Arrow" at bounding box center [250, 161] width 9 height 9
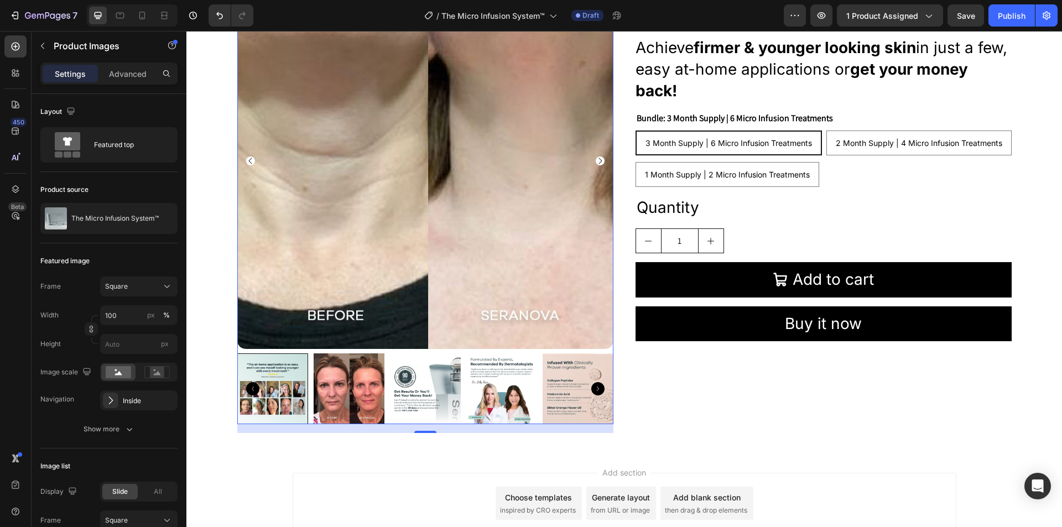
click at [247, 160] on icon "Carousel Back Arrow" at bounding box center [250, 161] width 9 height 9
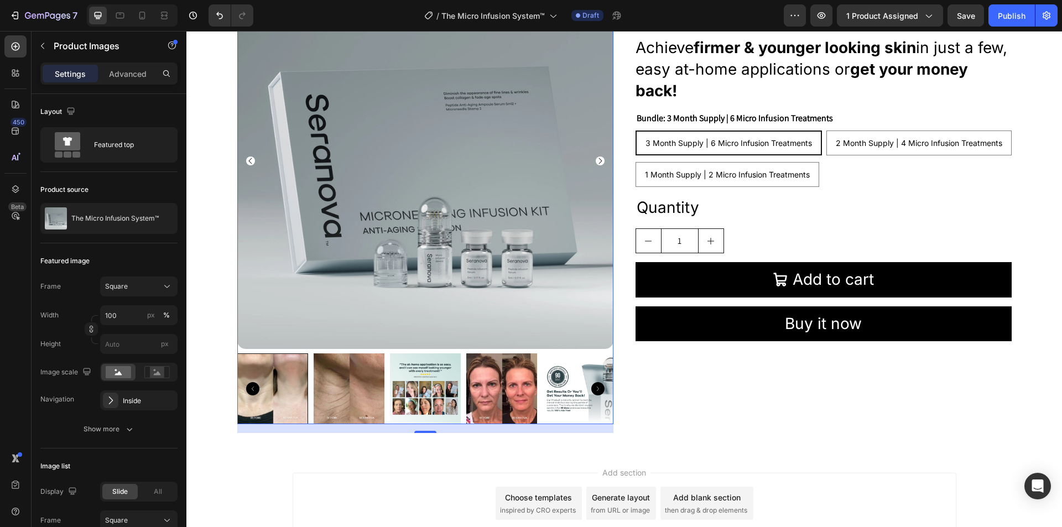
click at [518, 395] on img at bounding box center [501, 389] width 71 height 71
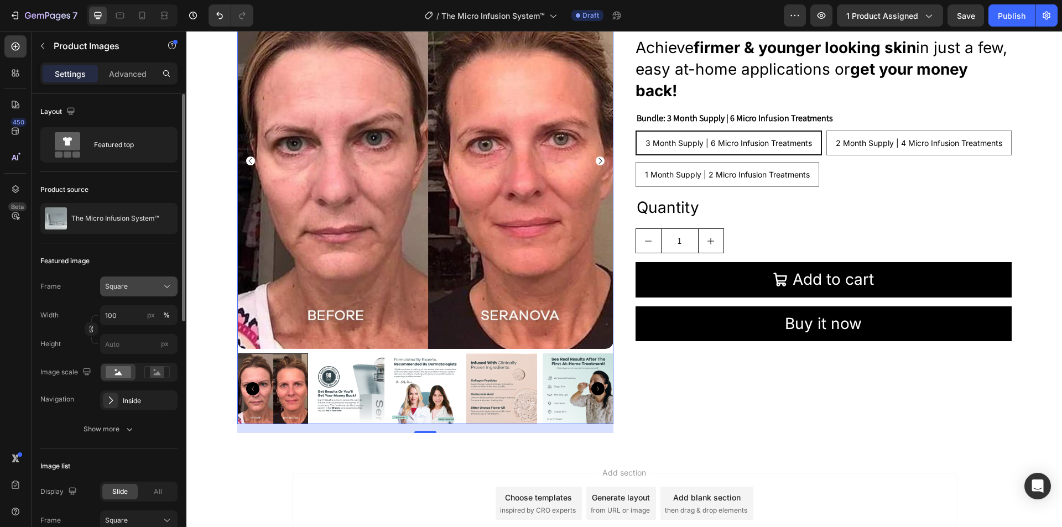
click at [131, 280] on button "Square" at bounding box center [138, 287] width 77 height 20
click at [132, 280] on button "Square" at bounding box center [138, 287] width 77 height 20
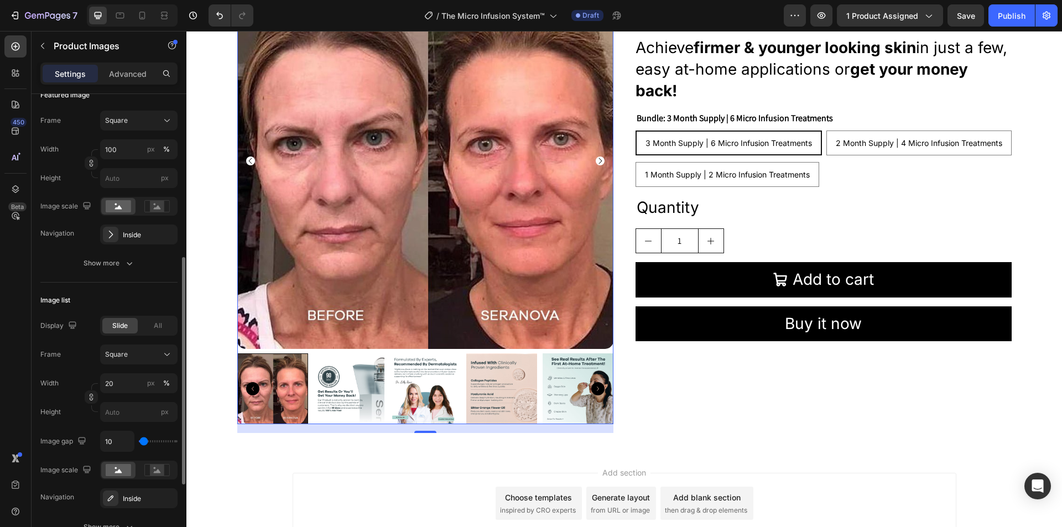
scroll to position [277, 0]
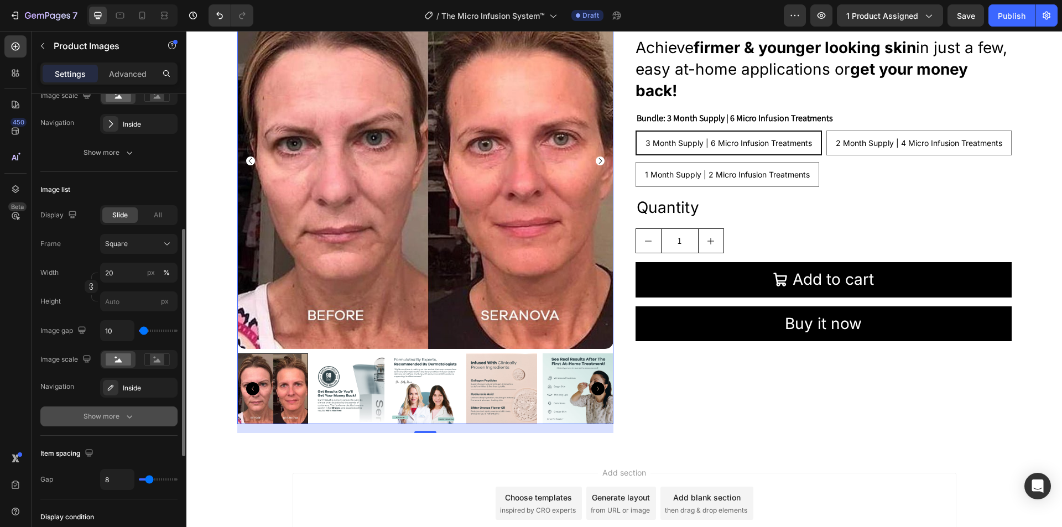
click at [124, 414] on icon "button" at bounding box center [129, 416] width 11 height 11
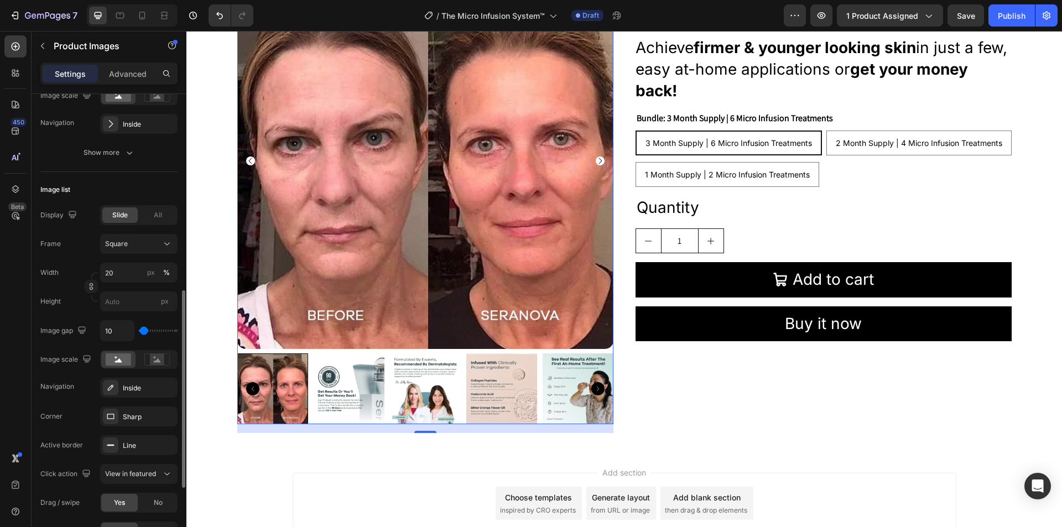
scroll to position [332, 0]
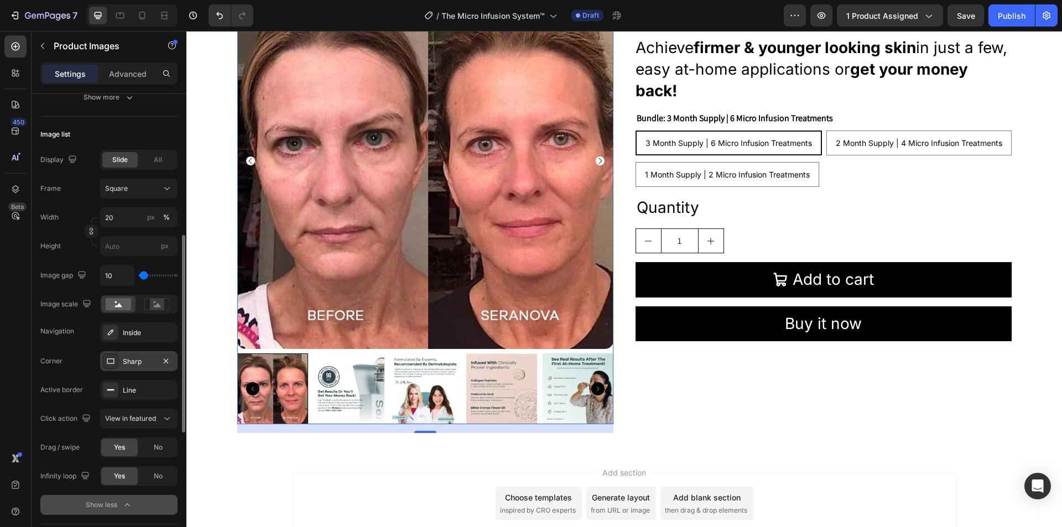
click at [110, 362] on icon at bounding box center [110, 361] width 9 height 9
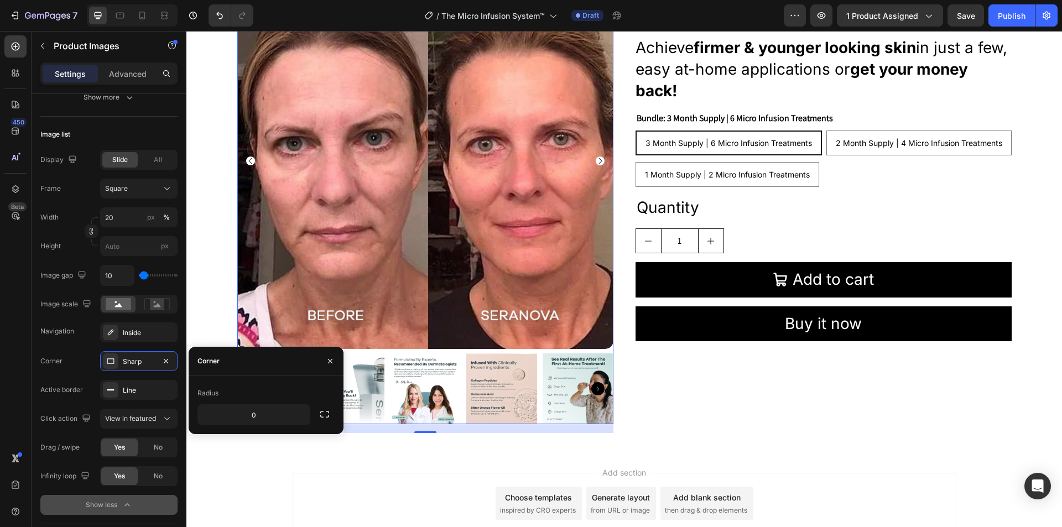
click at [215, 397] on div "Radius" at bounding box center [208, 393] width 21 height 10
click at [325, 413] on icon "button" at bounding box center [324, 414] width 11 height 11
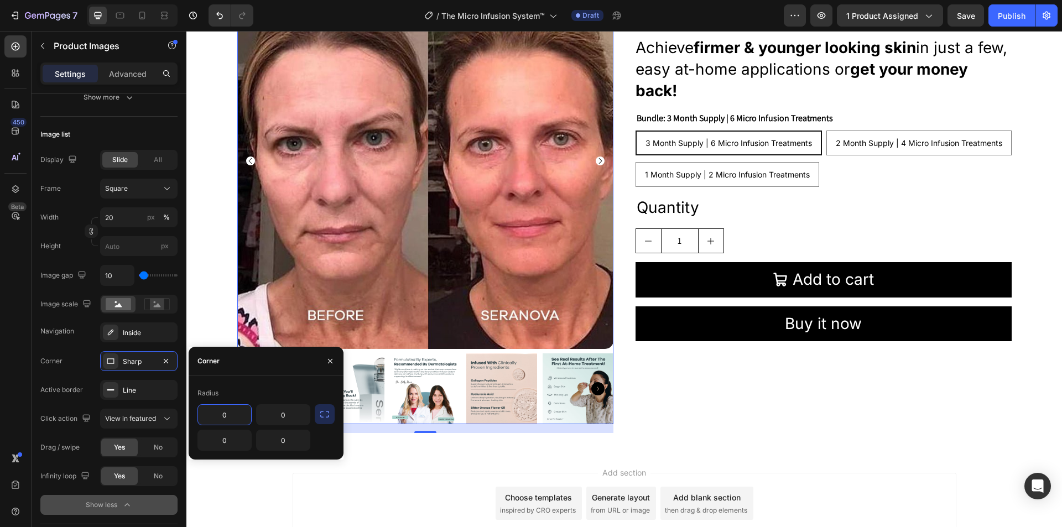
click at [225, 419] on input "0" at bounding box center [224, 415] width 53 height 20
type input "15"
click at [299, 417] on input "0" at bounding box center [283, 415] width 53 height 20
type input "15"
click at [221, 443] on input "0" at bounding box center [224, 440] width 53 height 20
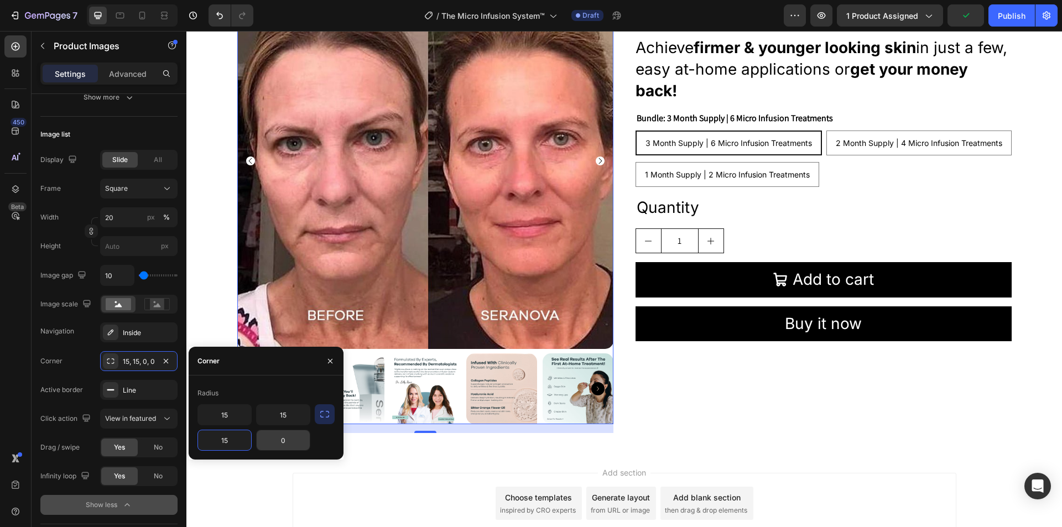
type input "15"
click at [288, 443] on input "0" at bounding box center [283, 440] width 53 height 20
type input "15"
click at [308, 466] on div "Add section Choose templates inspired by CRO experts Generate layout from URL o…" at bounding box center [624, 519] width 876 height 136
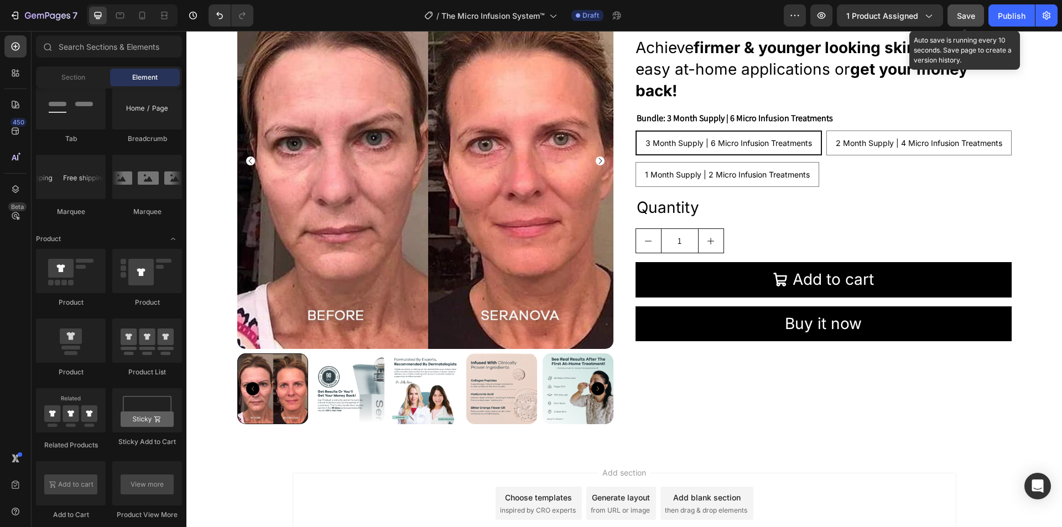
click at [963, 6] on button "Save" at bounding box center [966, 15] width 37 height 22
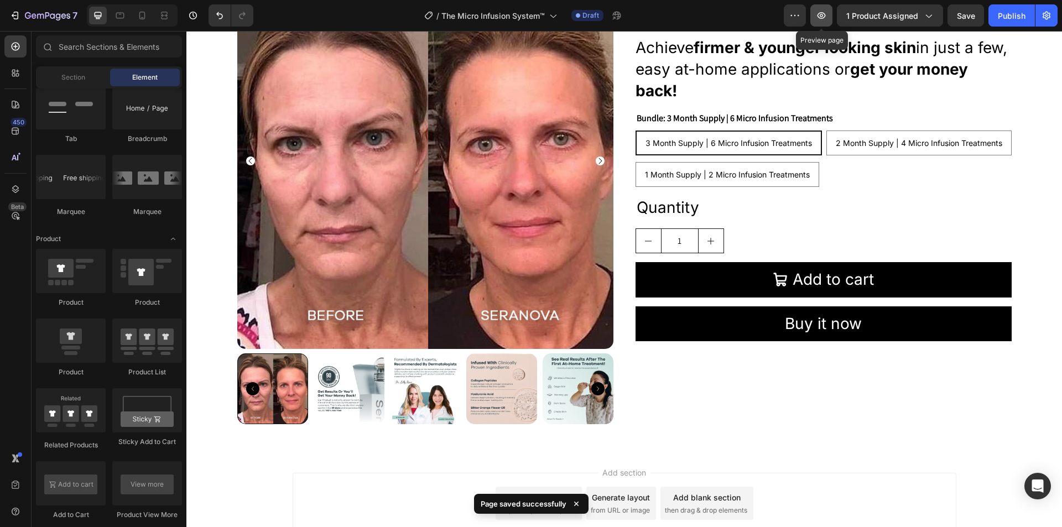
click at [824, 9] on button "button" at bounding box center [822, 15] width 22 height 22
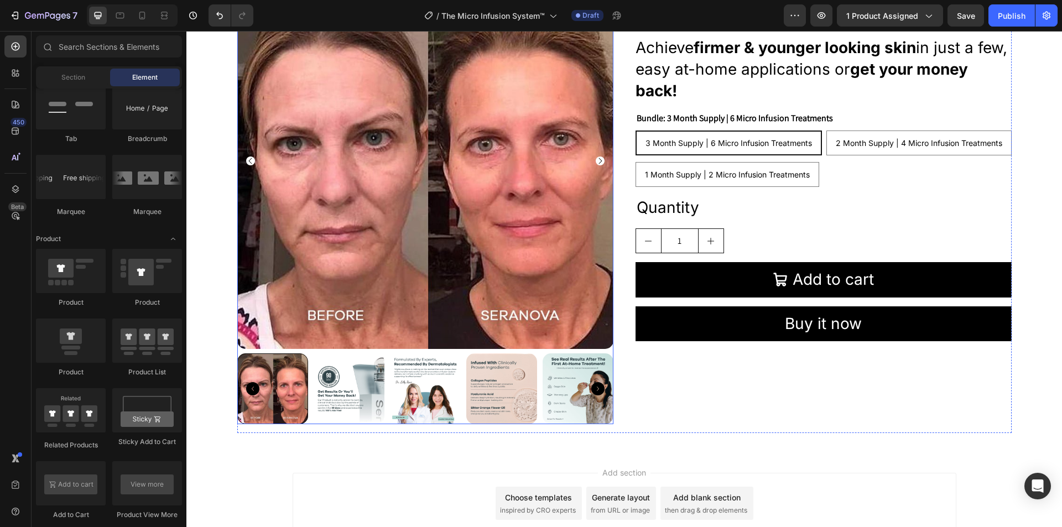
click at [248, 389] on icon "Carousel Back Arrow" at bounding box center [252, 388] width 13 height 13
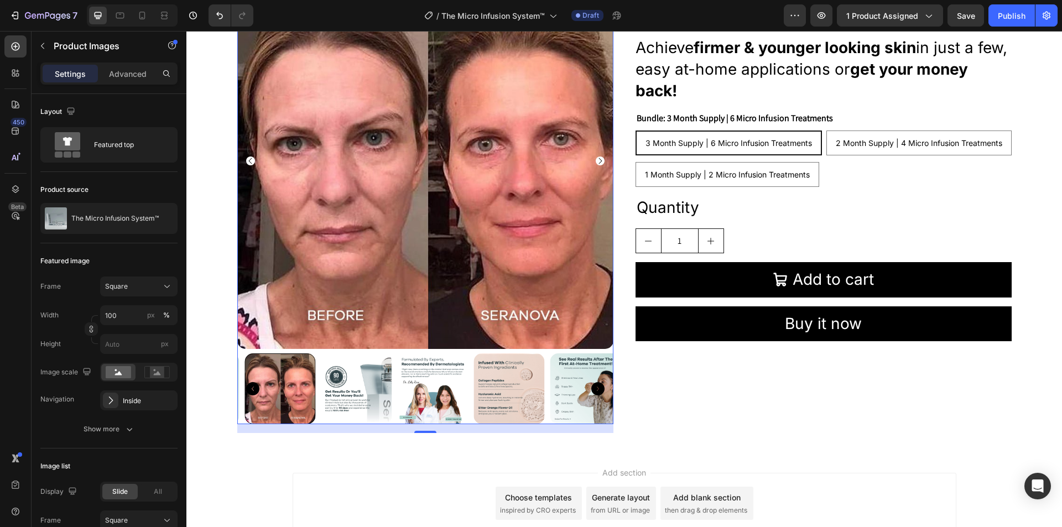
click at [248, 389] on icon "Carousel Back Arrow" at bounding box center [252, 388] width 13 height 13
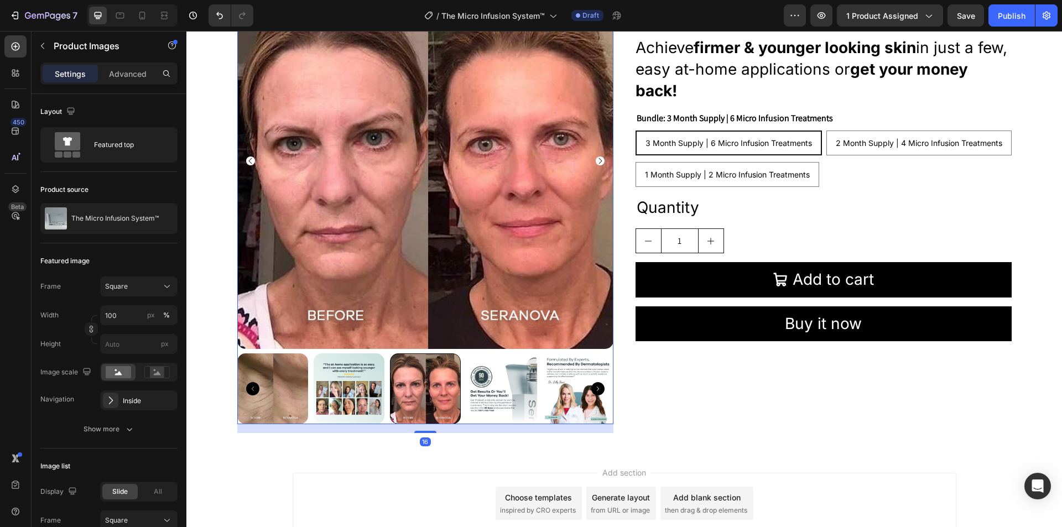
click at [248, 389] on icon "Carousel Back Arrow" at bounding box center [252, 388] width 13 height 13
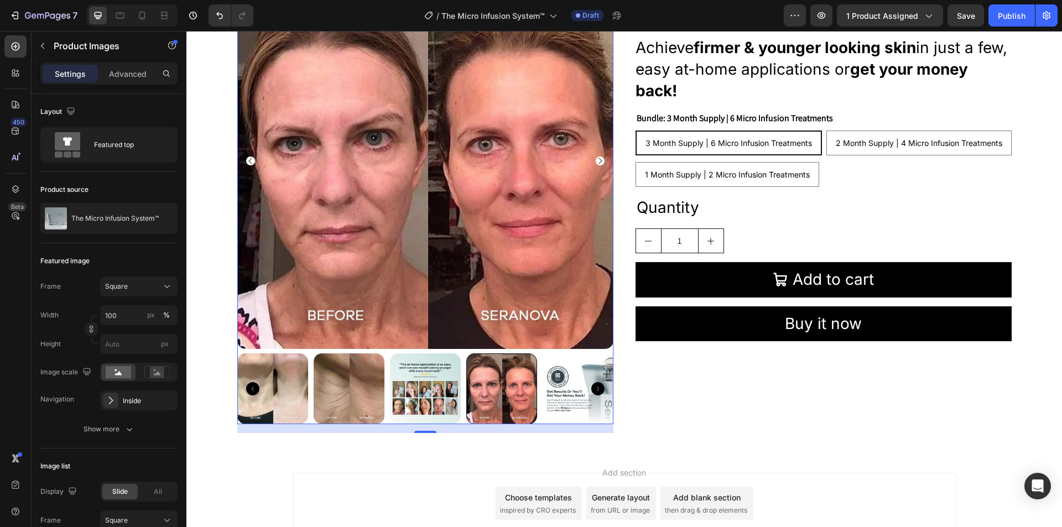
click at [249, 385] on icon "Carousel Back Arrow" at bounding box center [252, 388] width 13 height 13
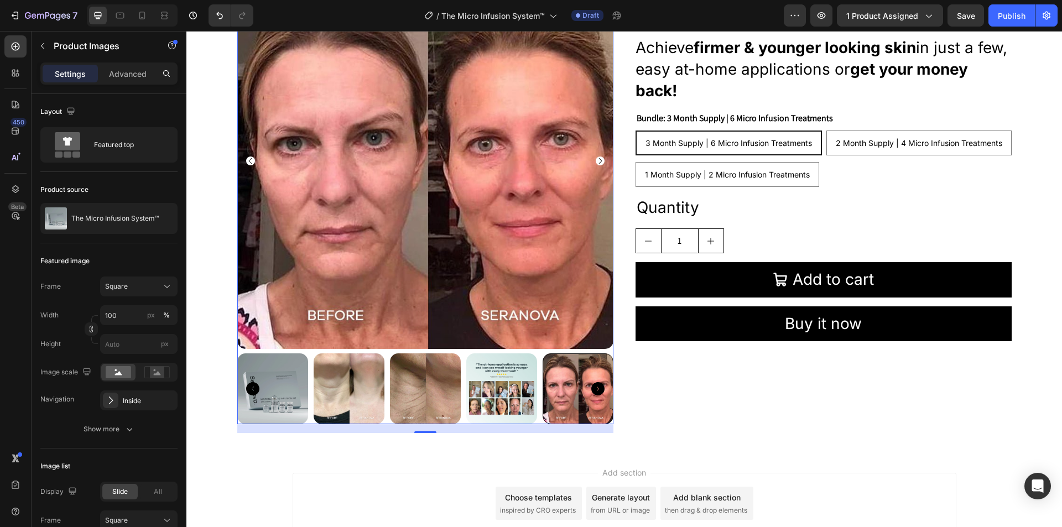
click at [249, 385] on icon "Carousel Back Arrow" at bounding box center [252, 388] width 13 height 13
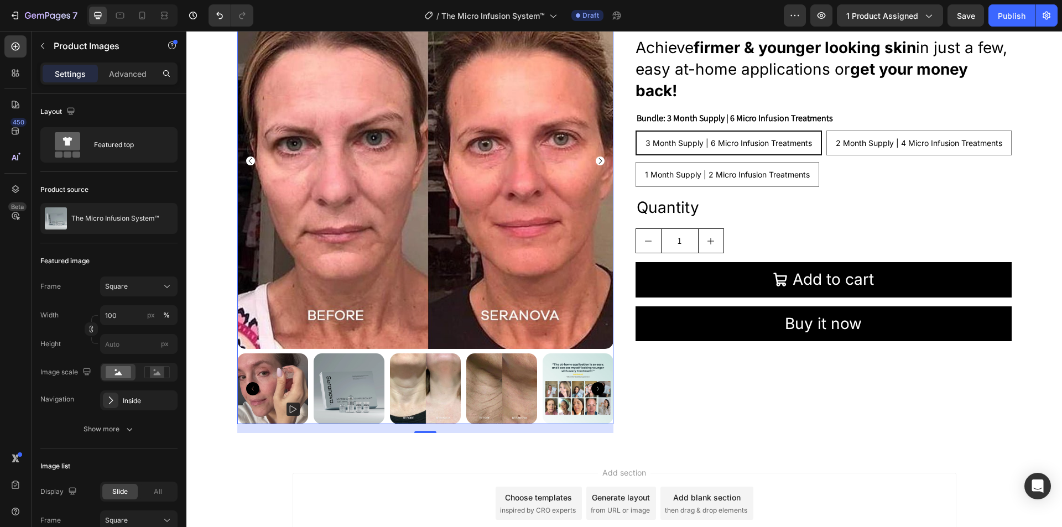
click at [385, 392] on div at bounding box center [425, 389] width 376 height 71
click at [355, 394] on img at bounding box center [349, 389] width 71 height 71
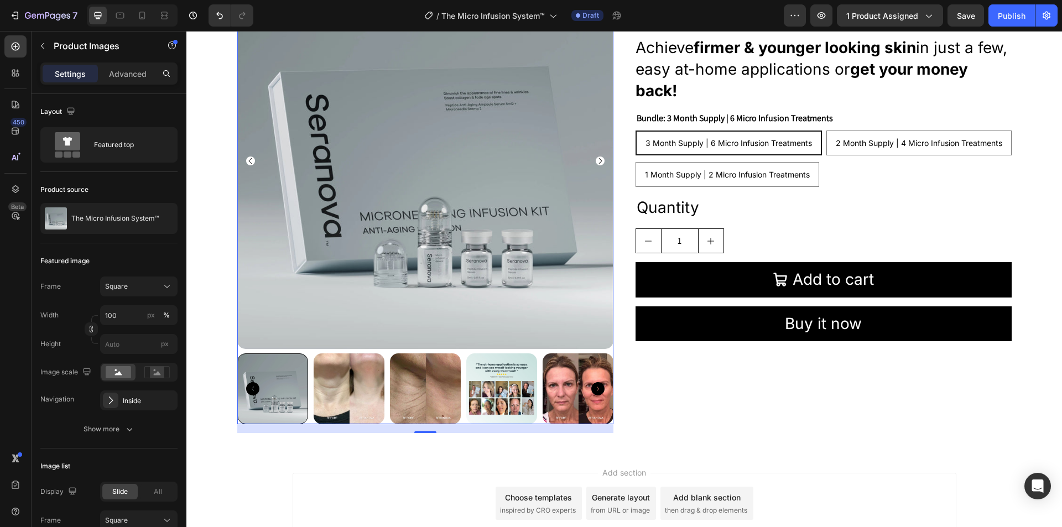
click at [335, 385] on img at bounding box center [349, 389] width 71 height 71
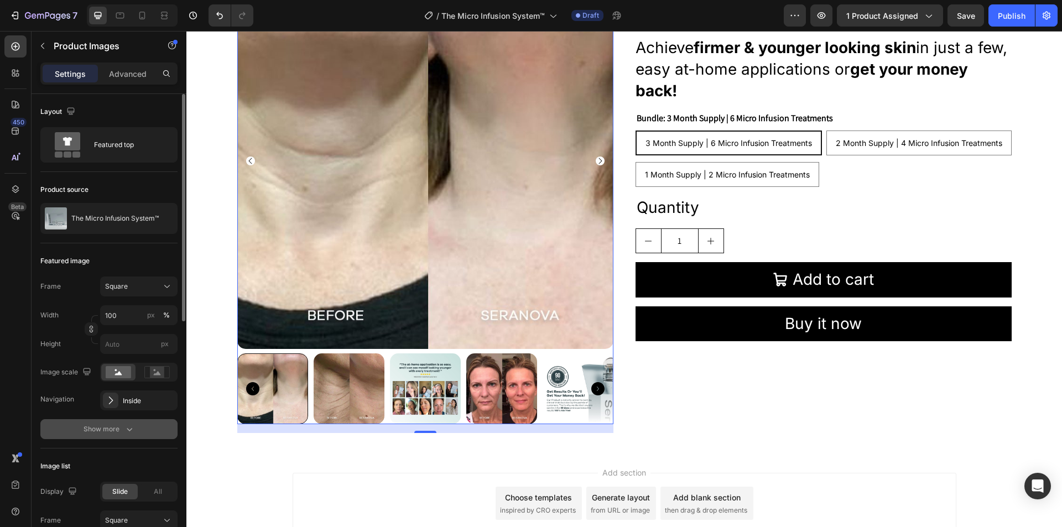
click at [116, 427] on div "Show more" at bounding box center [109, 429] width 51 height 11
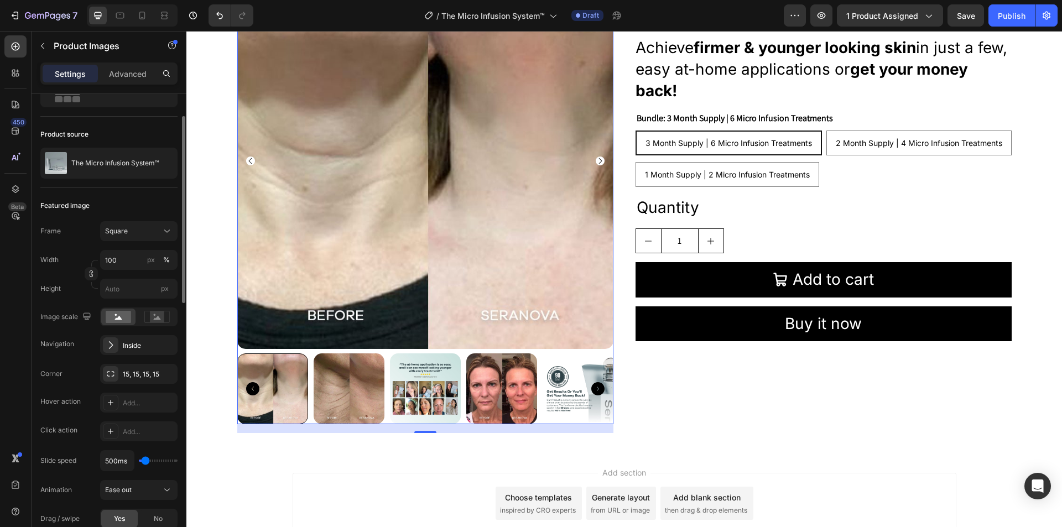
scroll to position [111, 0]
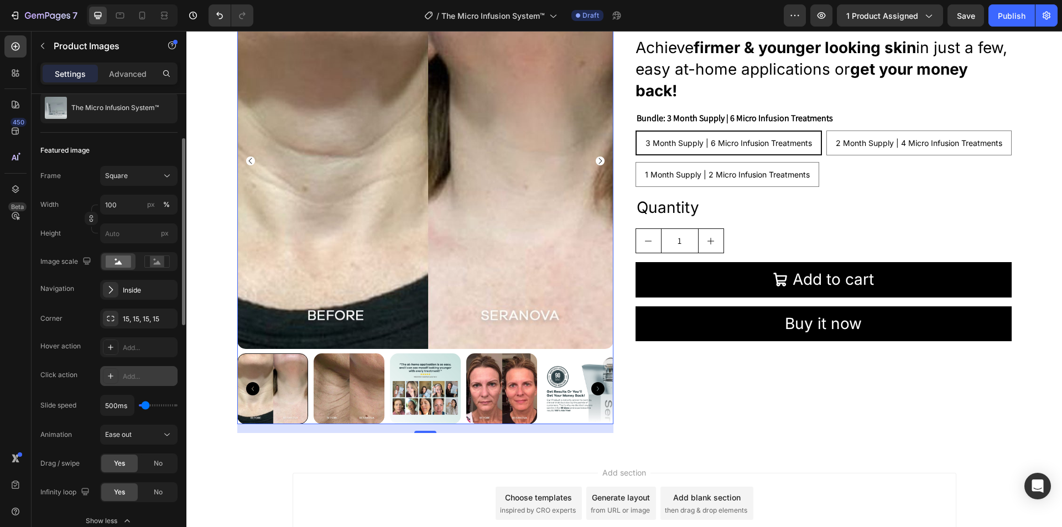
click at [108, 380] on icon at bounding box center [110, 376] width 9 height 9
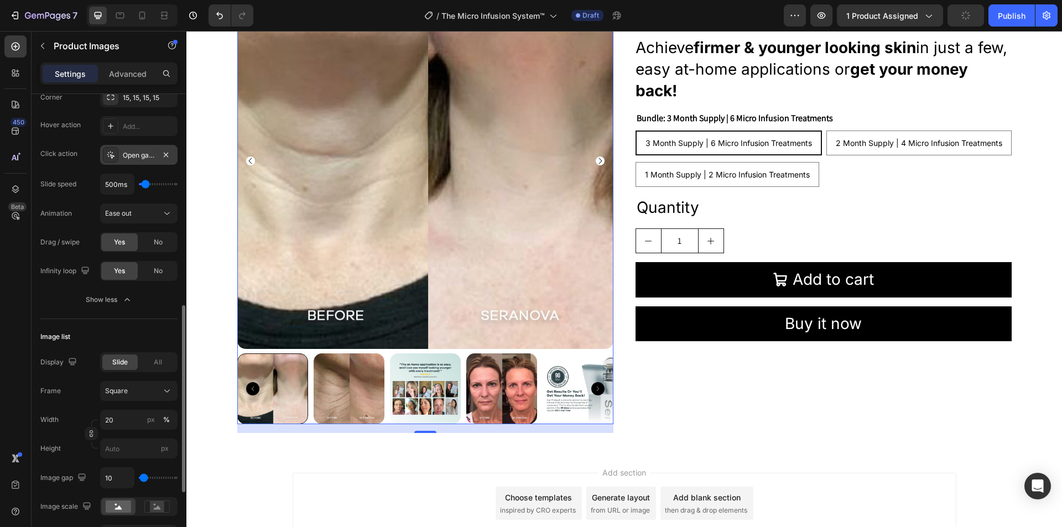
scroll to position [443, 0]
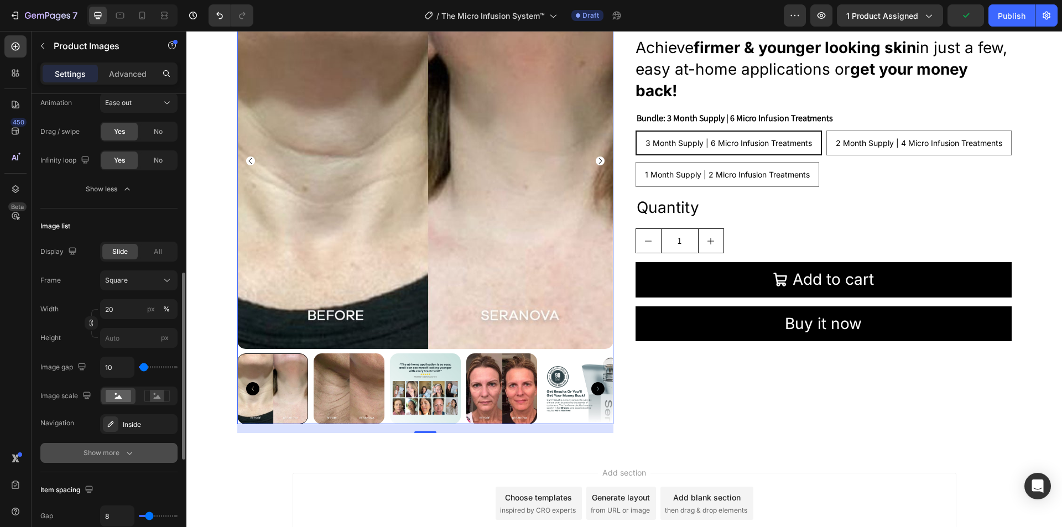
click at [93, 449] on div "Show more" at bounding box center [109, 453] width 51 height 11
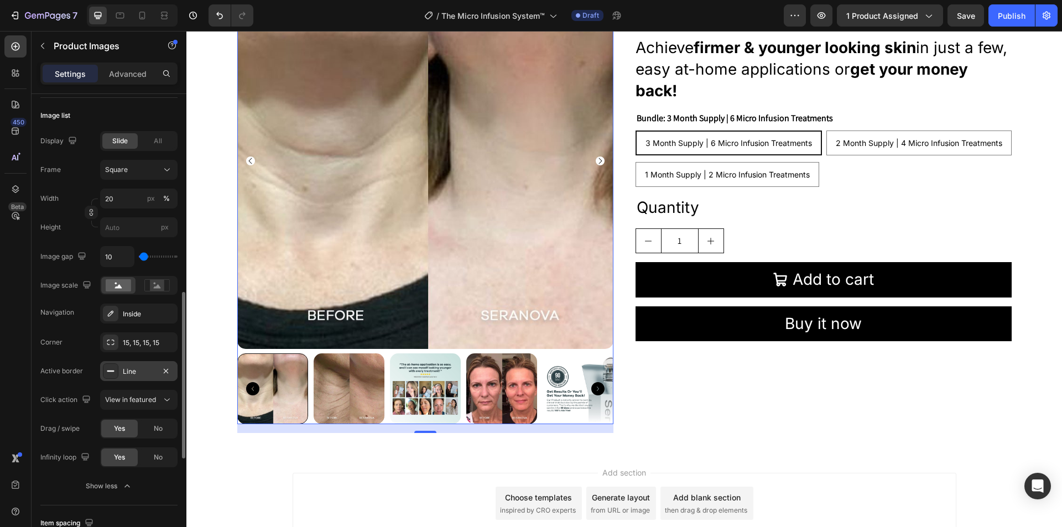
click at [124, 373] on div "Line" at bounding box center [139, 372] width 32 height 10
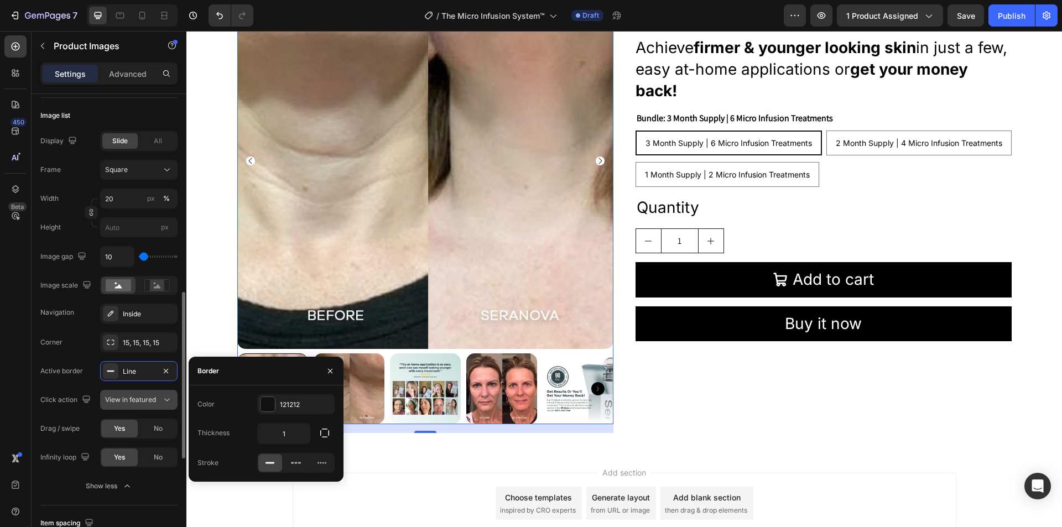
click at [151, 402] on span "View in featured" at bounding box center [130, 400] width 51 height 8
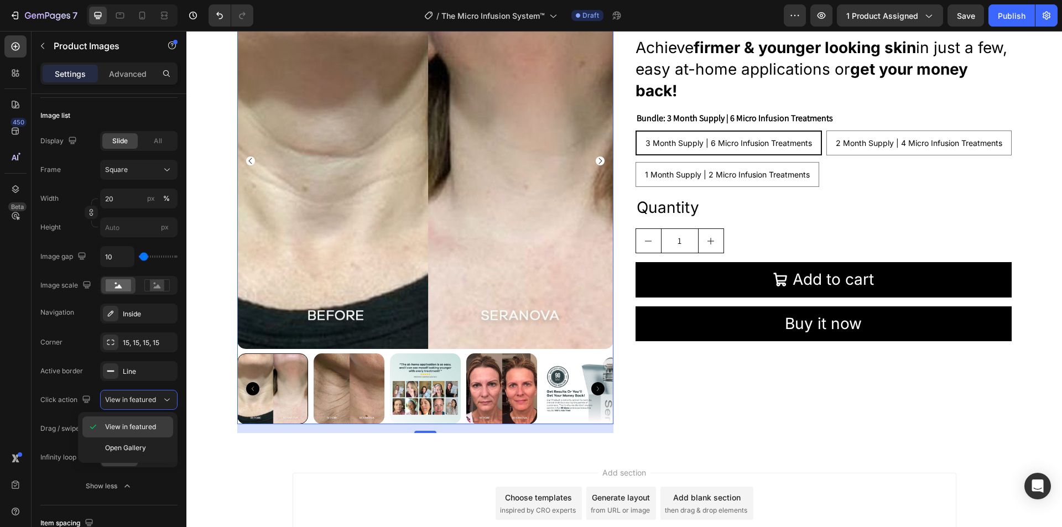
drag, startPoint x: 133, startPoint y: 429, endPoint x: 193, endPoint y: 296, distance: 146.1
click at [133, 429] on span "View in featured" at bounding box center [130, 427] width 51 height 10
click at [393, 311] on img at bounding box center [425, 161] width 376 height 376
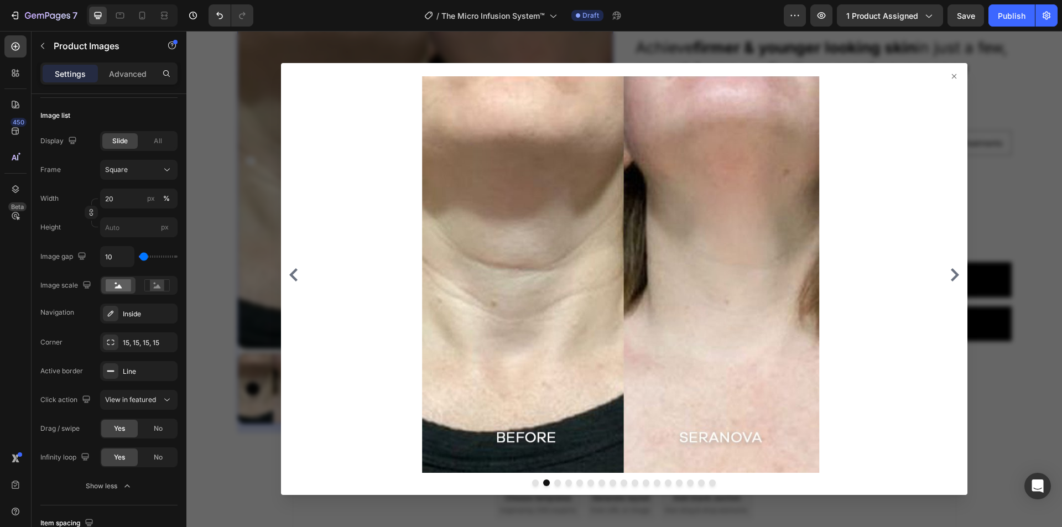
click at [952, 78] on icon at bounding box center [954, 76] width 4 height 4
